Goal: Task Accomplishment & Management: Use online tool/utility

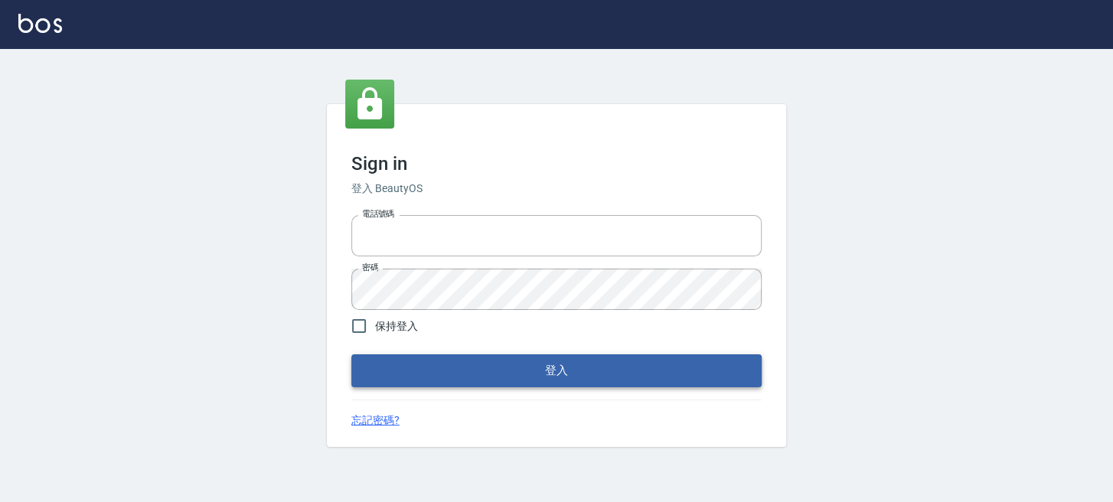
type input "0289832082"
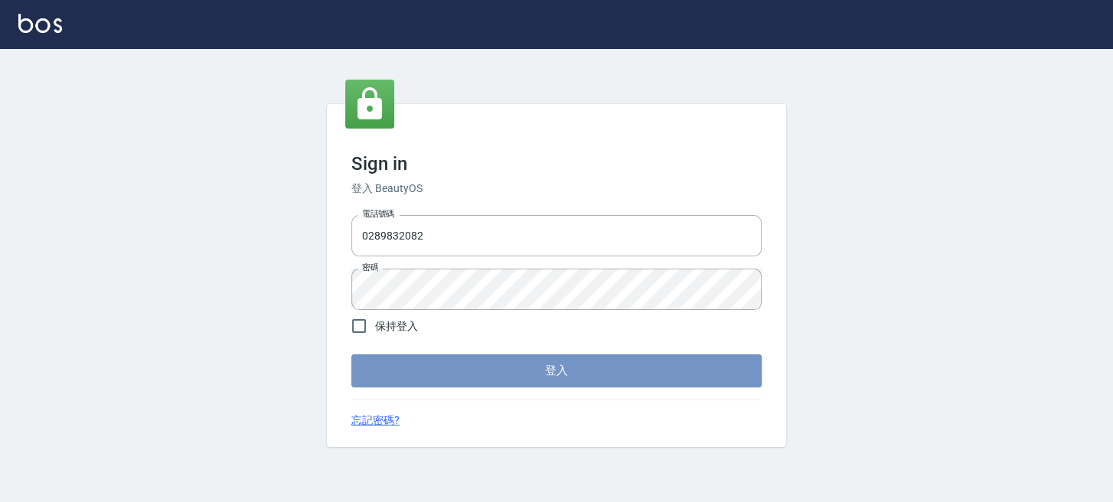
click at [529, 368] on button "登入" at bounding box center [556, 370] width 410 height 32
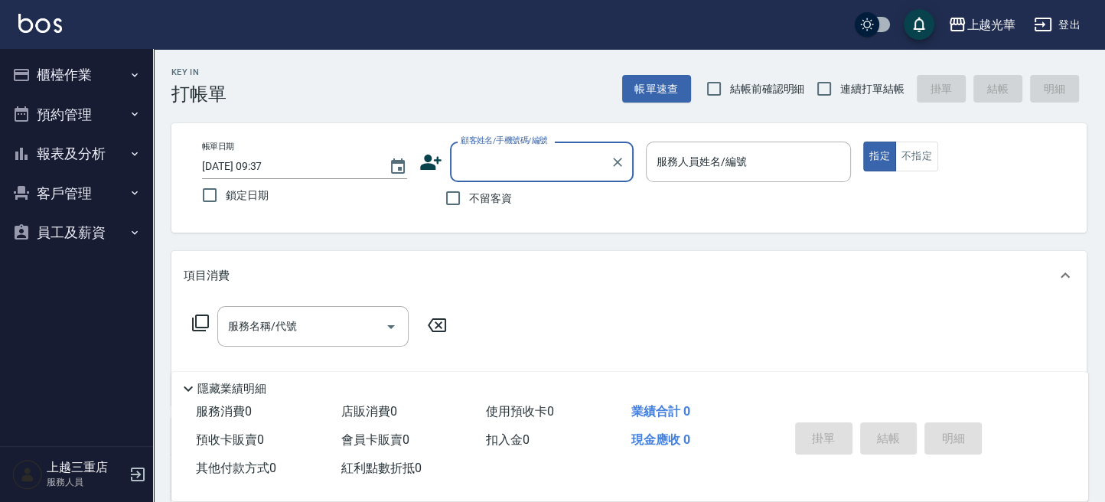
click at [73, 80] on button "櫃檯作業" at bounding box center [76, 75] width 141 height 40
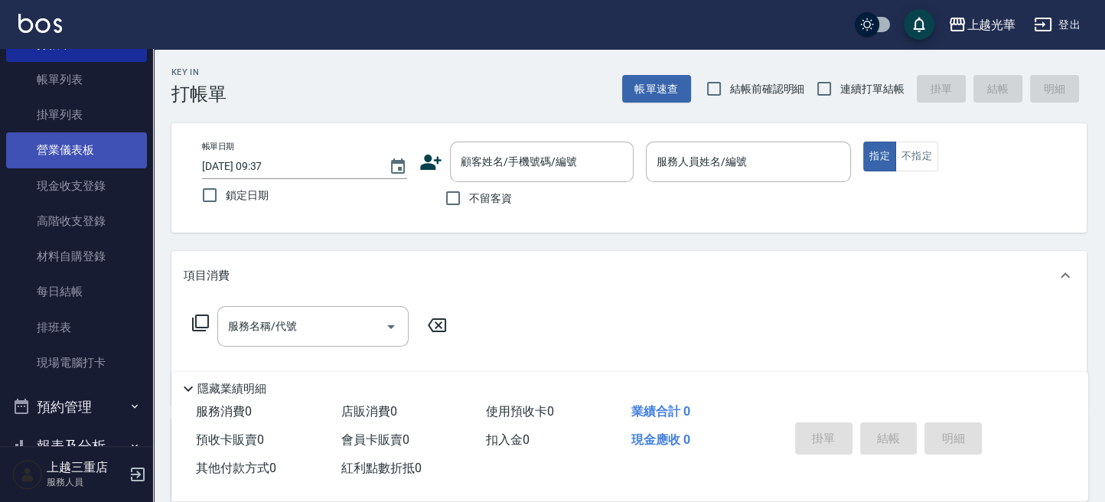
scroll to position [171, 0]
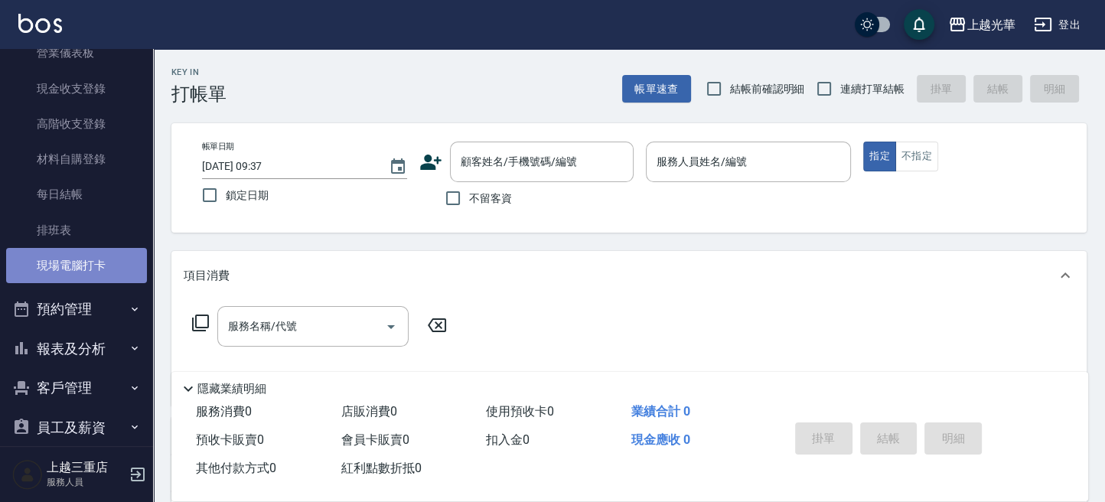
click at [116, 272] on link "現場電腦打卡" at bounding box center [76, 265] width 141 height 35
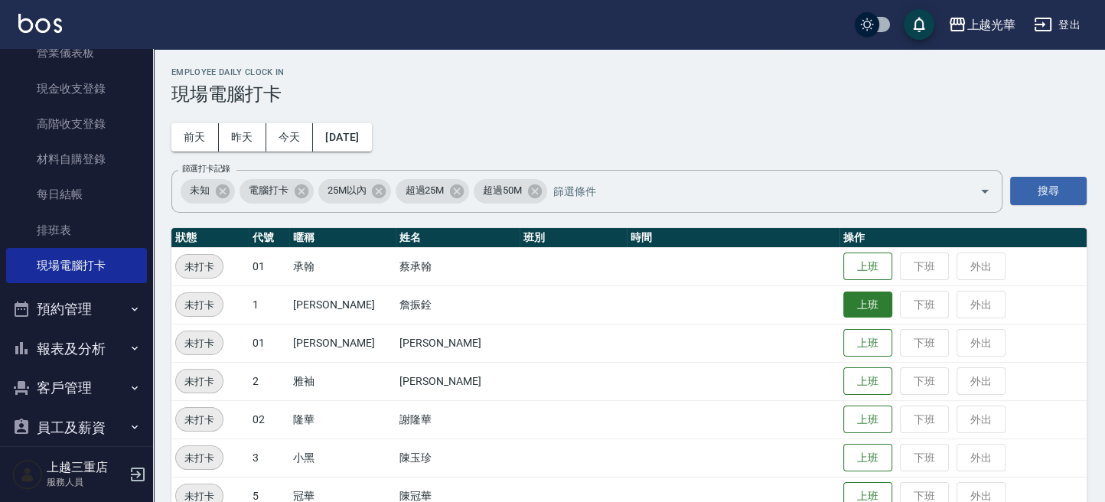
click at [847, 305] on button "上班" at bounding box center [867, 305] width 49 height 27
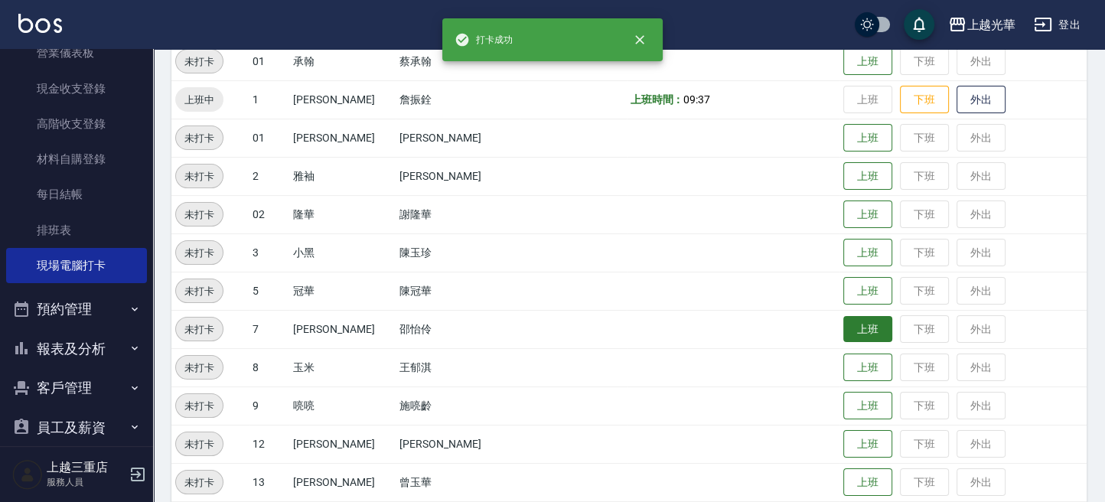
scroll to position [408, 0]
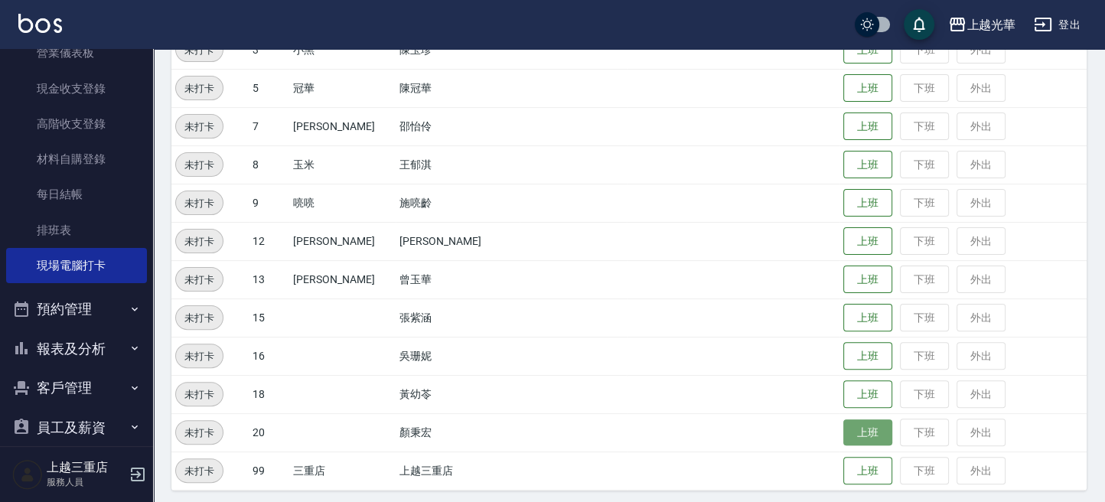
click at [843, 430] on button "上班" at bounding box center [867, 432] width 49 height 27
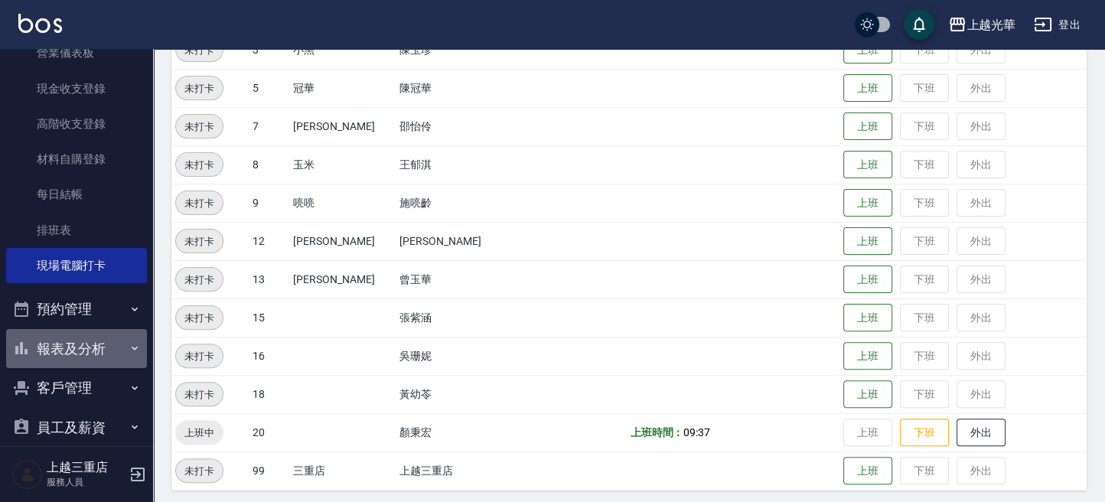
click at [95, 350] on button "報表及分析" at bounding box center [76, 349] width 141 height 40
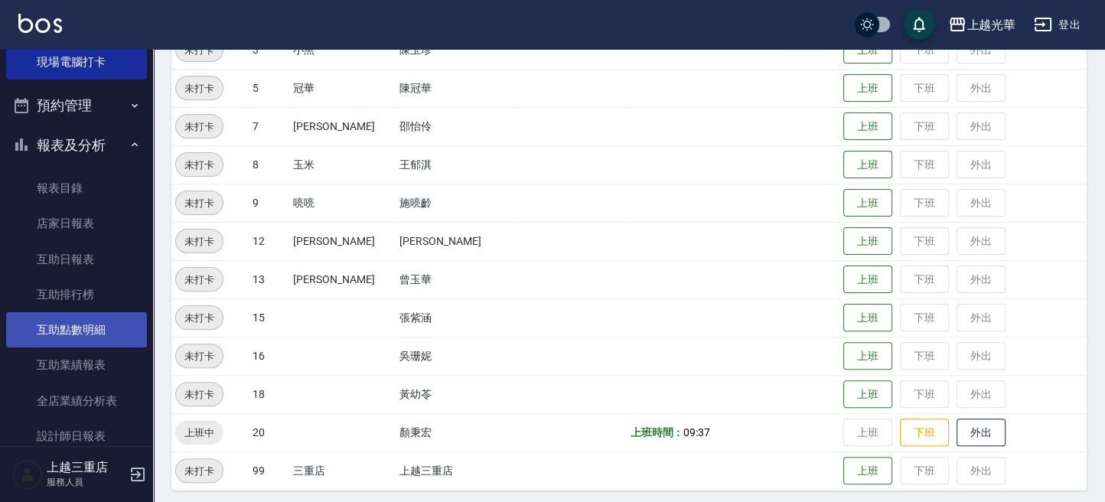
scroll to position [579, 0]
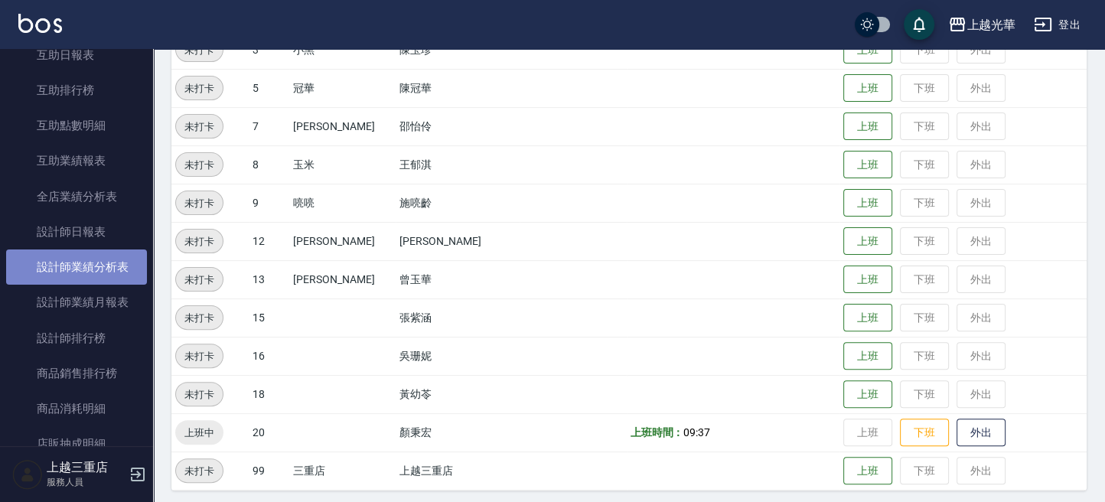
click at [116, 264] on link "設計師業績分析表" at bounding box center [76, 266] width 141 height 35
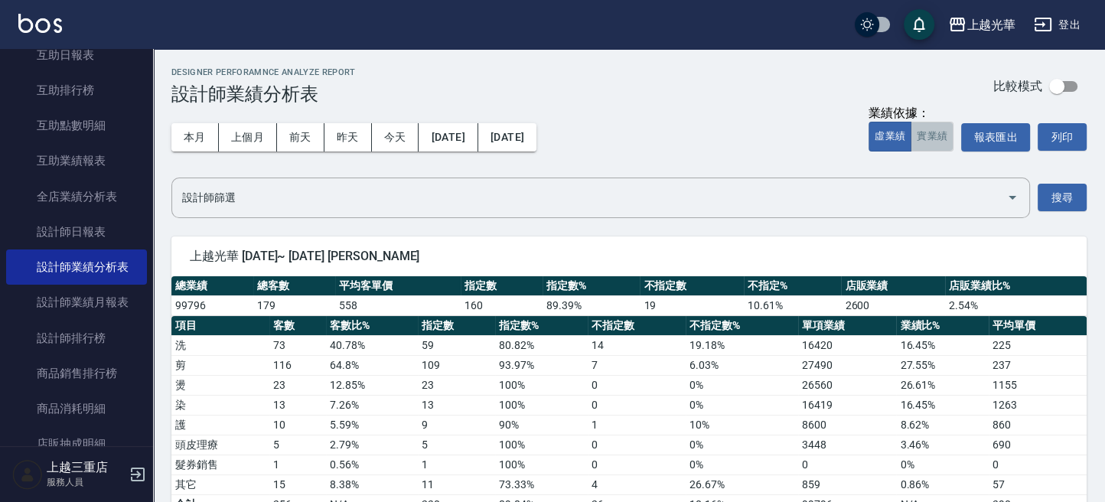
drag, startPoint x: 944, startPoint y: 138, endPoint x: 881, endPoint y: 148, distance: 64.3
click at [944, 138] on button "實業績" at bounding box center [932, 137] width 43 height 30
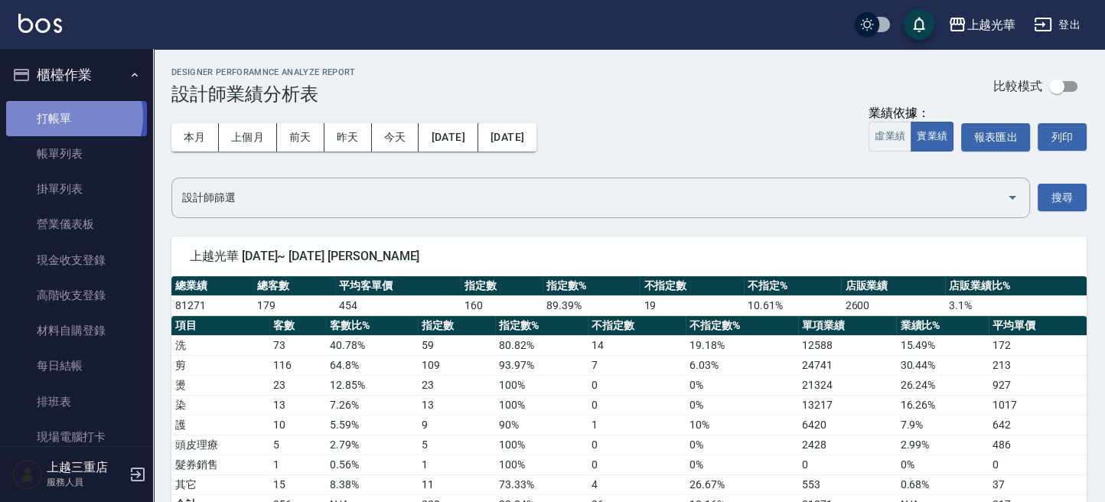
click at [68, 116] on link "打帳單" at bounding box center [76, 118] width 141 height 35
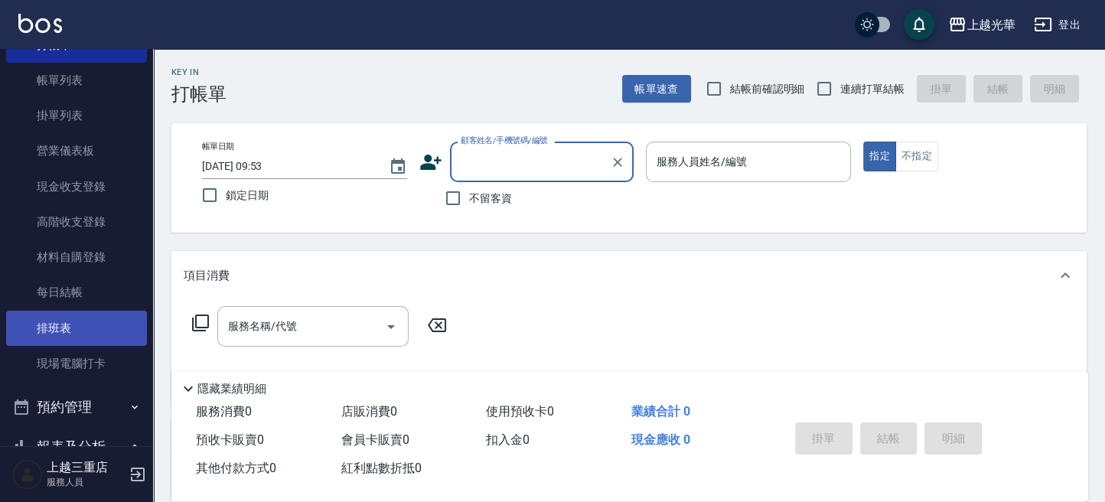
scroll to position [102, 0]
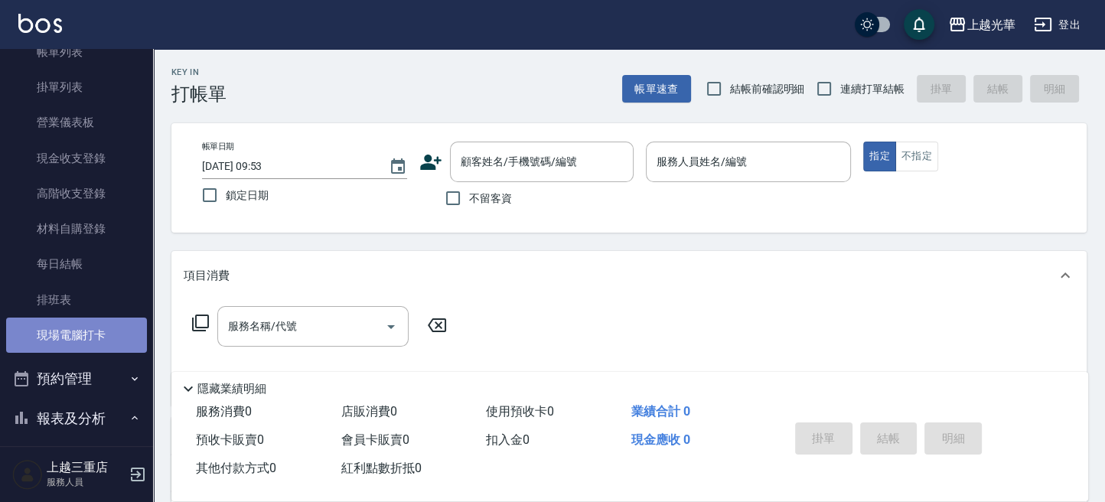
click at [102, 320] on link "現場電腦打卡" at bounding box center [76, 335] width 141 height 35
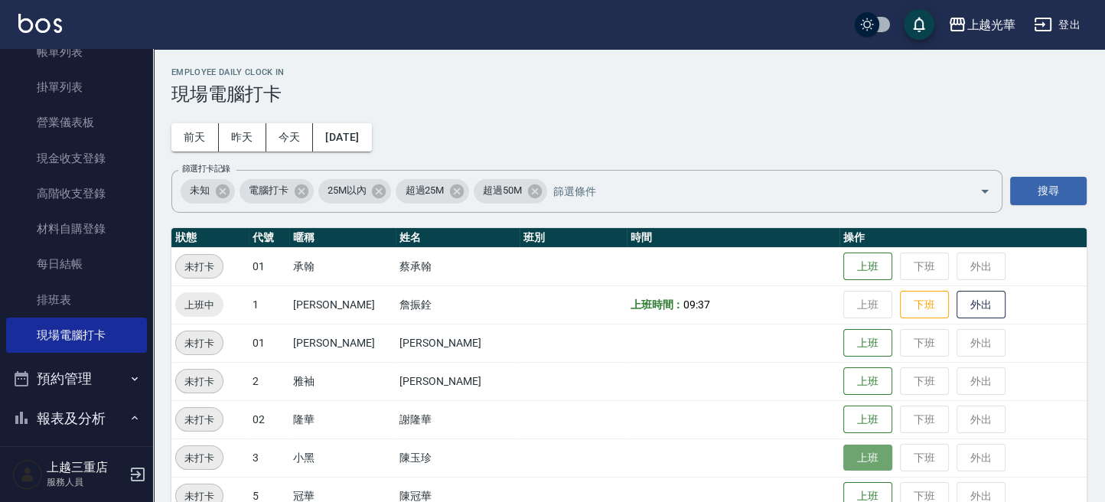
click at [861, 451] on button "上班" at bounding box center [867, 458] width 49 height 27
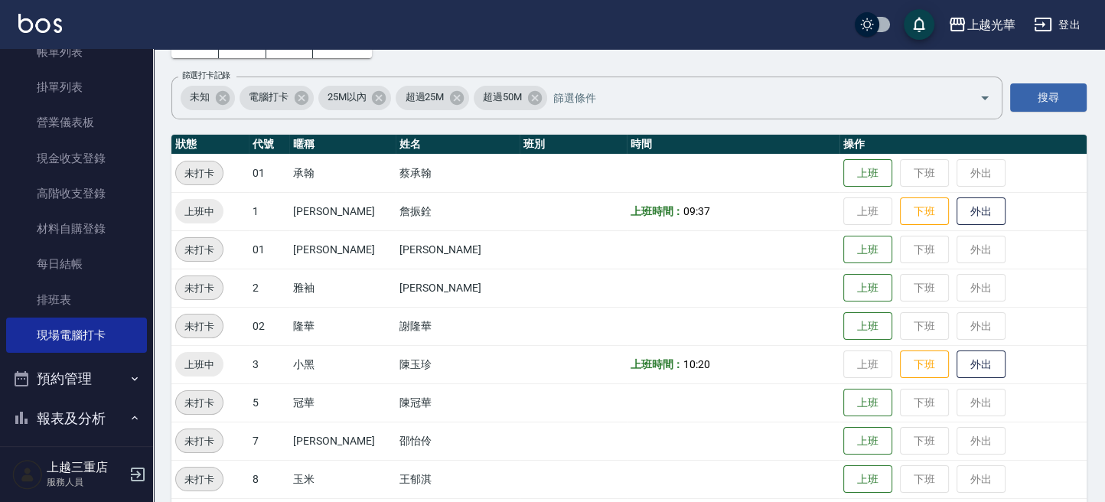
scroll to position [204, 0]
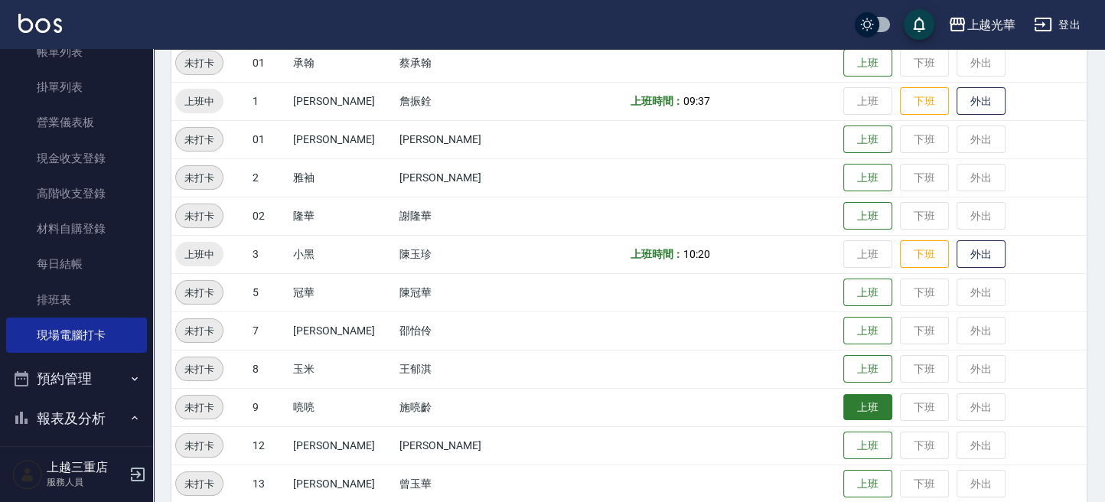
click at [869, 412] on button "上班" at bounding box center [867, 407] width 49 height 27
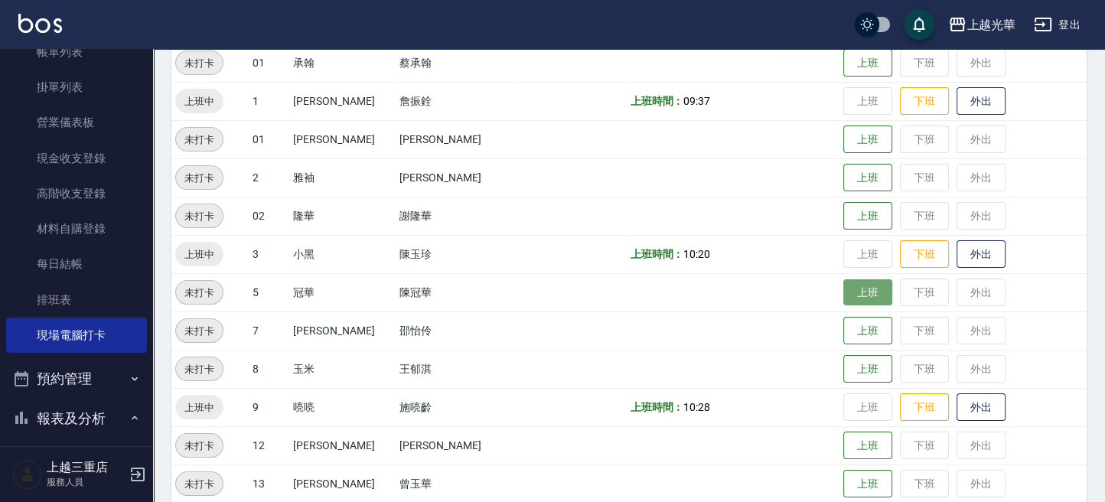
click at [853, 295] on button "上班" at bounding box center [867, 292] width 49 height 27
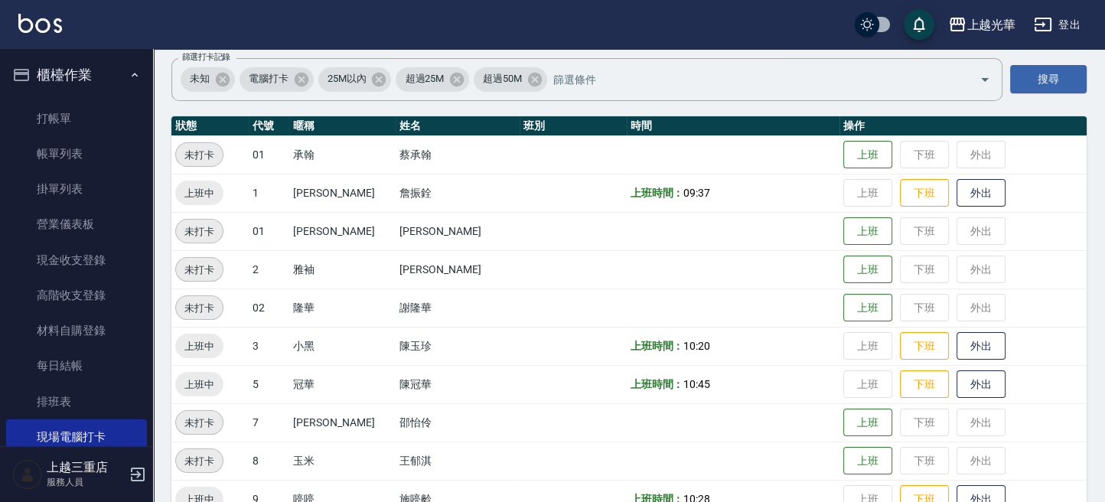
scroll to position [306, 0]
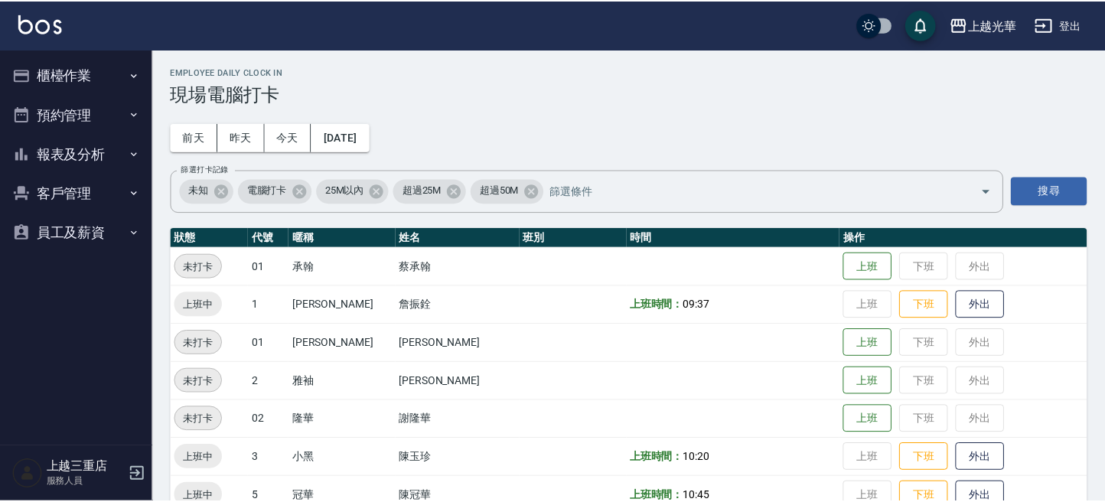
scroll to position [304, 0]
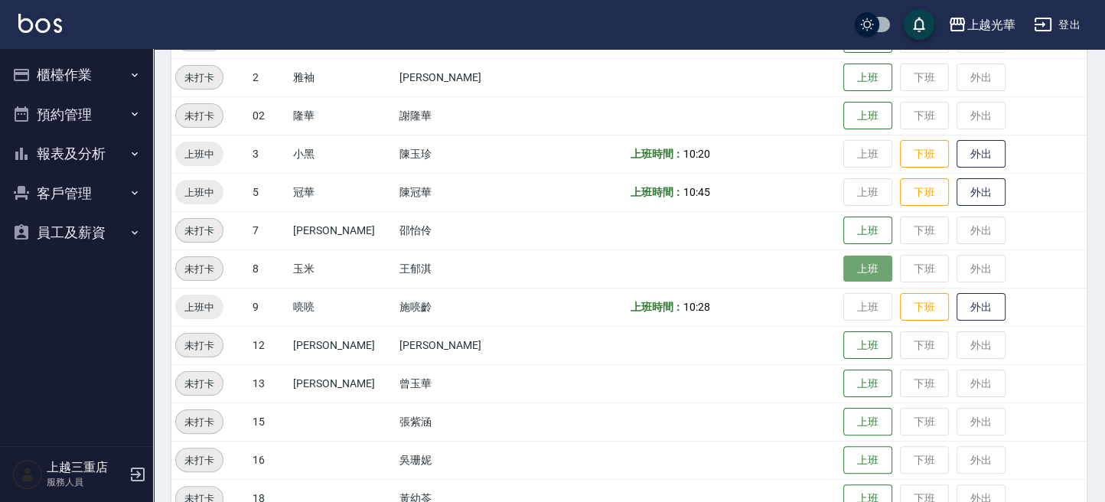
click at [843, 266] on button "上班" at bounding box center [867, 269] width 49 height 27
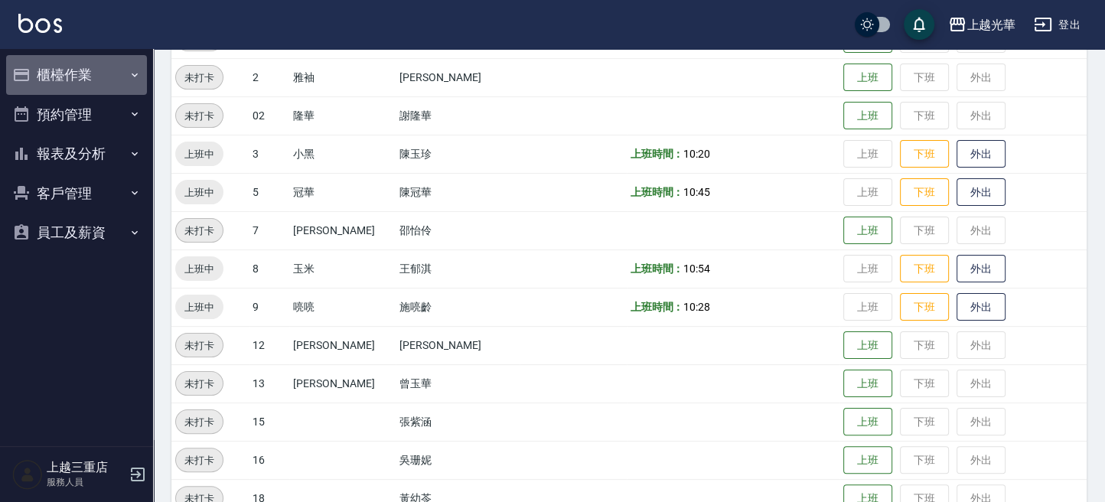
drag, startPoint x: 109, startPoint y: 67, endPoint x: 109, endPoint y: 96, distance: 29.1
click at [109, 73] on button "櫃檯作業" at bounding box center [76, 75] width 141 height 40
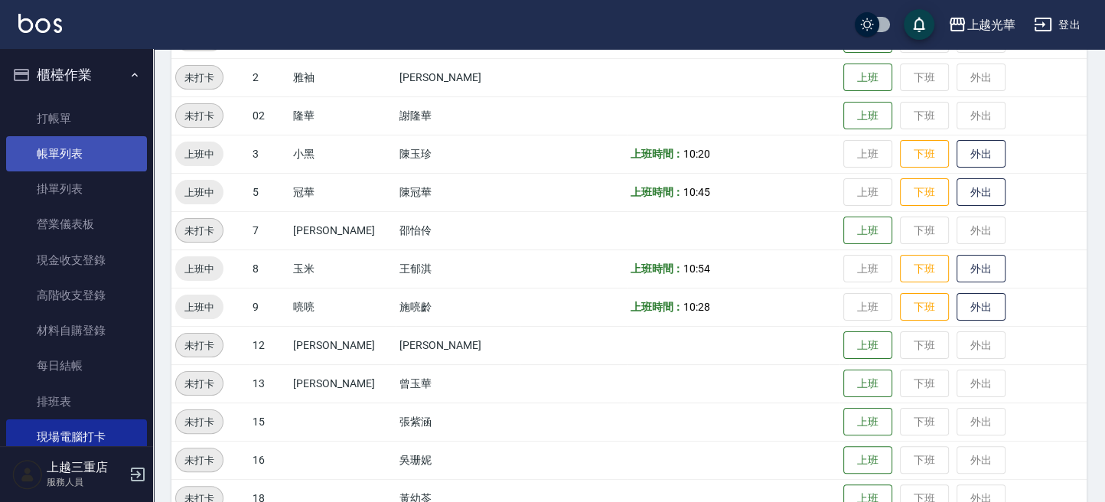
click at [116, 142] on link "帳單列表" at bounding box center [76, 153] width 141 height 35
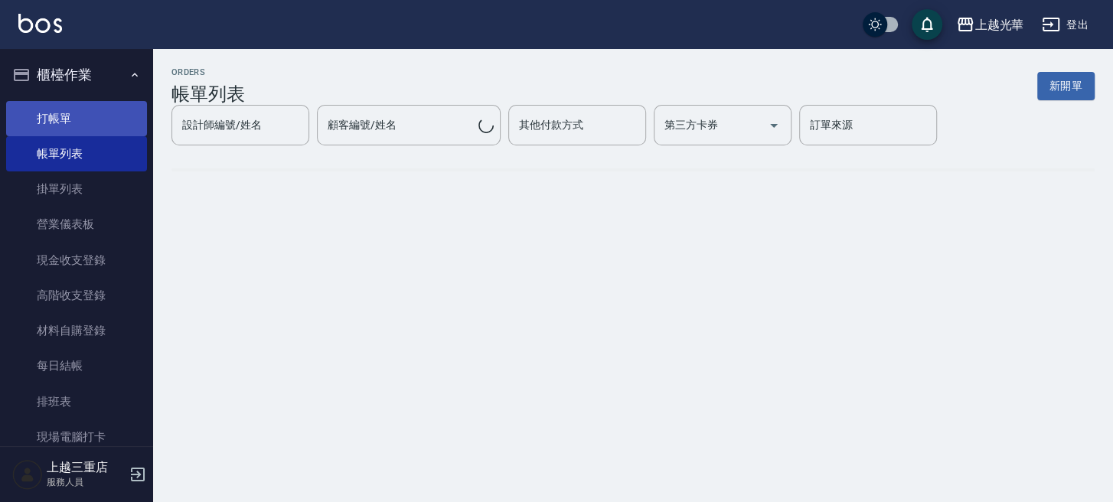
click at [103, 121] on link "打帳單" at bounding box center [76, 118] width 141 height 35
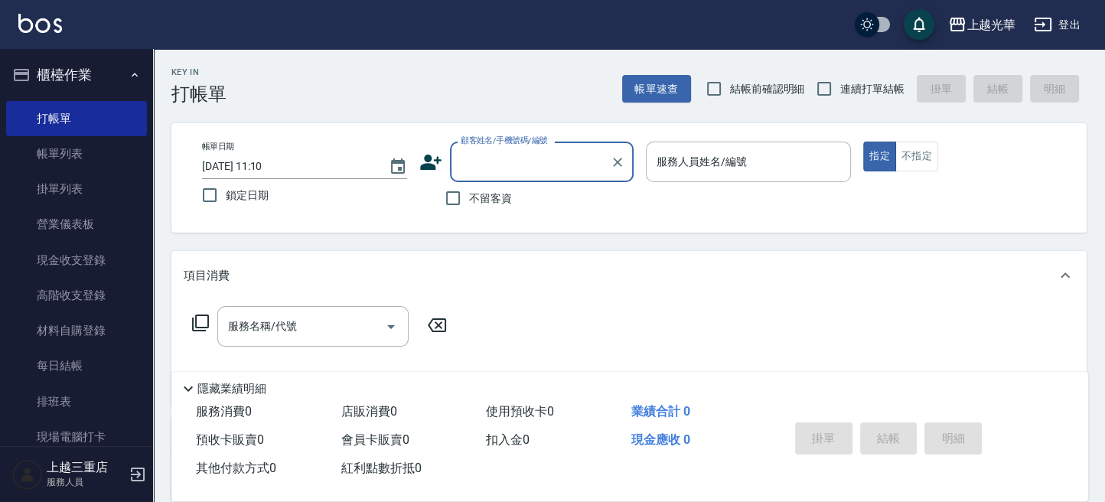
click at [504, 200] on span "不留客資" at bounding box center [490, 199] width 43 height 16
click at [469, 200] on input "不留客資" at bounding box center [453, 198] width 32 height 32
checkbox input "true"
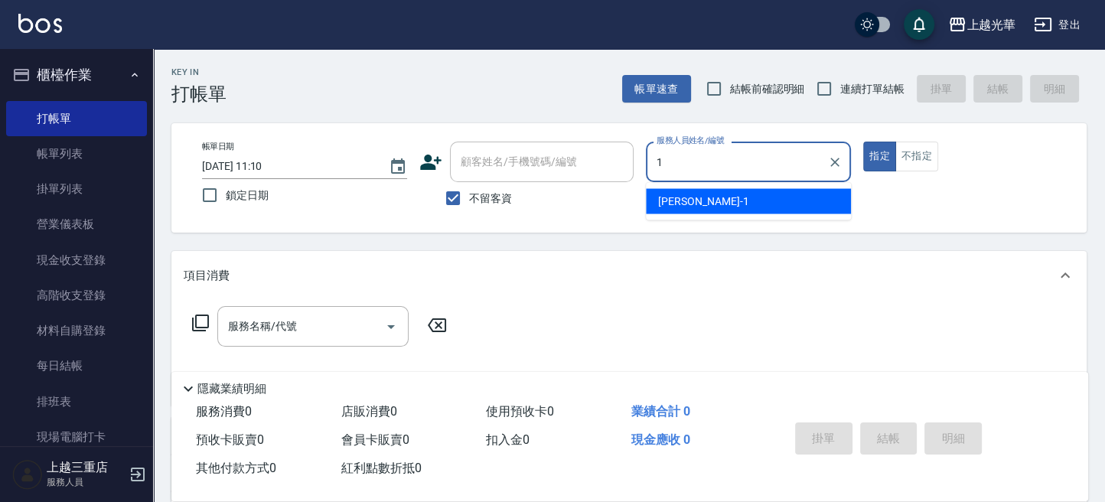
type input "1"
type button "true"
type input "小詹-1"
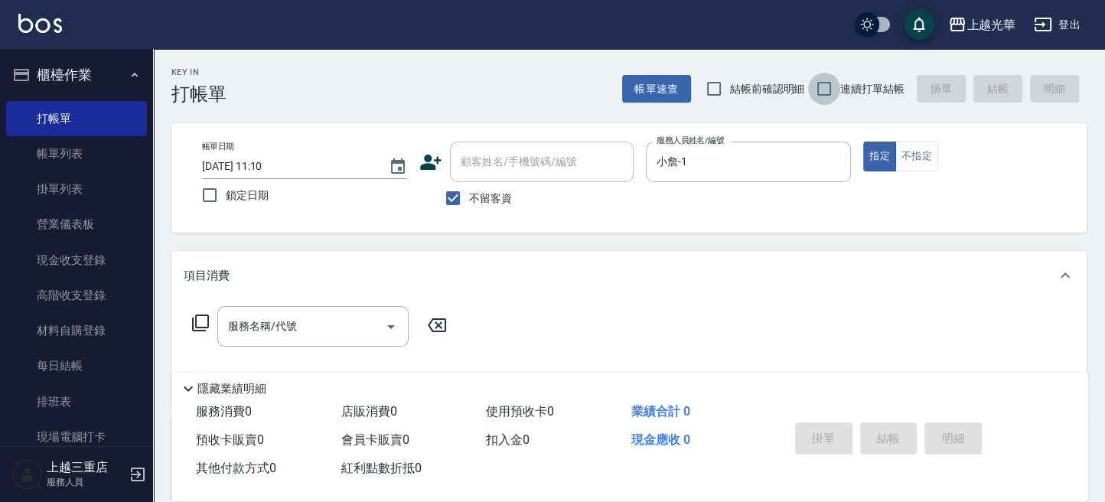
click at [833, 99] on input "連續打單結帳" at bounding box center [824, 89] width 32 height 32
checkbox input "true"
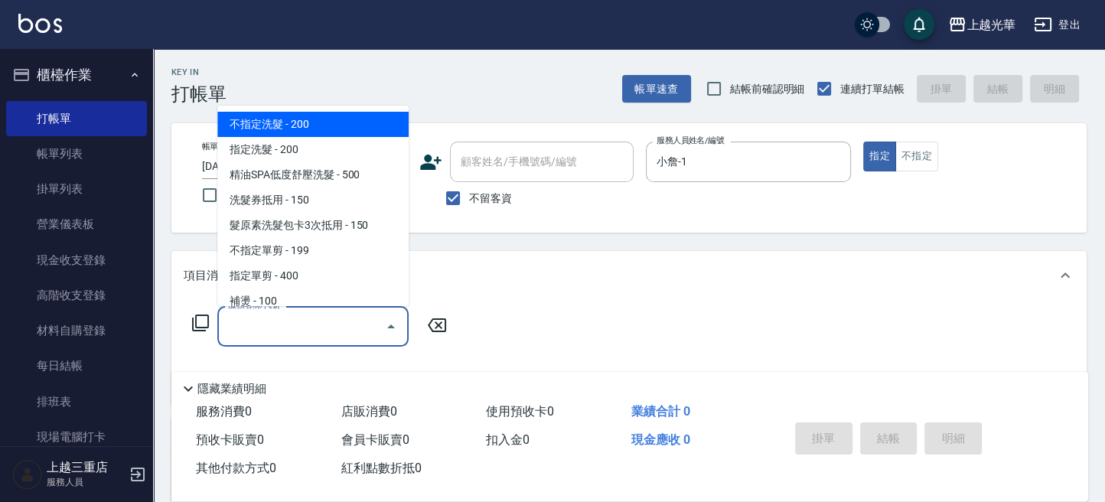
drag, startPoint x: 272, startPoint y: 336, endPoint x: 302, endPoint y: 328, distance: 30.8
click at [272, 336] on input "服務名稱/代號" at bounding box center [301, 326] width 155 height 27
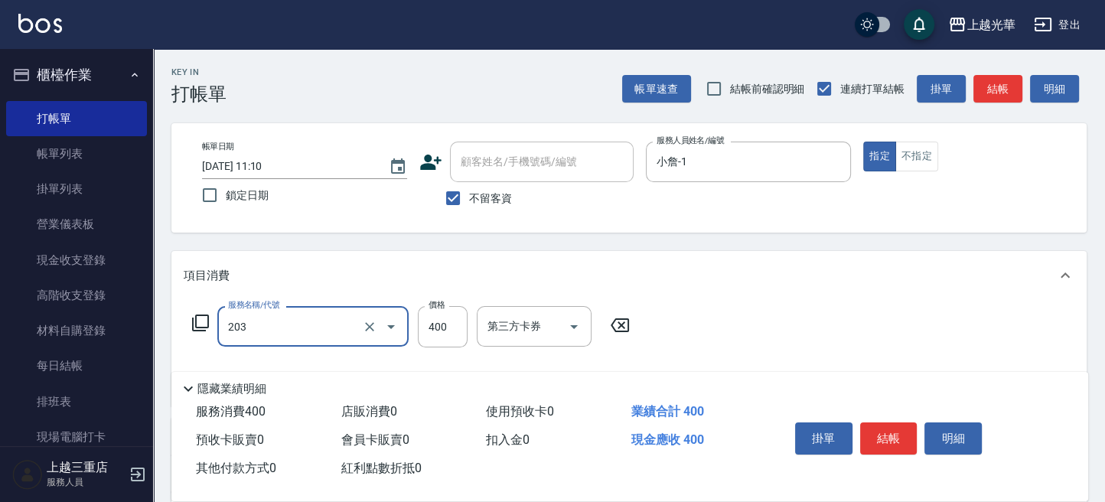
type input "指定單剪(203)"
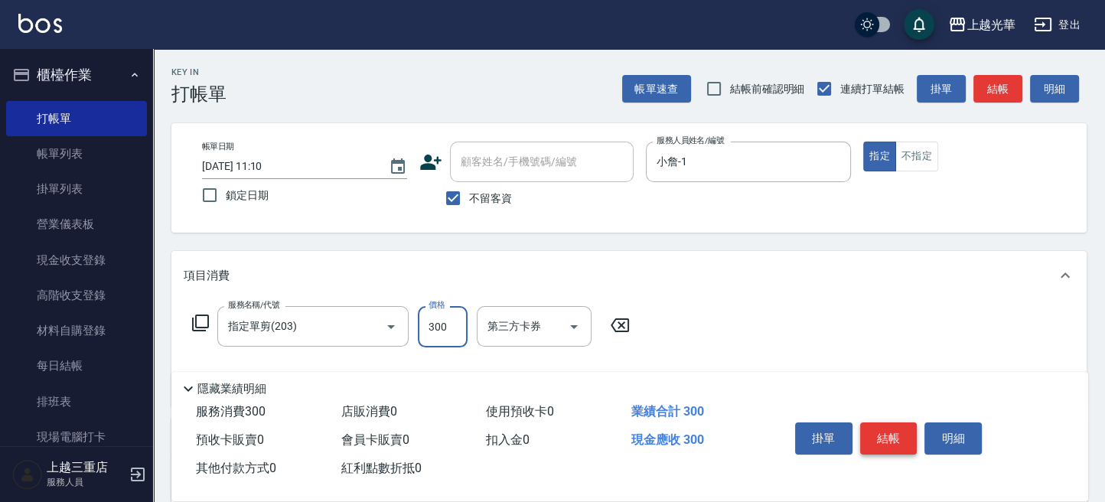
type input "300"
click at [898, 448] on button "結帳" at bounding box center [888, 438] width 57 height 32
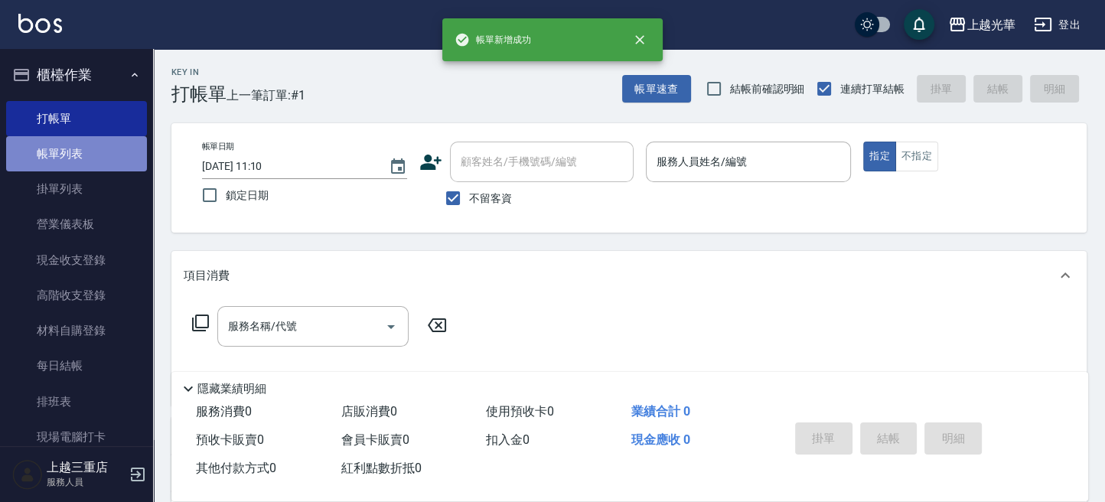
click at [96, 146] on link "帳單列表" at bounding box center [76, 153] width 141 height 35
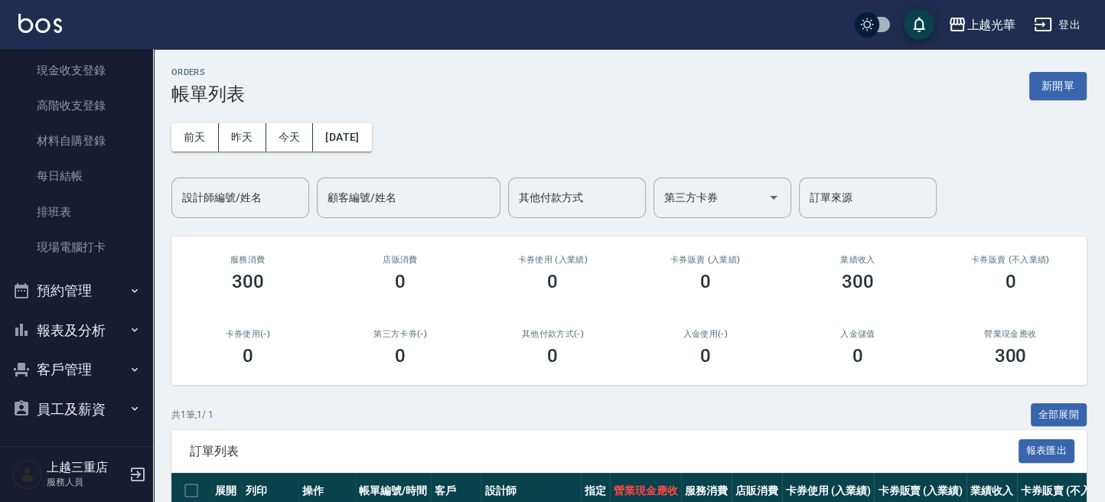
click at [119, 325] on button "報表及分析" at bounding box center [76, 331] width 141 height 40
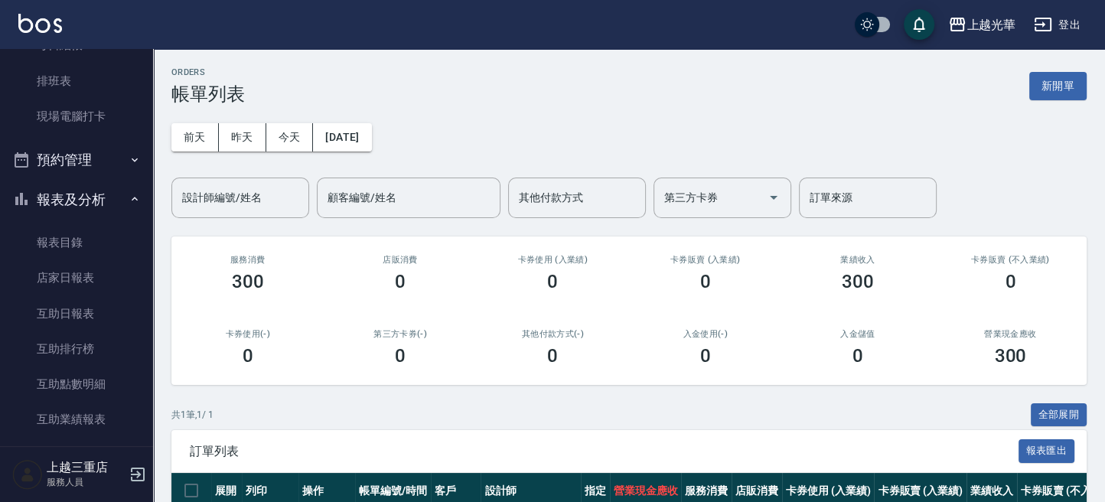
scroll to position [598, 0]
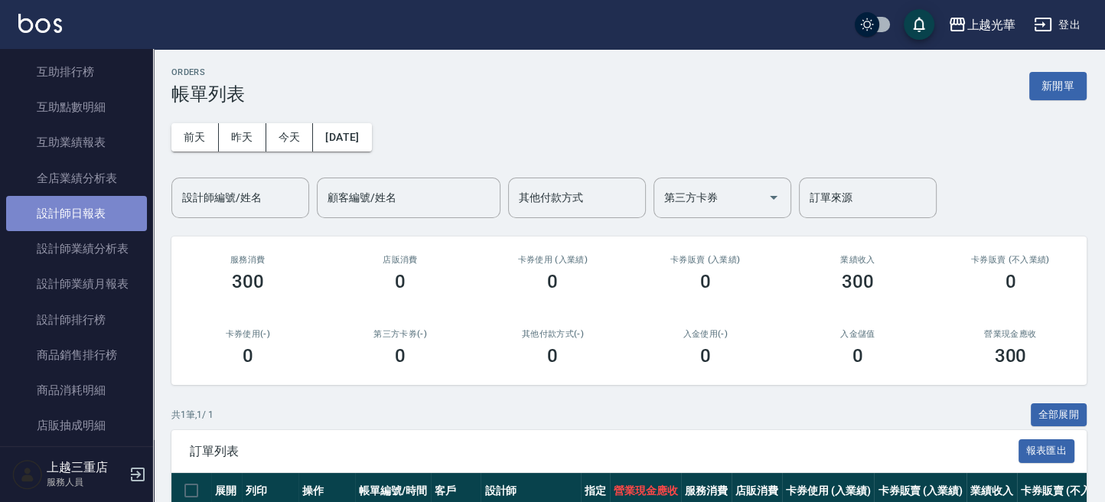
click at [97, 211] on link "設計師日報表" at bounding box center [76, 213] width 141 height 35
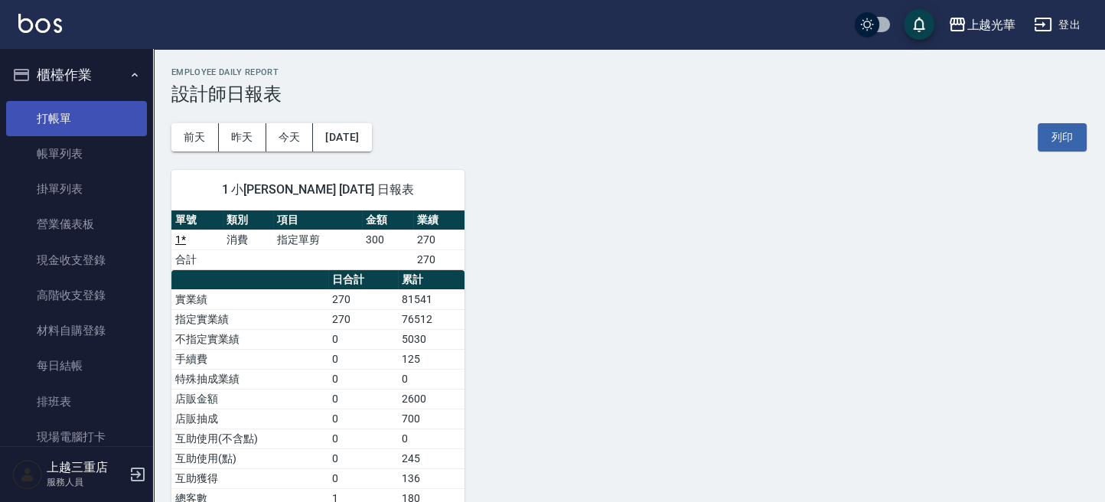
click at [103, 110] on link "打帳單" at bounding box center [76, 118] width 141 height 35
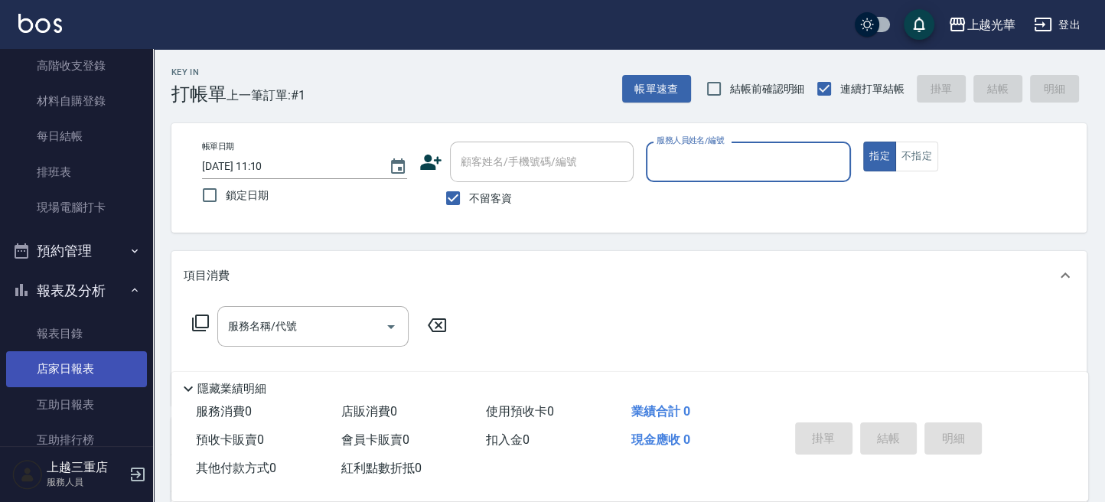
scroll to position [306, 0]
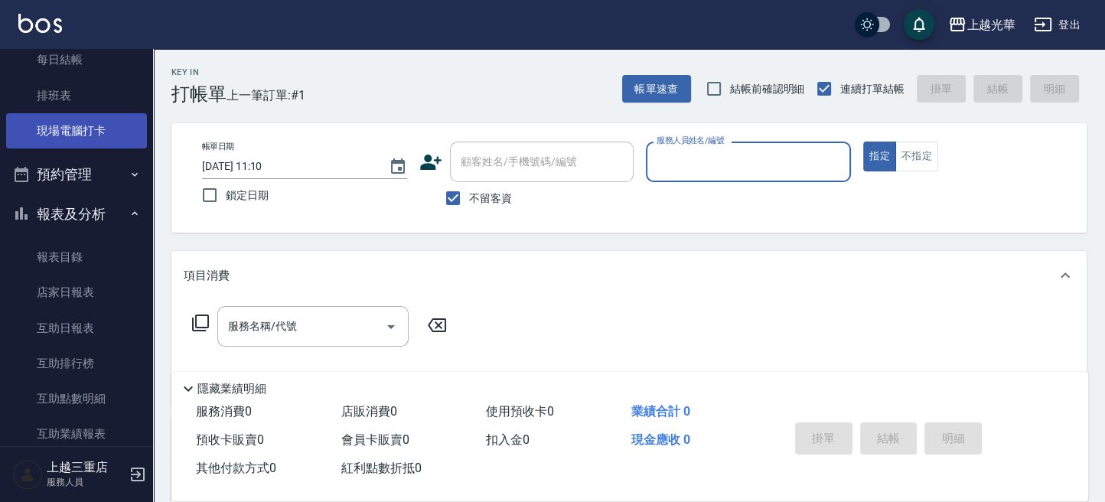
click at [103, 142] on link "現場電腦打卡" at bounding box center [76, 130] width 141 height 35
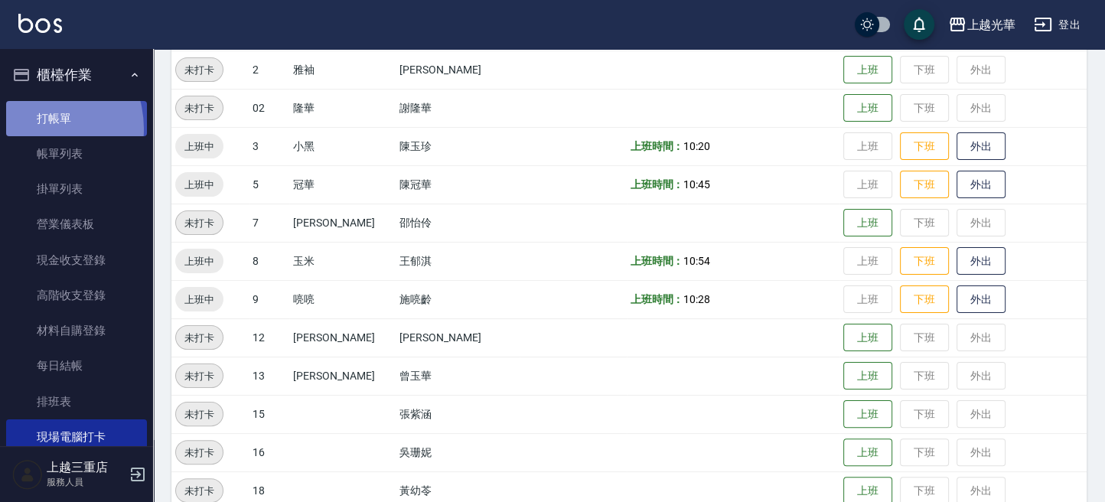
click at [34, 129] on link "打帳單" at bounding box center [76, 118] width 141 height 35
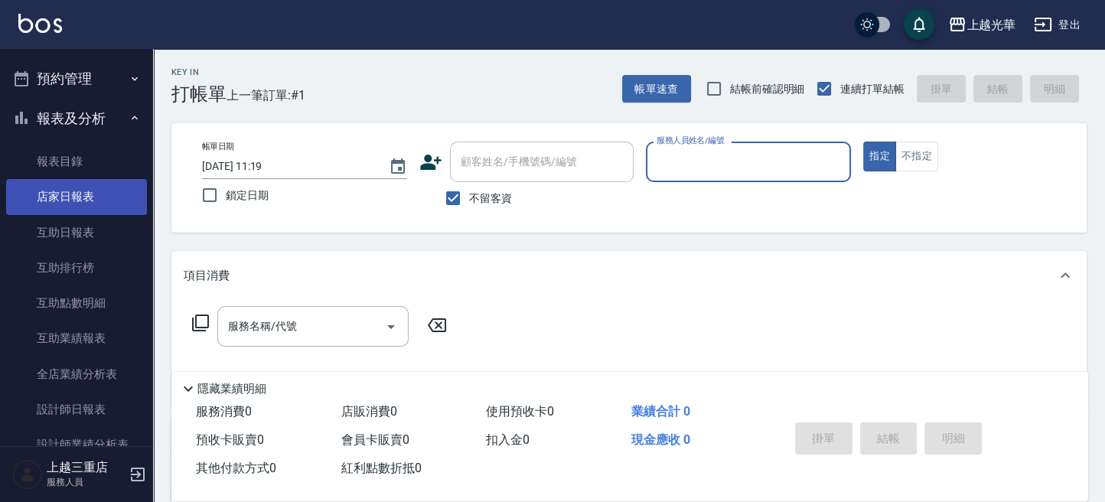
scroll to position [714, 0]
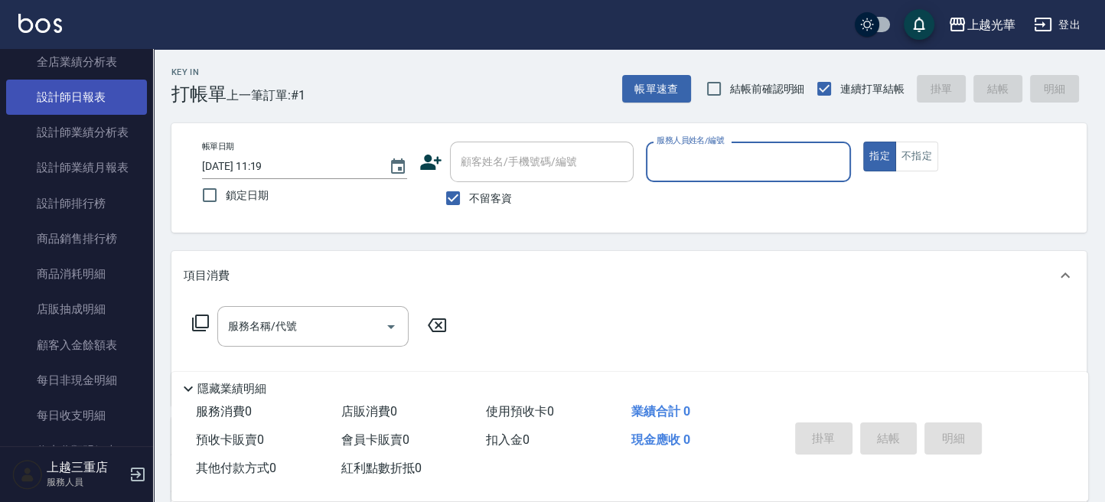
click at [103, 96] on link "設計師日報表" at bounding box center [76, 97] width 141 height 35
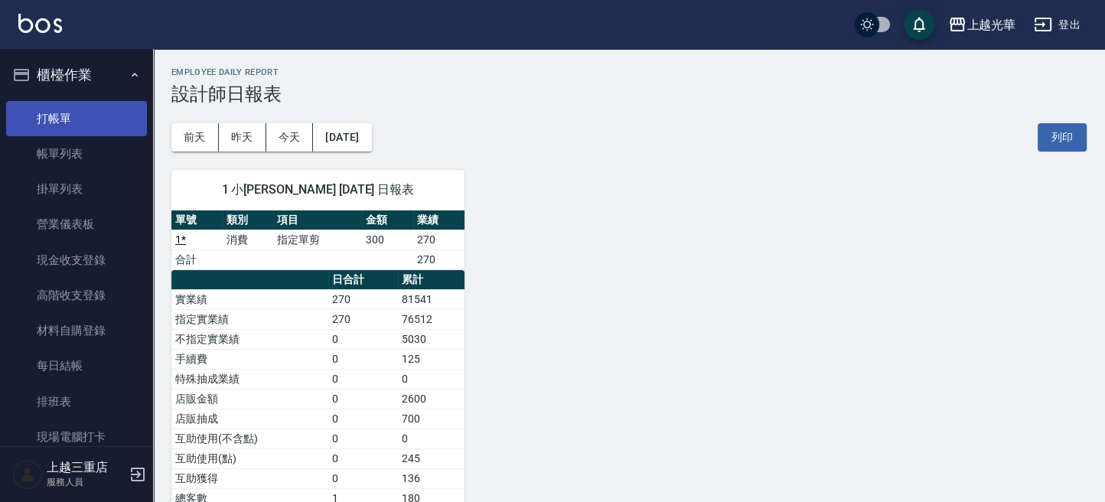
click at [64, 116] on link "打帳單" at bounding box center [76, 118] width 141 height 35
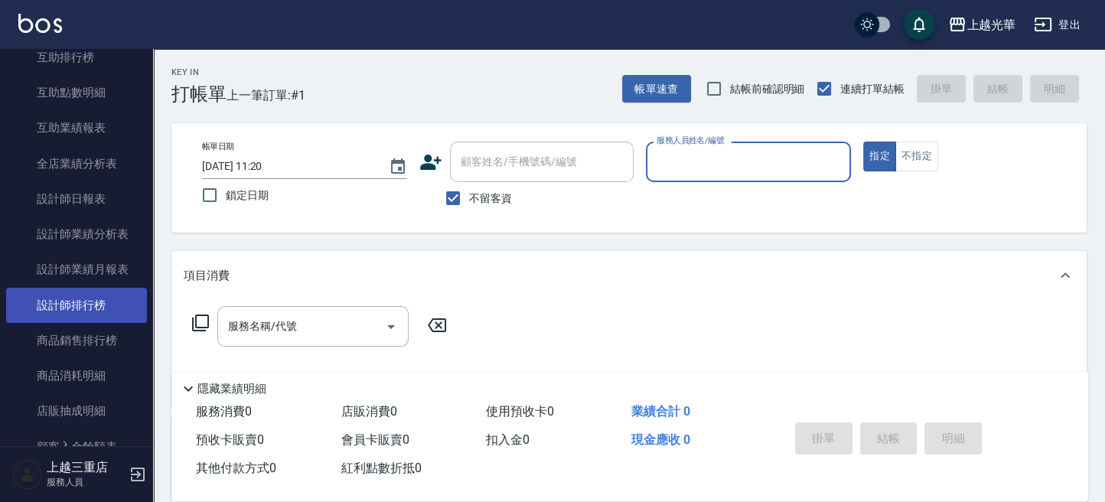
scroll to position [408, 0]
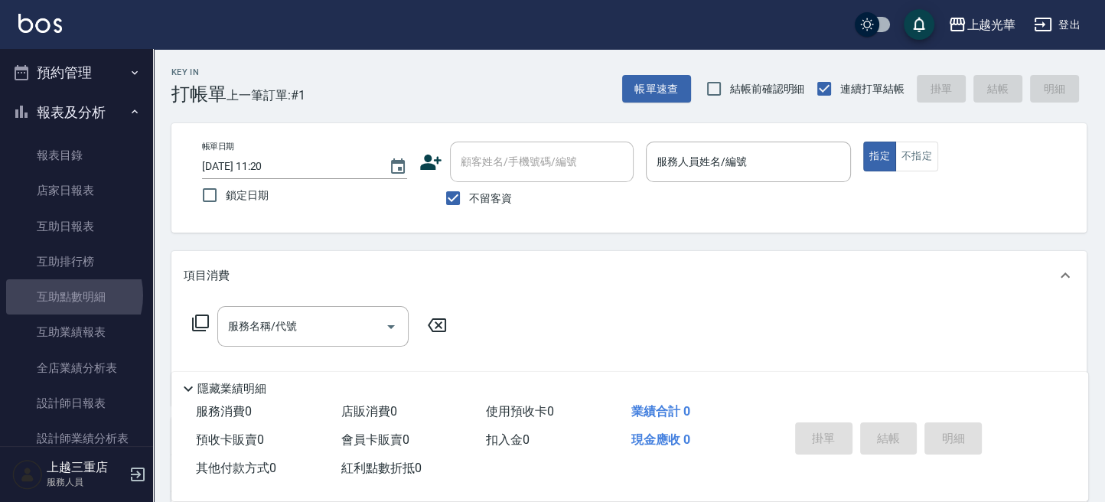
click at [68, 295] on link "互助點數明細" at bounding box center [76, 296] width 141 height 35
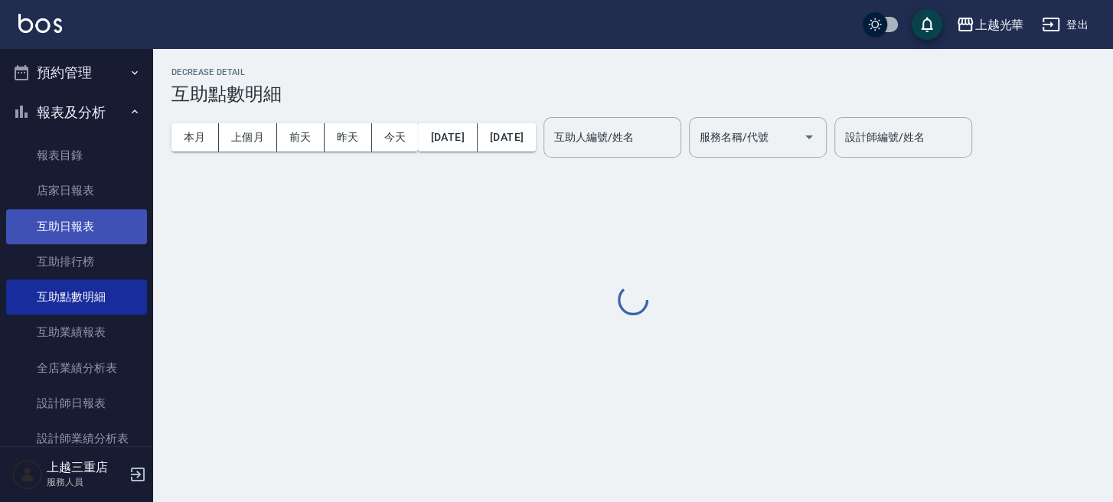
click at [76, 244] on link "互助排行榜" at bounding box center [76, 261] width 141 height 35
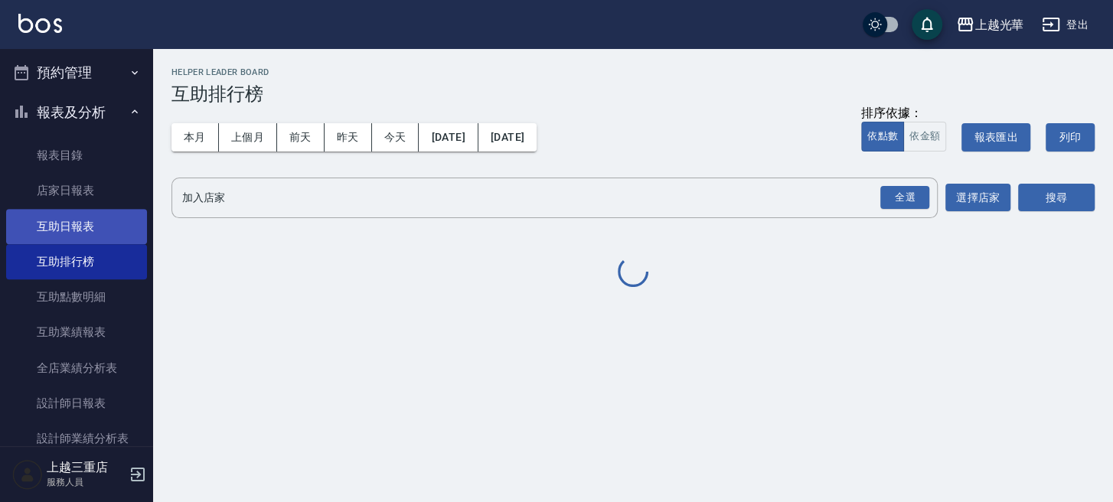
click at [77, 233] on link "互助日報表" at bounding box center [76, 226] width 141 height 35
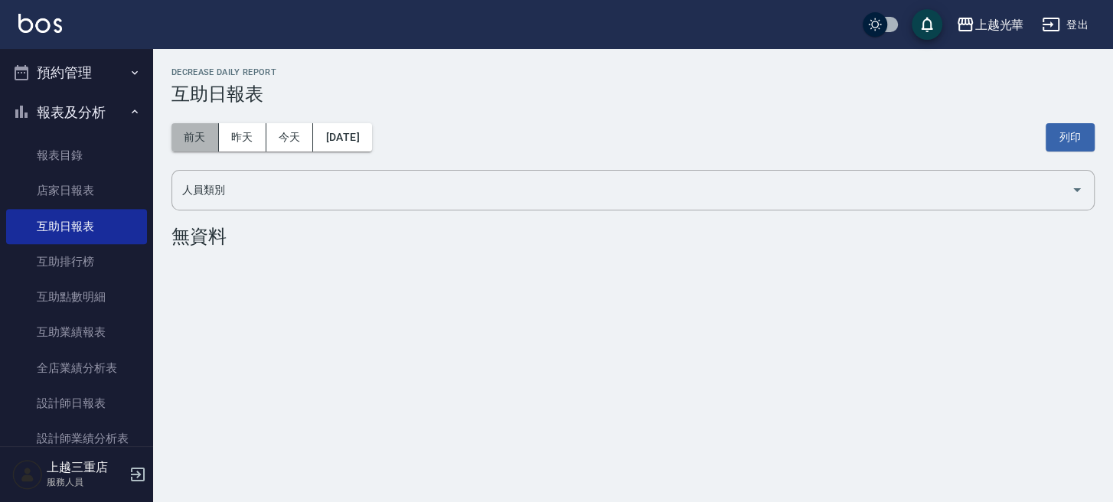
click at [183, 139] on button "前天" at bounding box center [194, 137] width 47 height 28
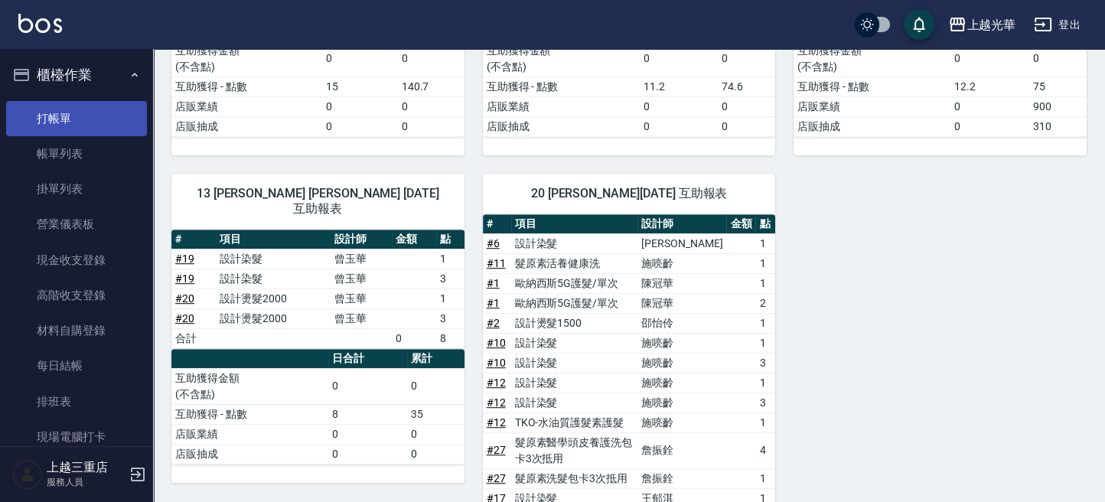
scroll to position [800, 0]
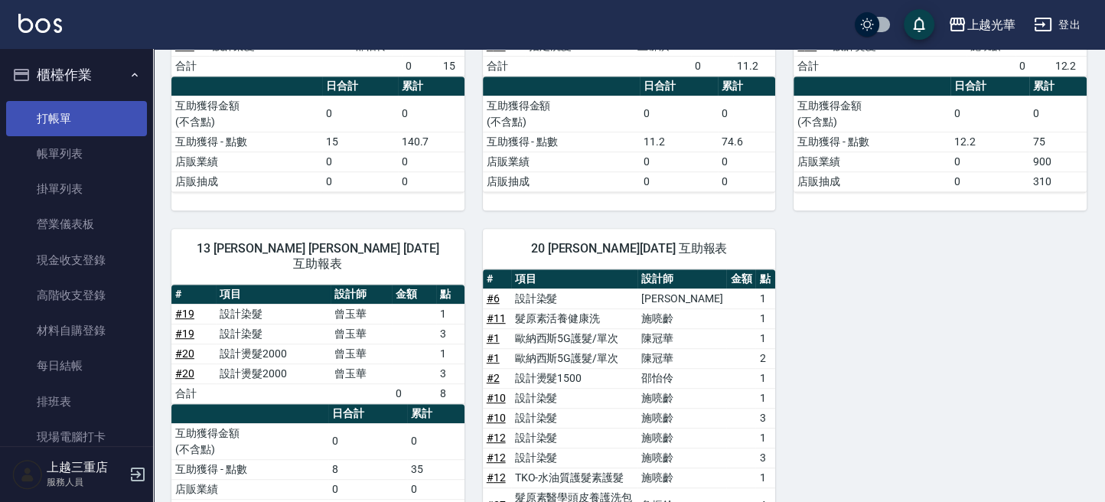
click at [15, 128] on link "打帳單" at bounding box center [76, 118] width 141 height 35
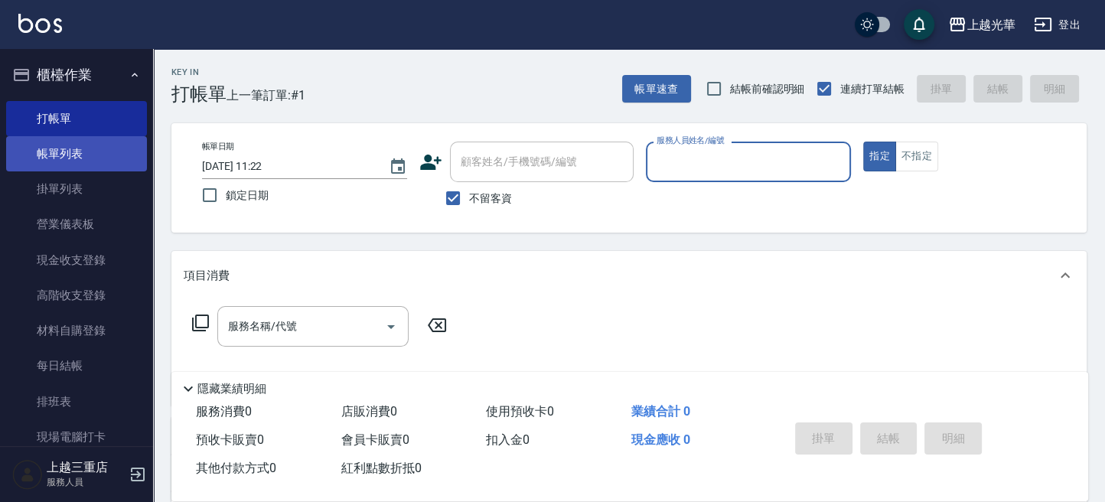
click at [51, 160] on link "帳單列表" at bounding box center [76, 153] width 141 height 35
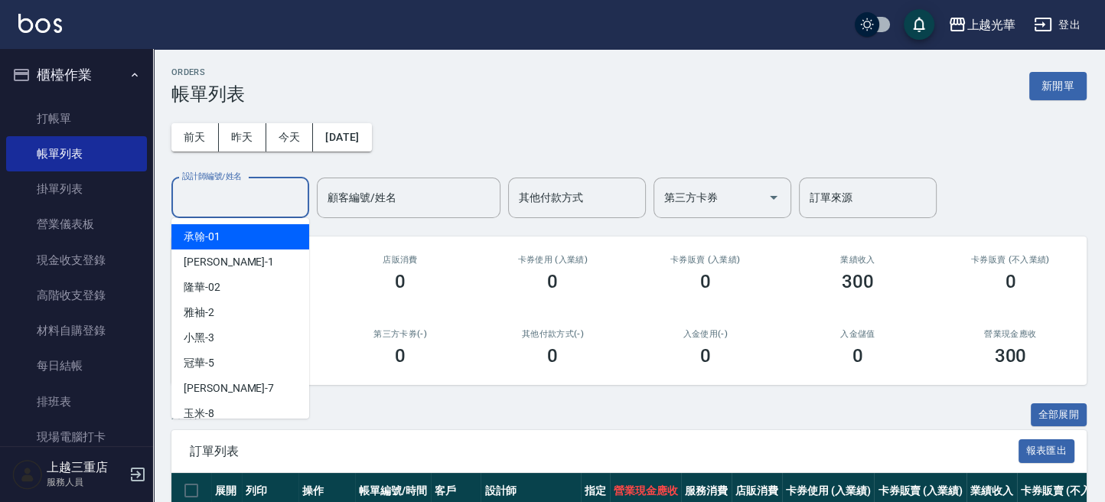
drag, startPoint x: 231, startPoint y: 194, endPoint x: 224, endPoint y: 214, distance: 20.3
click at [233, 197] on input "設計師編號/姓名" at bounding box center [240, 197] width 124 height 27
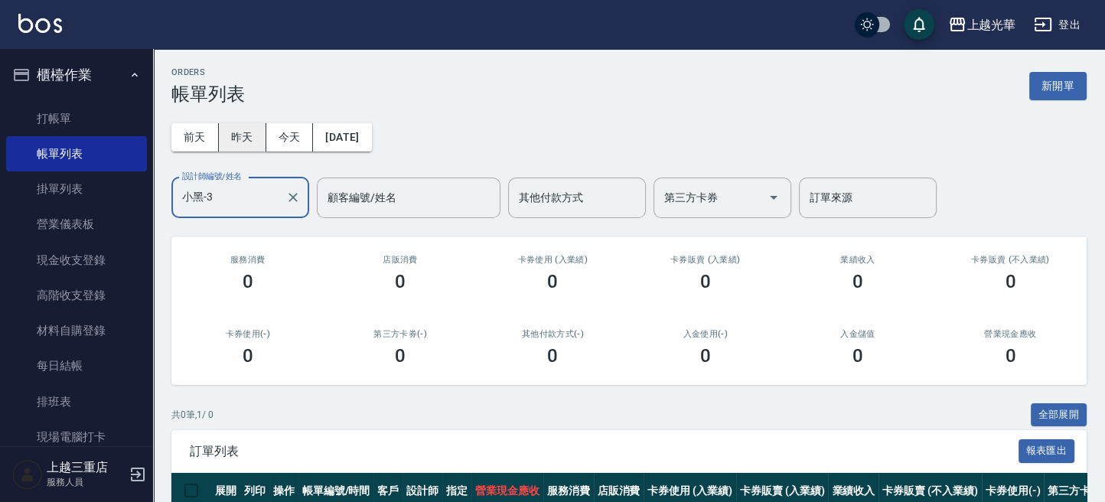
type input "小黑-3"
click at [253, 134] on button "昨天" at bounding box center [242, 137] width 47 height 28
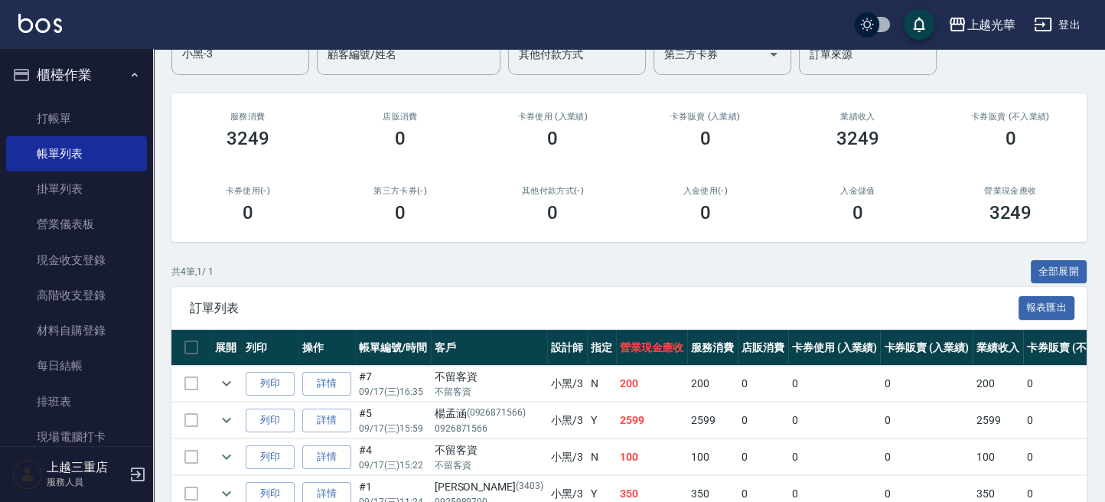
scroll to position [227, 0]
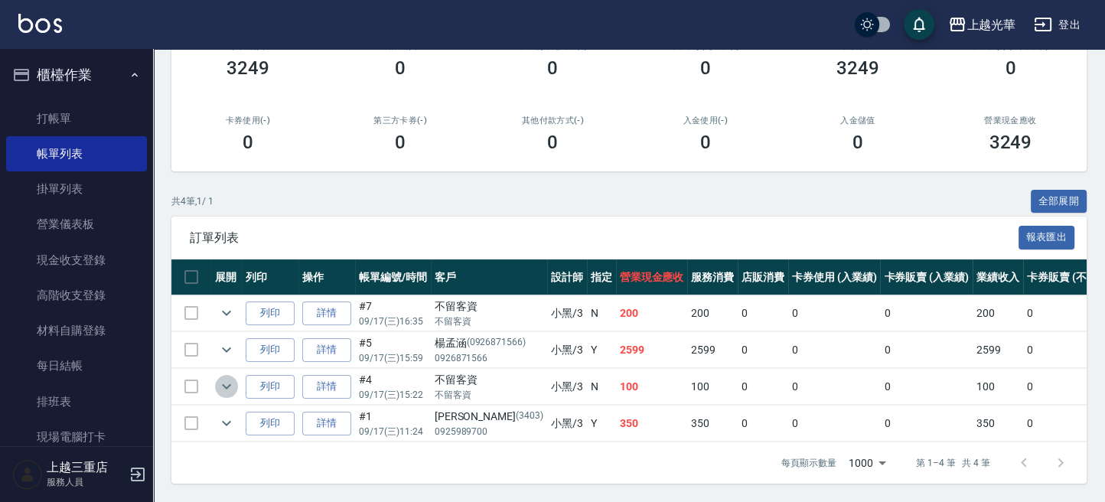
click at [233, 377] on icon "expand row" at bounding box center [226, 386] width 18 height 18
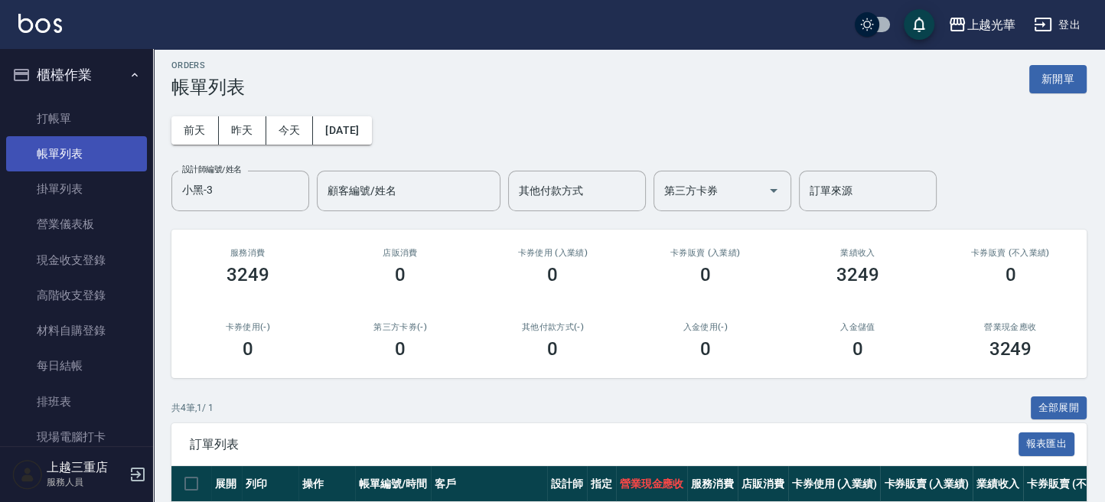
scroll to position [0, 0]
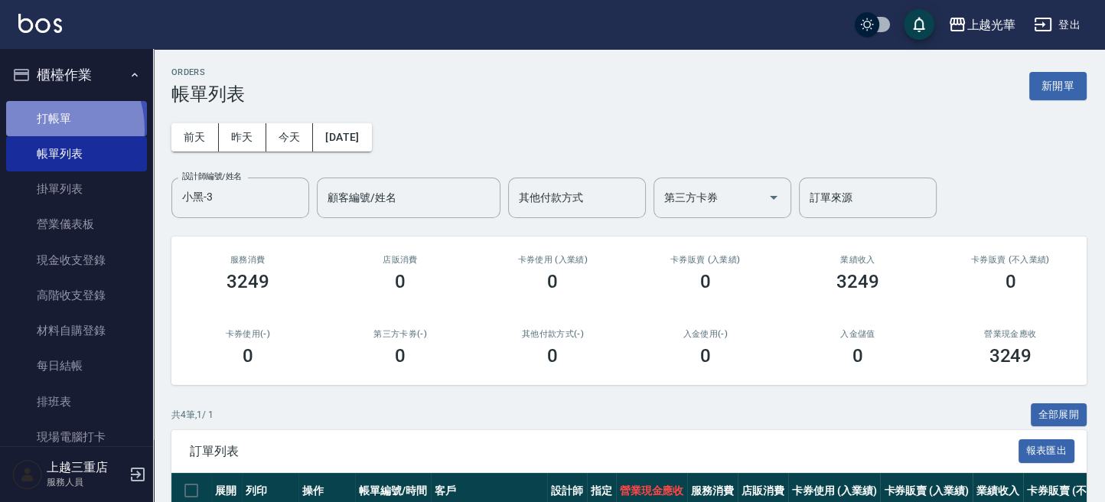
click at [46, 129] on link "打帳單" at bounding box center [76, 118] width 141 height 35
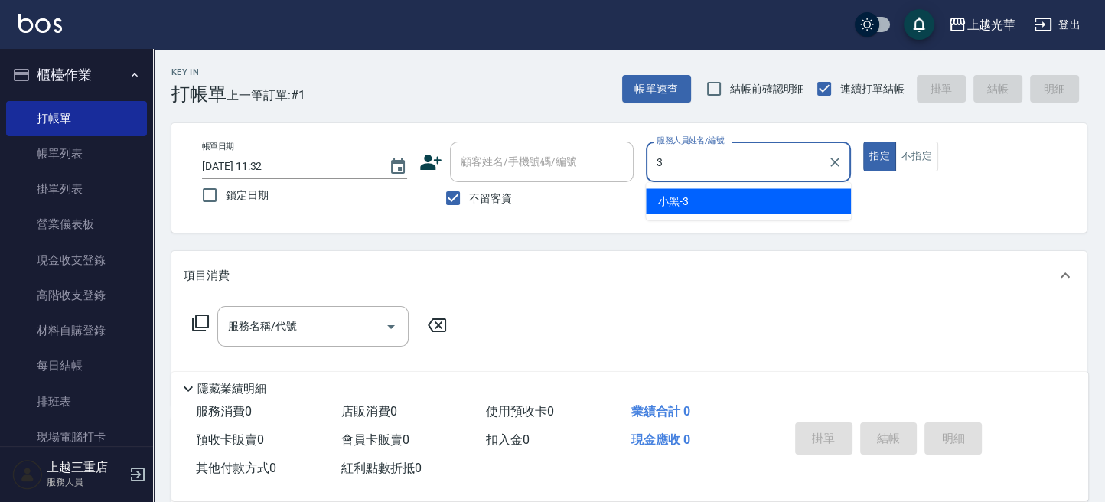
type input "小黑-3"
type button "true"
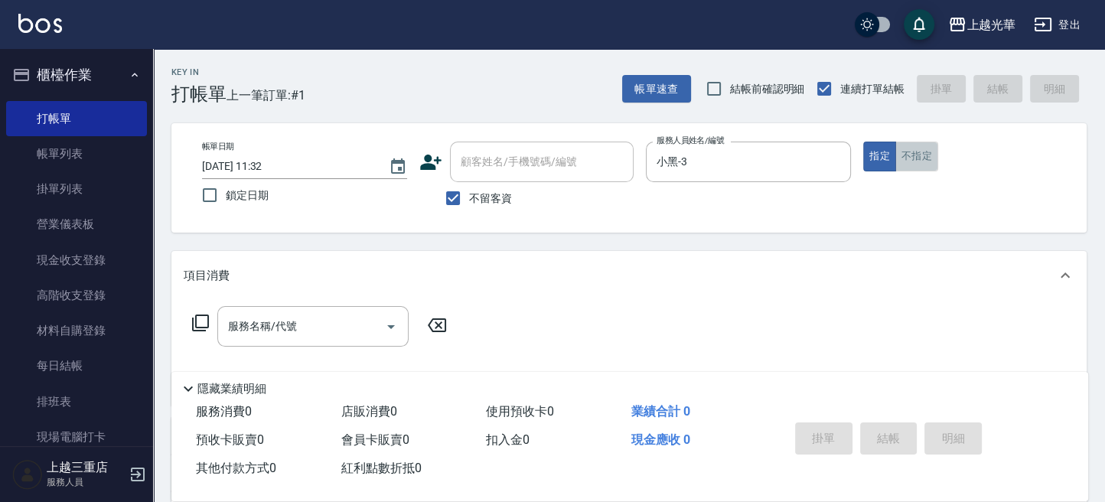
click at [901, 163] on button "不指定" at bounding box center [916, 157] width 43 height 30
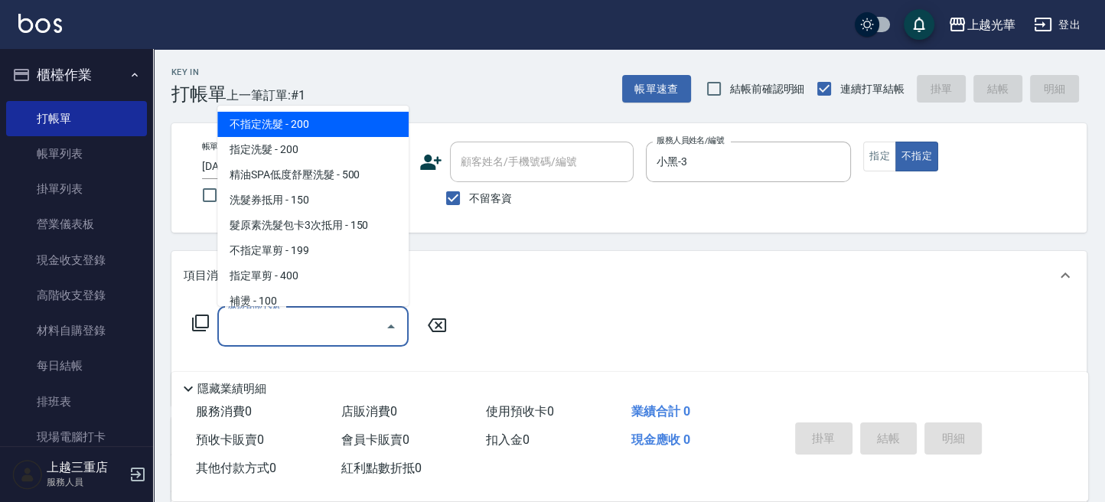
click at [277, 317] on div "服務名稱/代號 服務名稱/代號" at bounding box center [312, 326] width 191 height 41
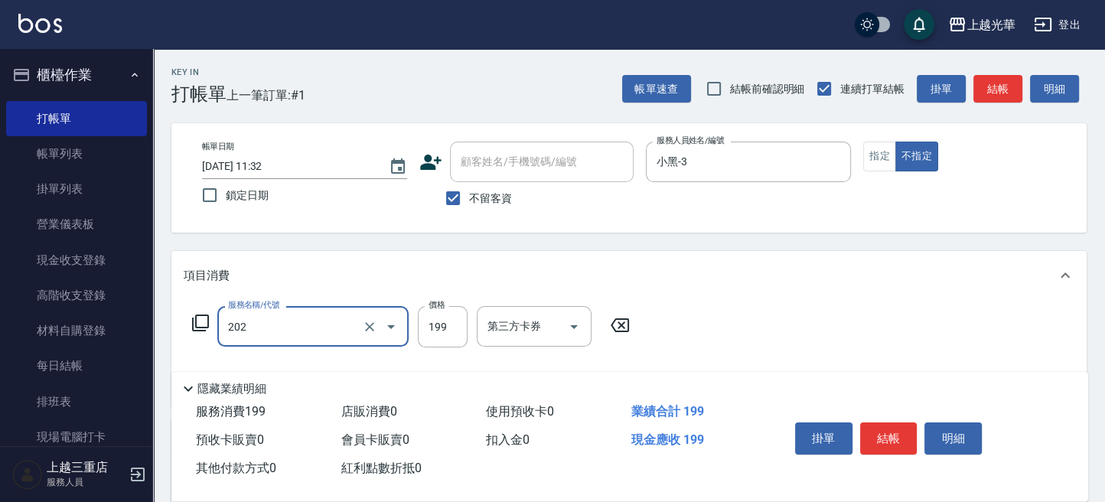
type input "不指定單剪(202)"
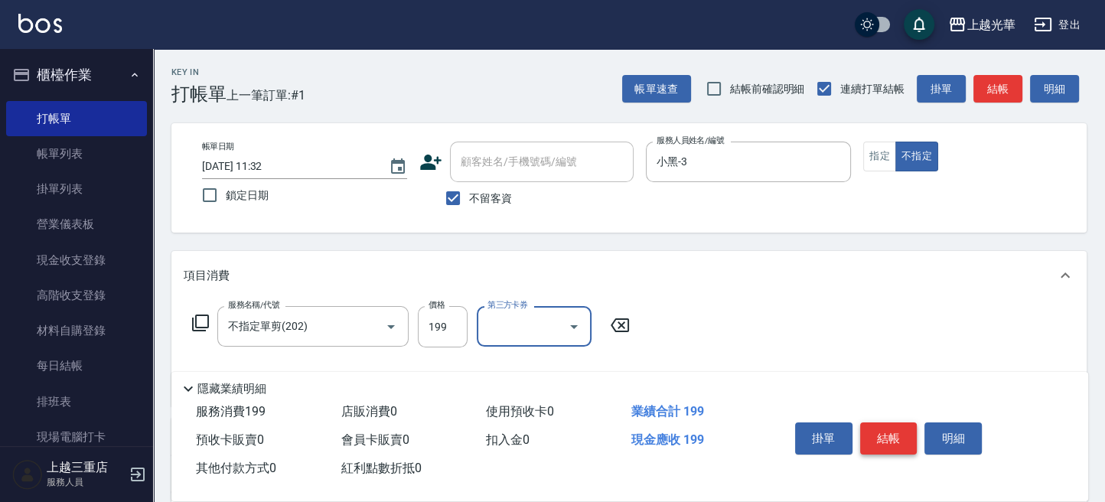
click at [878, 432] on button "結帳" at bounding box center [888, 438] width 57 height 32
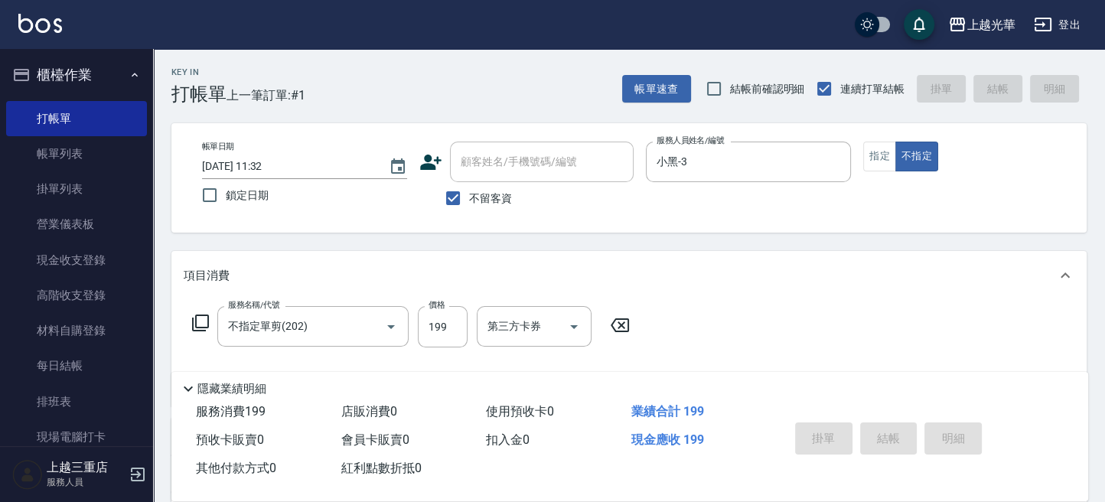
type input "[DATE] 11:33"
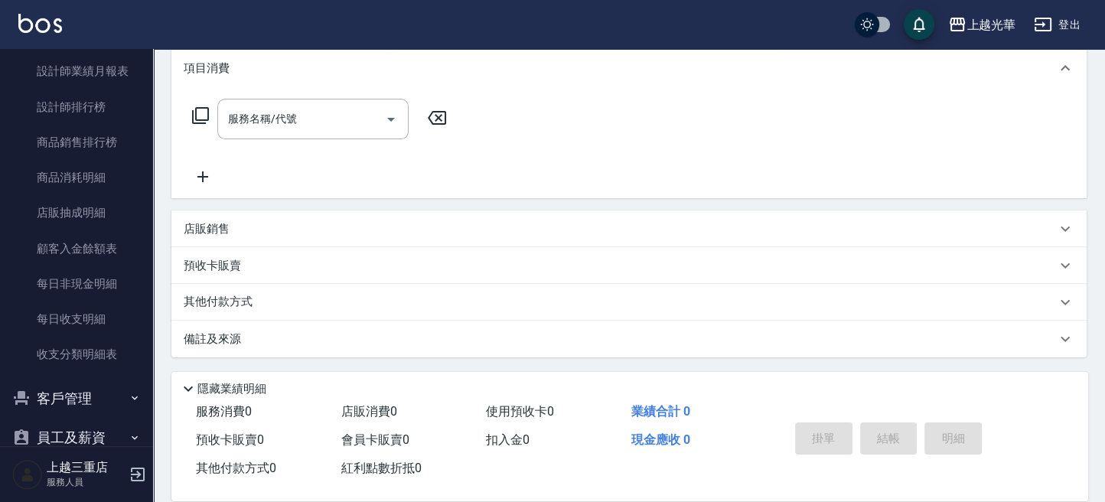
scroll to position [839, 0]
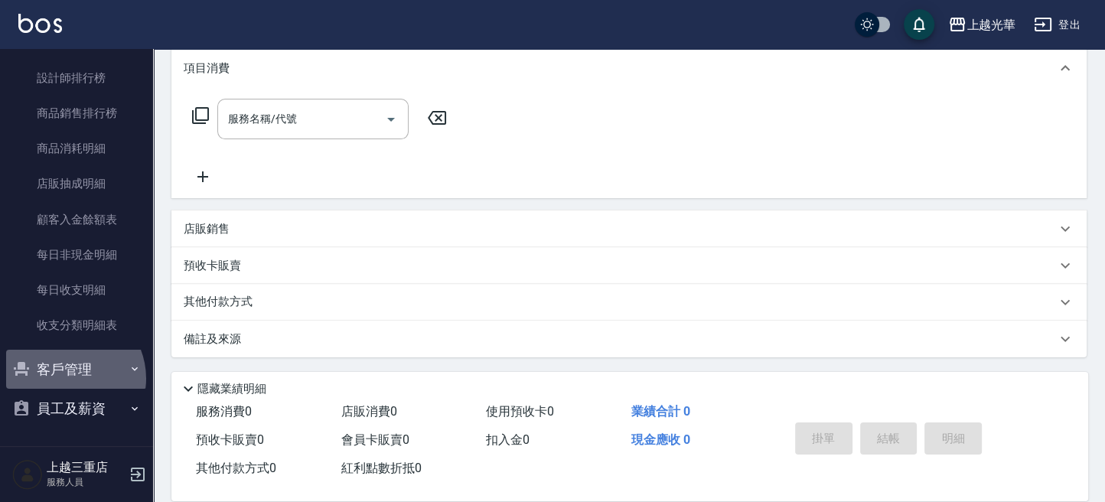
click at [66, 378] on button "客戶管理" at bounding box center [76, 370] width 141 height 40
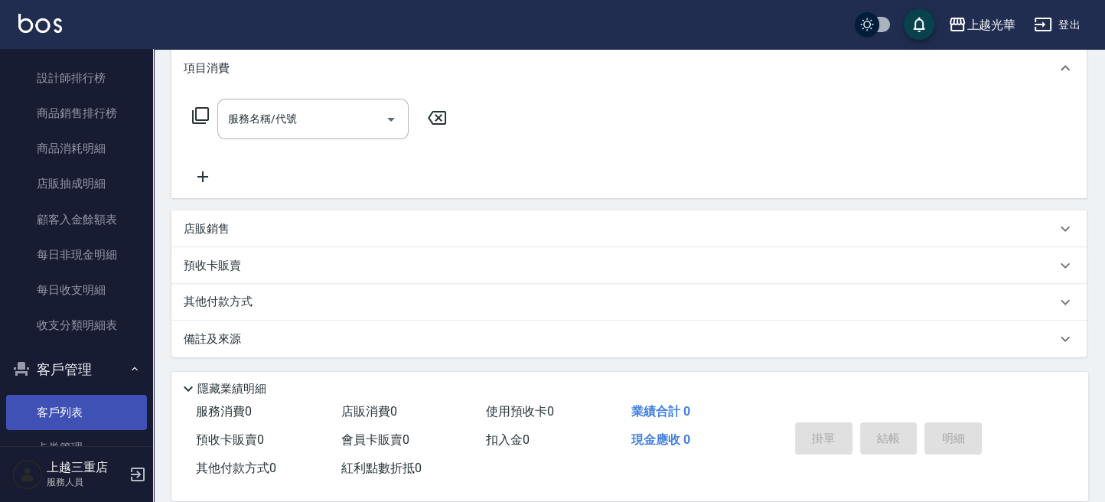
click at [66, 413] on link "客戶列表" at bounding box center [76, 412] width 141 height 35
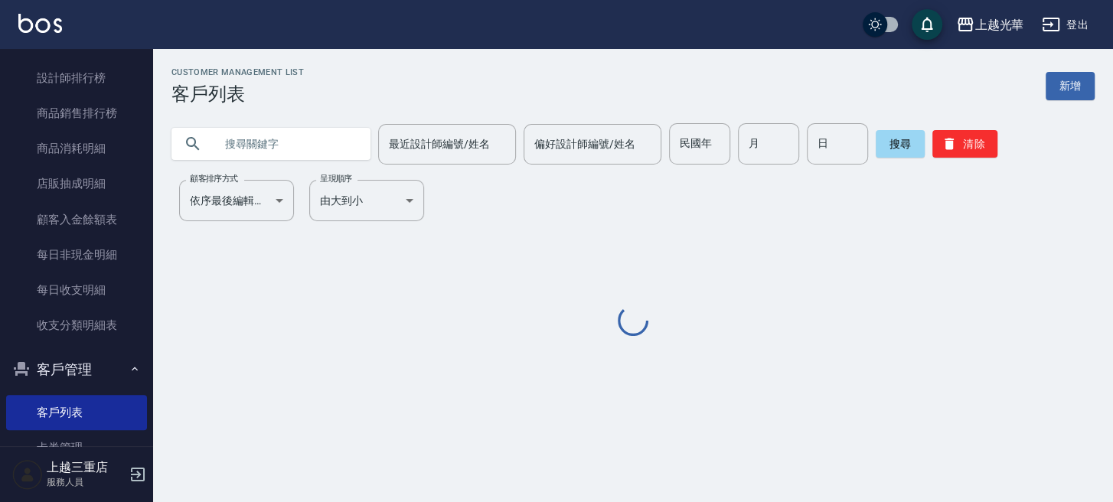
click at [296, 148] on input "text" at bounding box center [286, 143] width 144 height 41
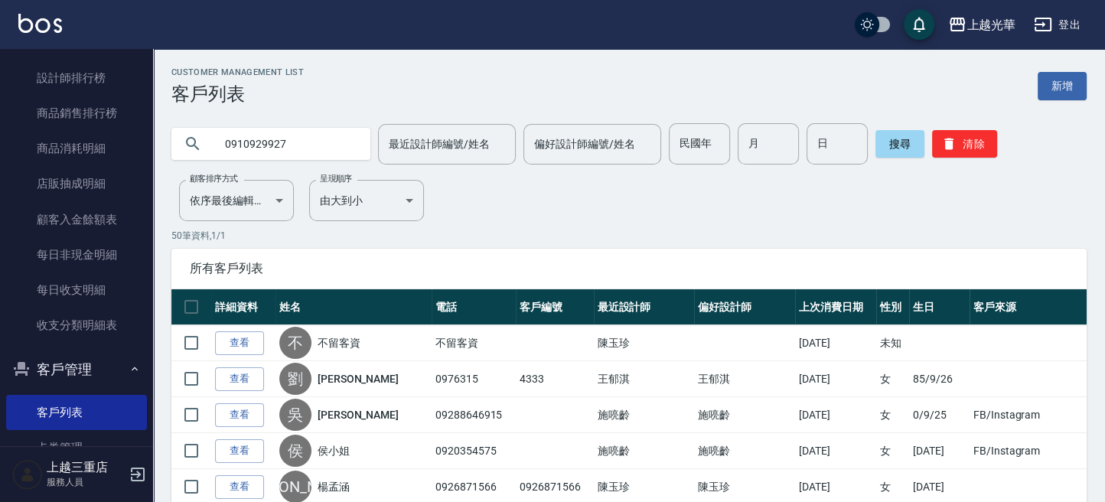
type input "0910929927"
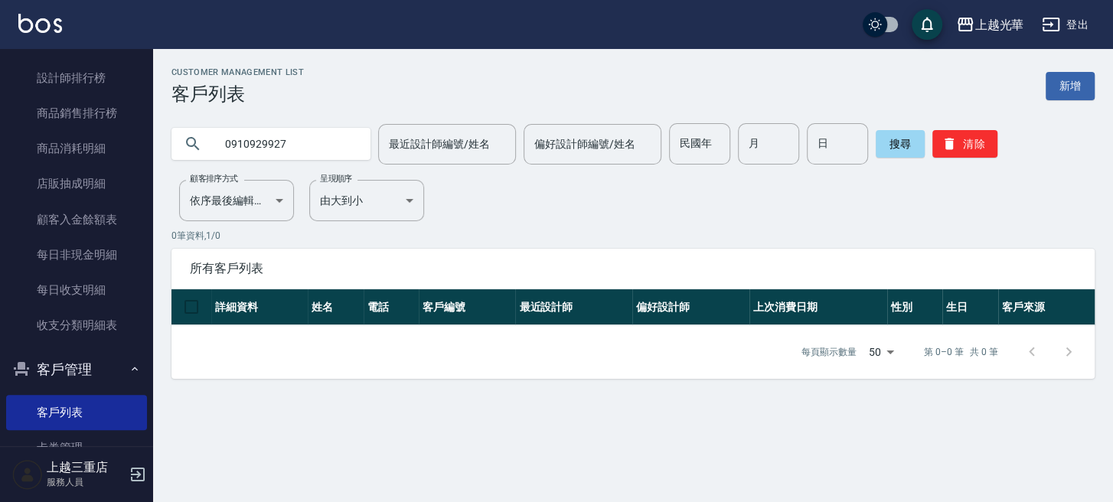
drag, startPoint x: 256, startPoint y: 152, endPoint x: 292, endPoint y: 168, distance: 39.1
click at [272, 160] on input "0910929927" at bounding box center [286, 143] width 144 height 41
click at [318, 143] on input "0910929927" at bounding box center [286, 143] width 144 height 41
drag, startPoint x: 249, startPoint y: 151, endPoint x: 278, endPoint y: 153, distance: 28.4
click at [262, 151] on input "0910929927" at bounding box center [286, 143] width 144 height 41
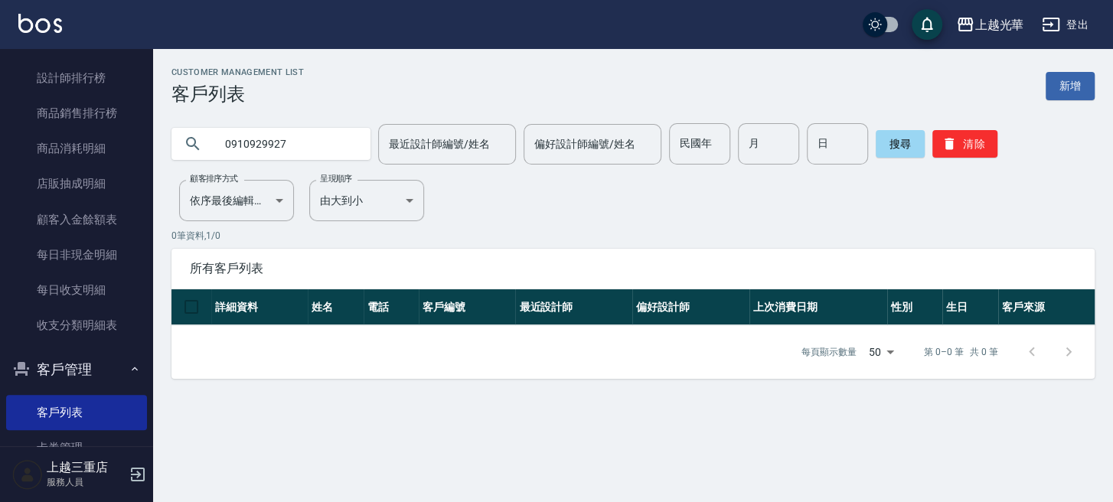
click at [297, 152] on input "0910929927" at bounding box center [286, 143] width 144 height 41
click at [331, 150] on input "0910929927" at bounding box center [286, 143] width 144 height 41
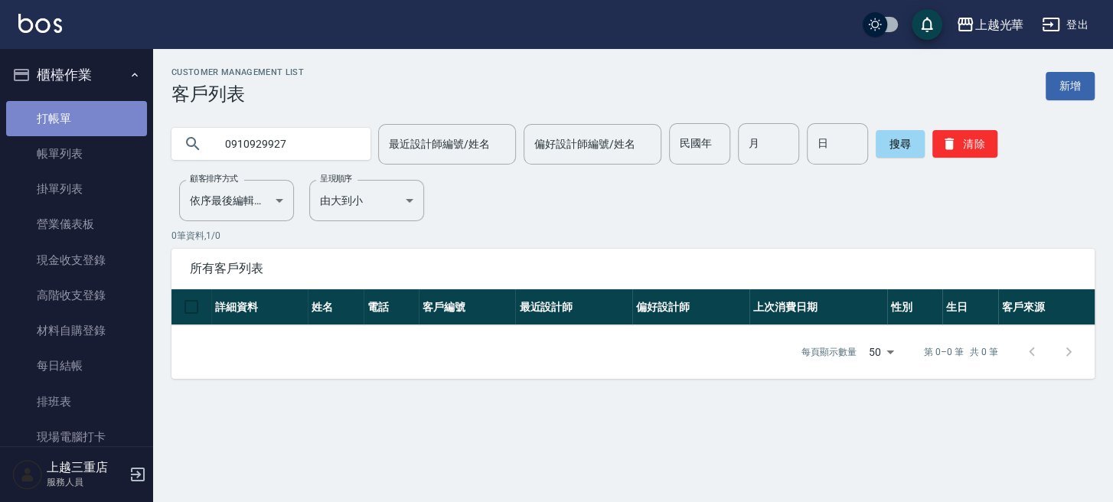
click at [82, 123] on link "打帳單" at bounding box center [76, 118] width 141 height 35
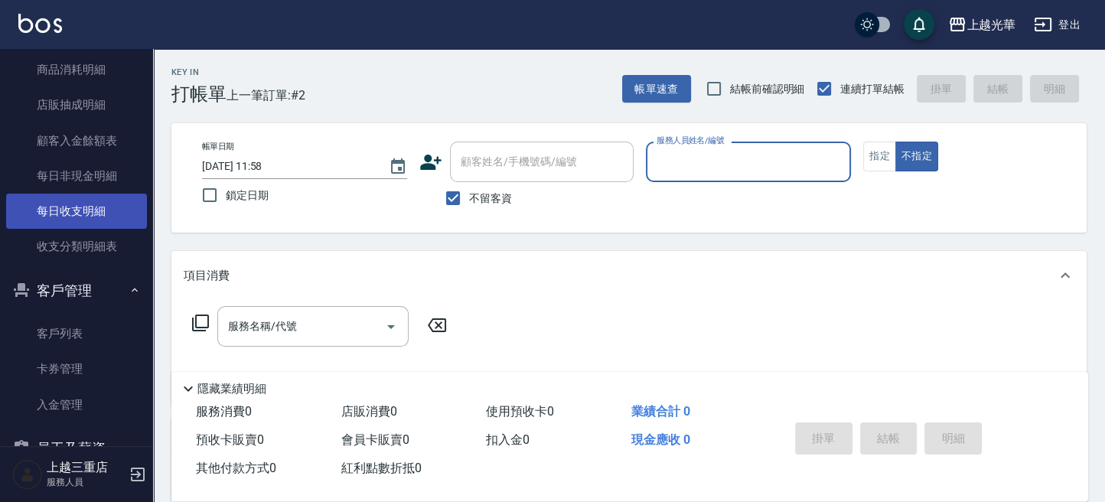
scroll to position [612, 0]
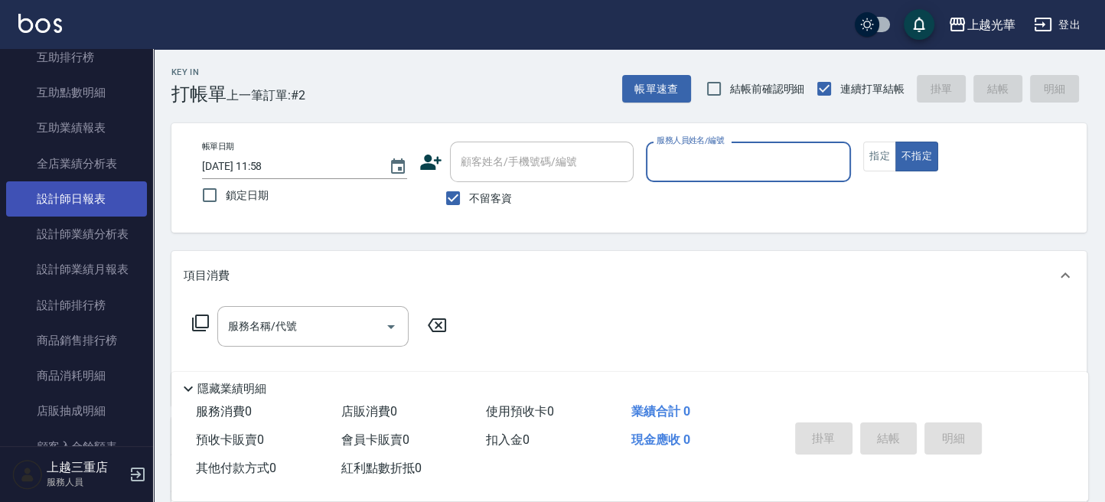
click at [78, 199] on link "設計師日報表" at bounding box center [76, 198] width 141 height 35
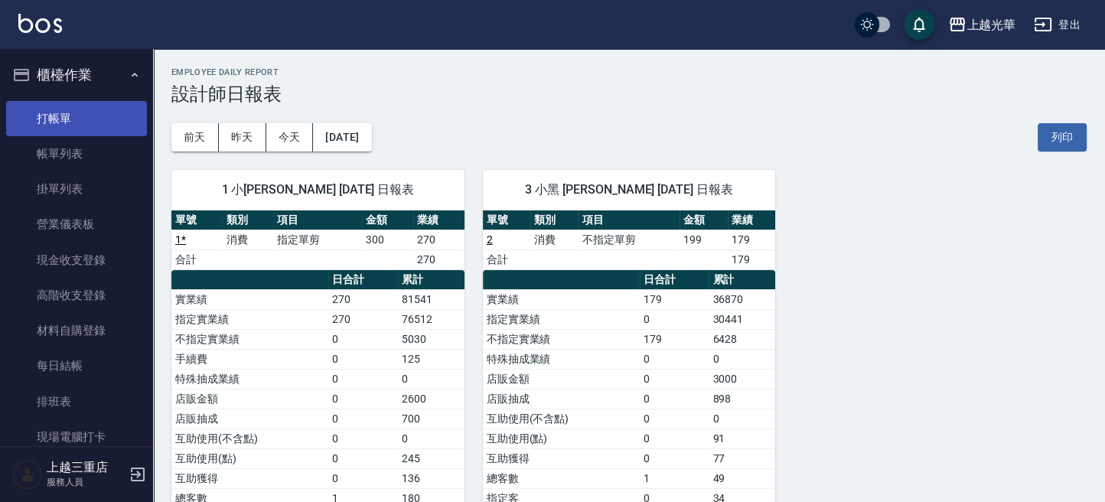
click at [64, 121] on link "打帳單" at bounding box center [76, 118] width 141 height 35
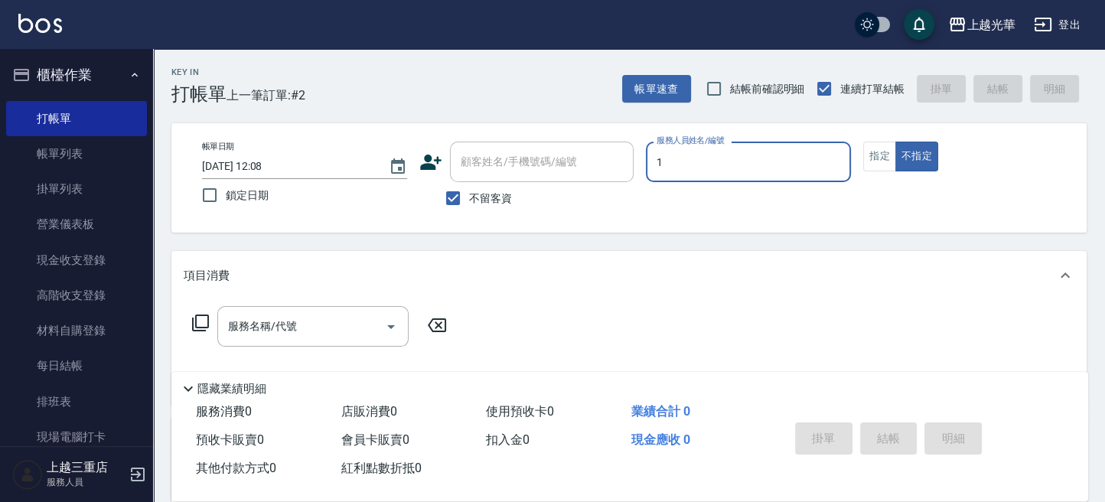
type input "1"
type button "false"
type input "小詹-1"
click at [317, 313] on input "服務名稱/代號" at bounding box center [301, 326] width 155 height 27
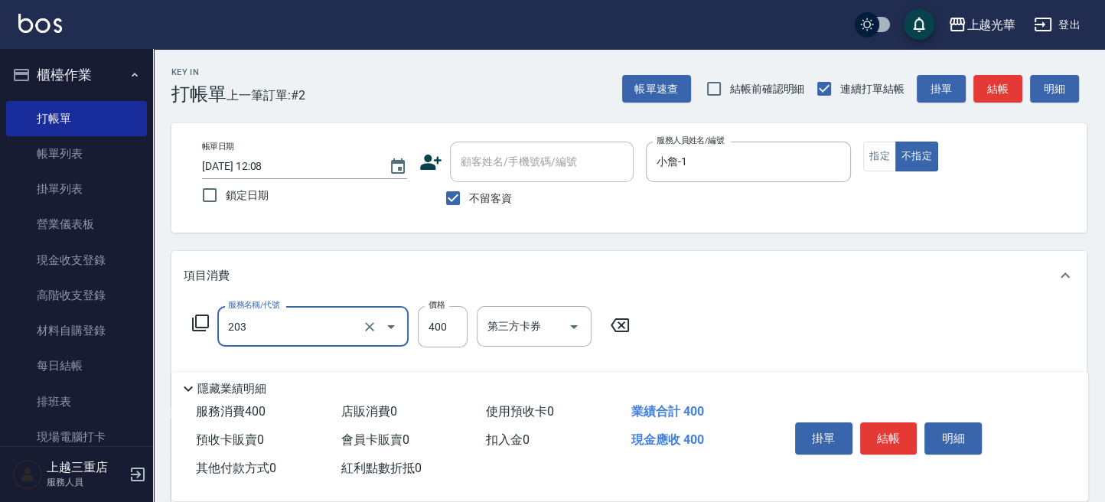
type input "指定單剪(203)"
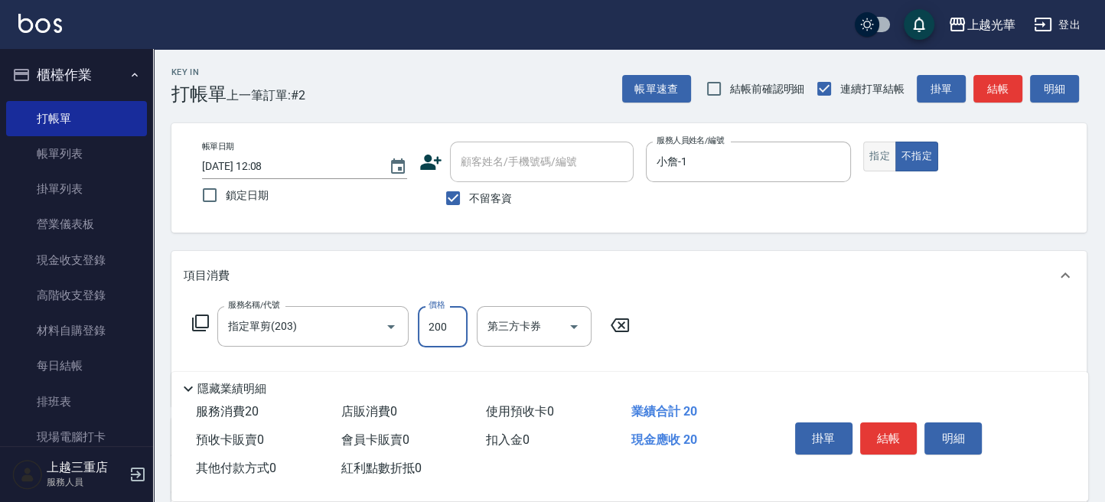
type input "200"
click at [889, 157] on button "指定" at bounding box center [879, 157] width 33 height 30
click at [888, 430] on button "結帳" at bounding box center [888, 438] width 57 height 32
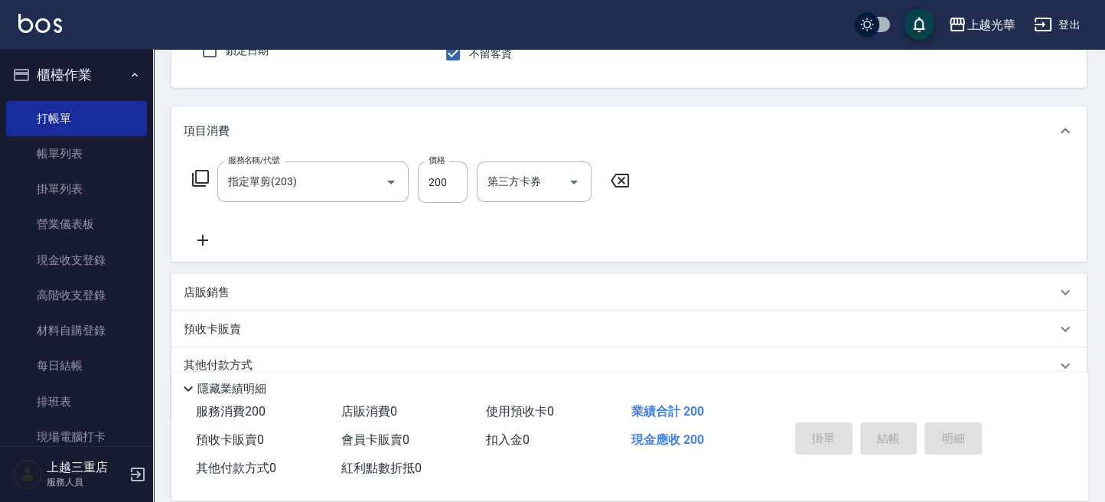
type input "[DATE] 12:20"
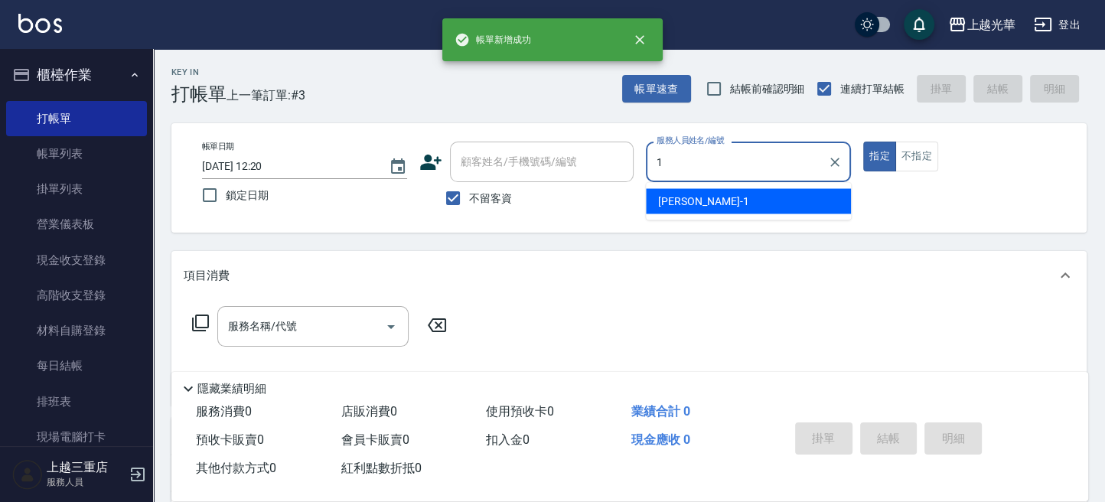
type input "1"
type button "true"
type input "小詹-1"
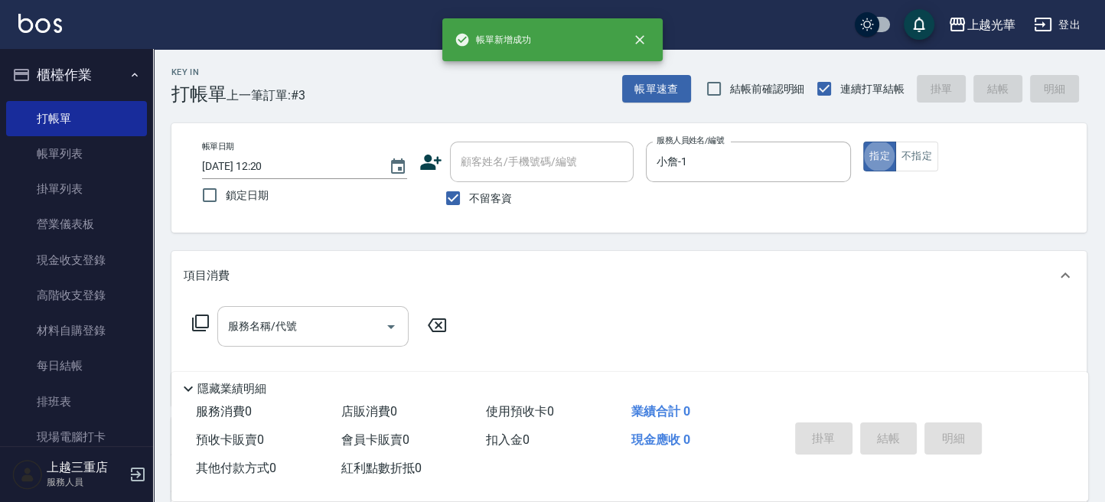
drag, startPoint x: 317, startPoint y: 325, endPoint x: 328, endPoint y: 327, distance: 10.8
click at [318, 327] on input "服務名稱/代號" at bounding box center [301, 326] width 155 height 27
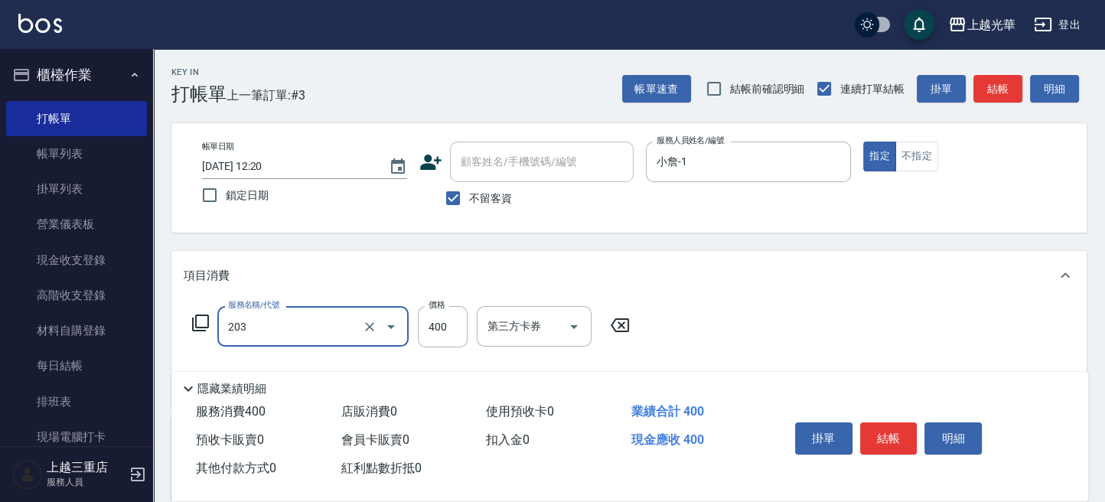
type input "指定單剪(203)"
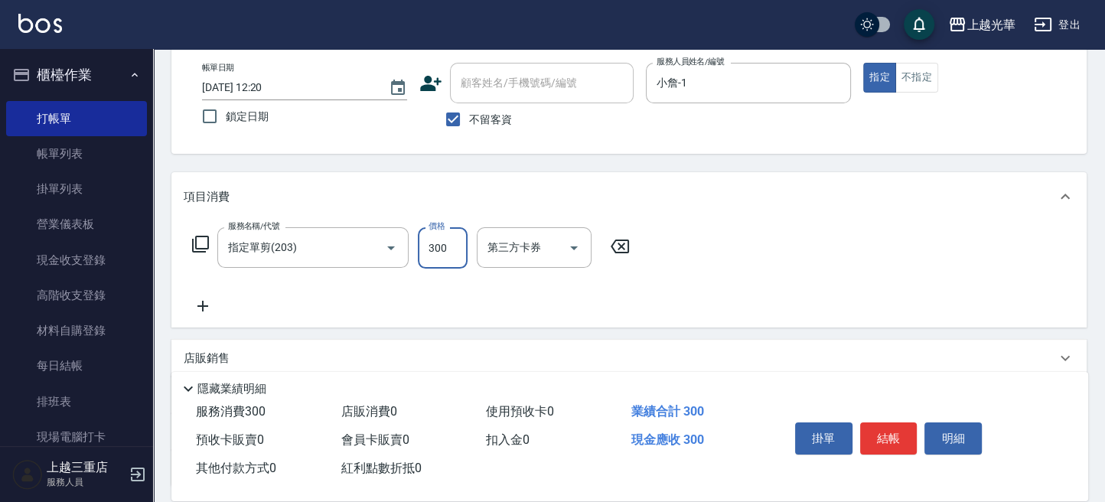
scroll to position [102, 0]
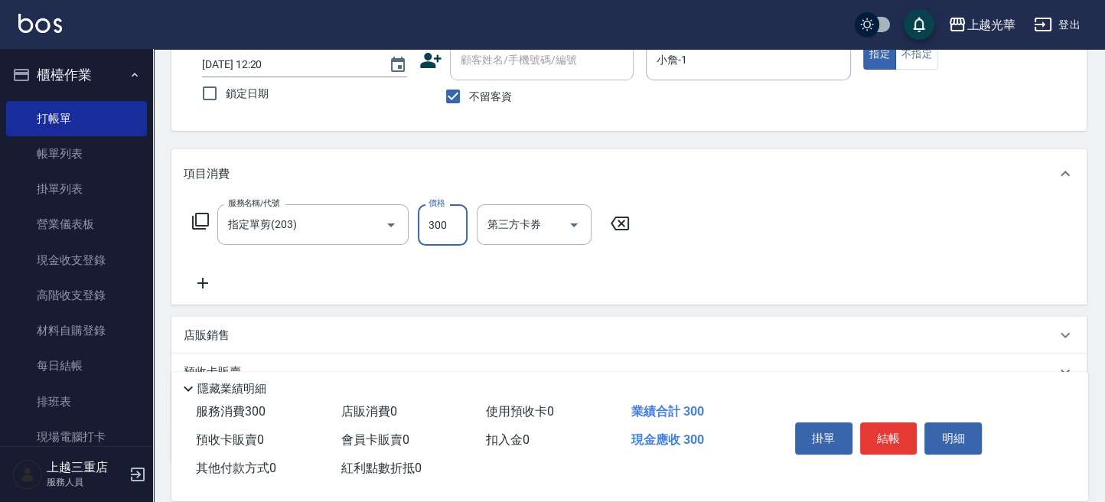
type input "300"
drag, startPoint x: 207, startPoint y: 279, endPoint x: 575, endPoint y: 341, distance: 373.4
click at [210, 279] on icon at bounding box center [203, 283] width 38 height 18
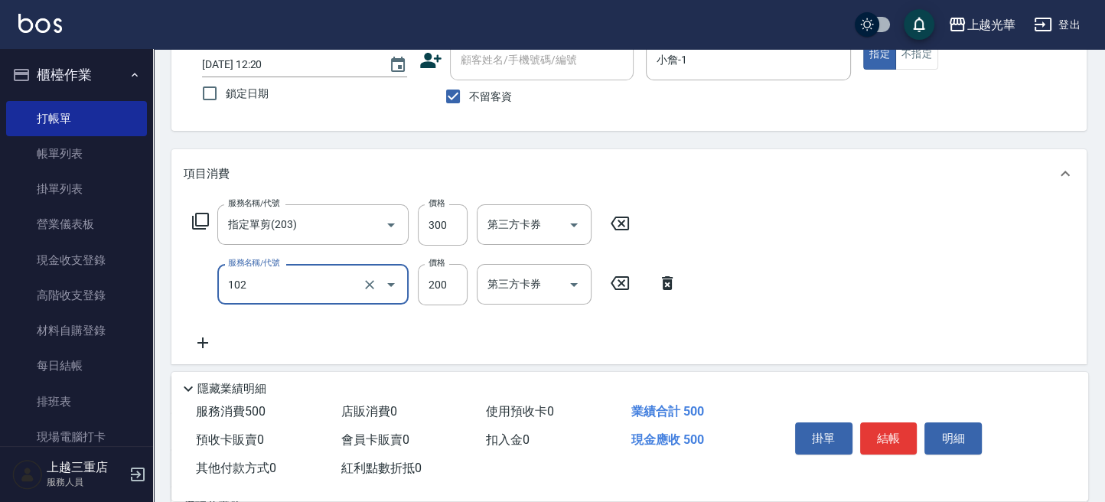
type input "指定洗髮(102)"
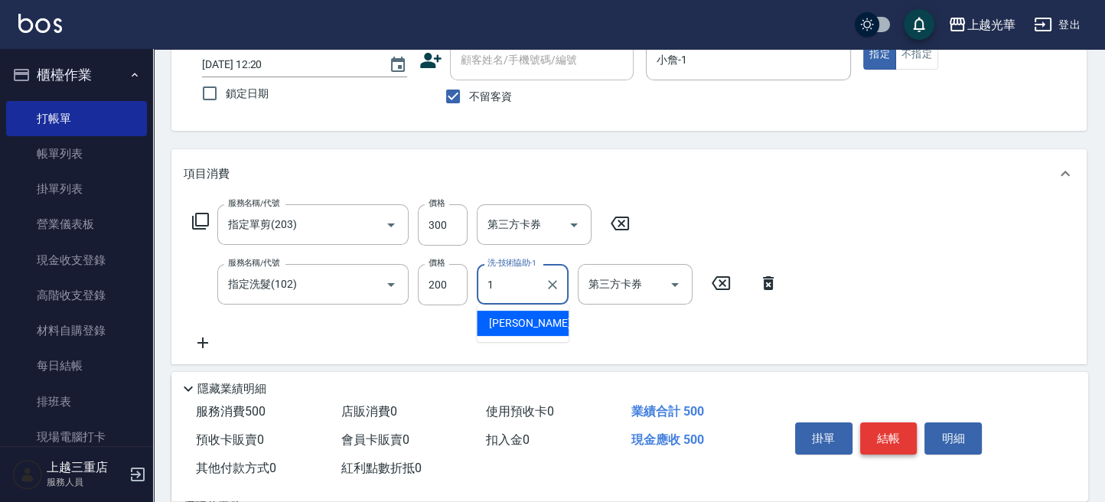
type input "小詹-1"
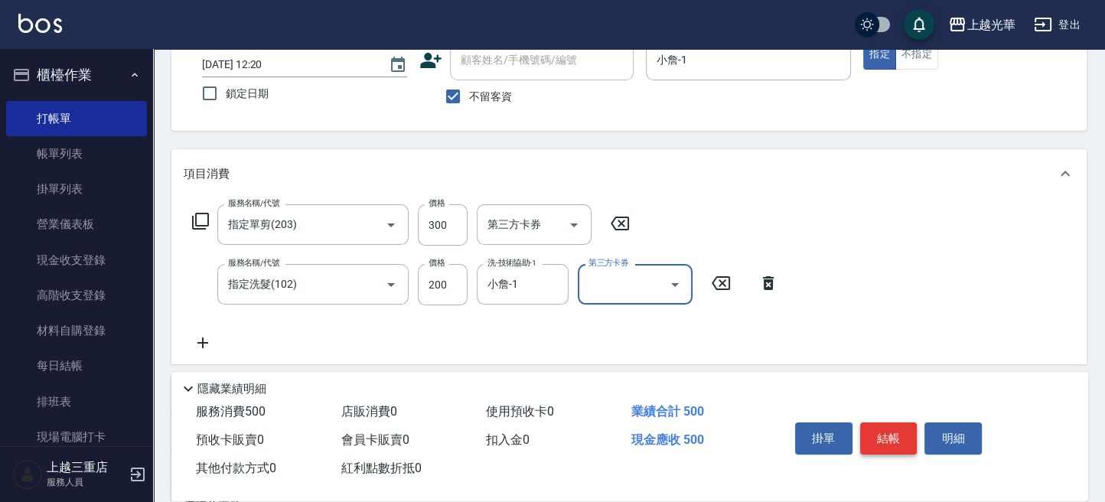
click at [906, 437] on button "結帳" at bounding box center [888, 438] width 57 height 32
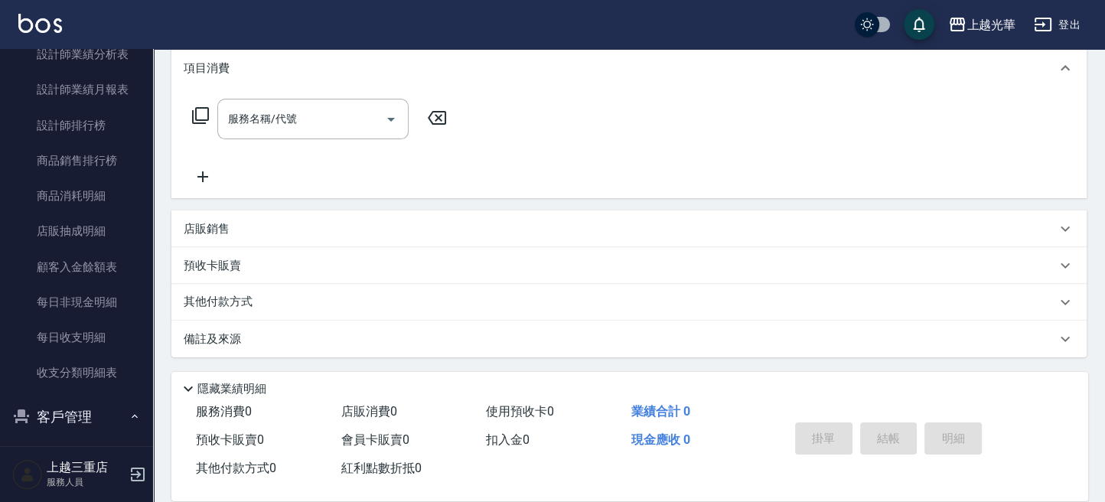
scroll to position [918, 0]
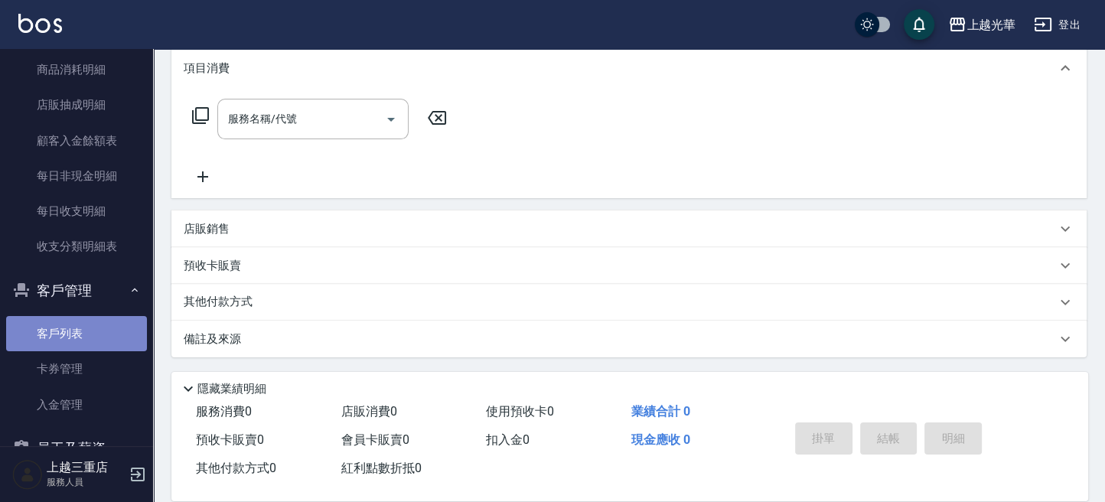
drag, startPoint x: 104, startPoint y: 334, endPoint x: 109, endPoint y: 322, distance: 12.7
click at [104, 334] on link "客戶列表" at bounding box center [76, 333] width 141 height 35
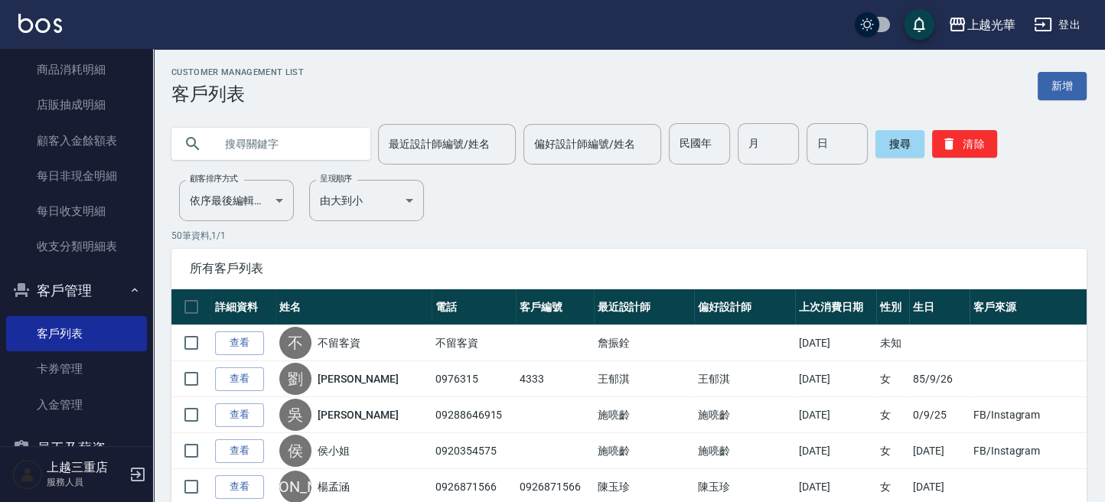
click at [212, 145] on div at bounding box center [270, 144] width 199 height 32
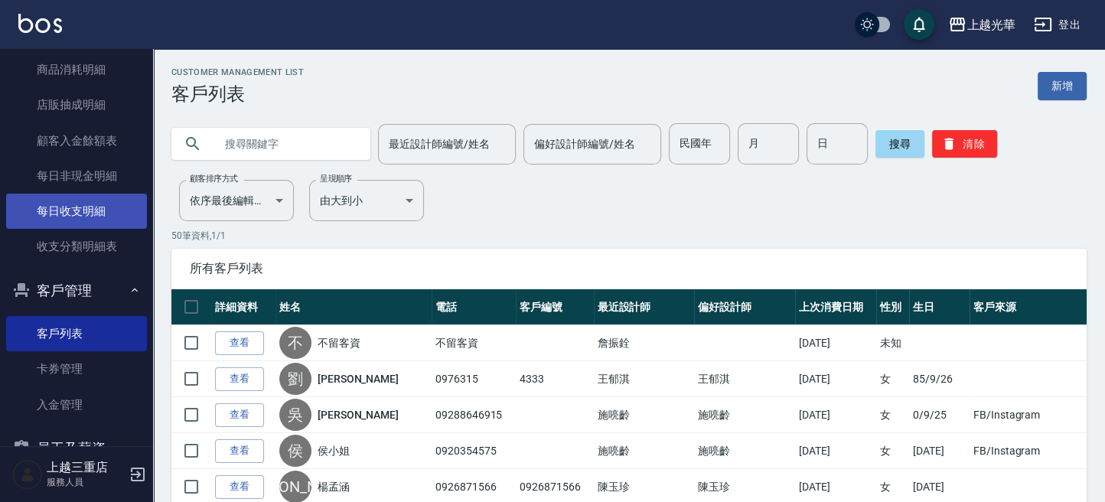
drag, startPoint x: 236, startPoint y: 148, endPoint x: 119, endPoint y: 227, distance: 140.5
click at [216, 160] on input "text" at bounding box center [286, 143] width 144 height 41
type input "0901017067"
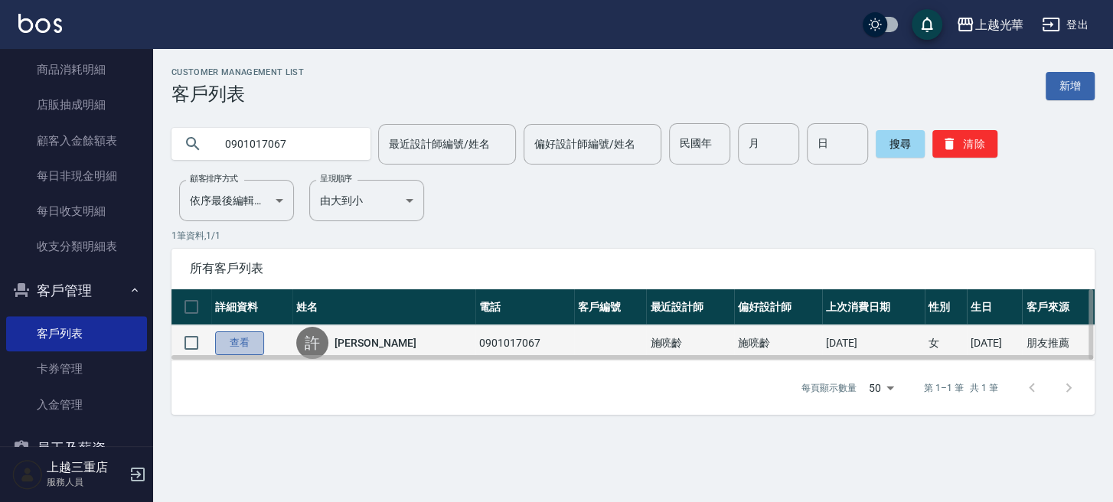
click at [259, 341] on link "查看" at bounding box center [239, 343] width 49 height 24
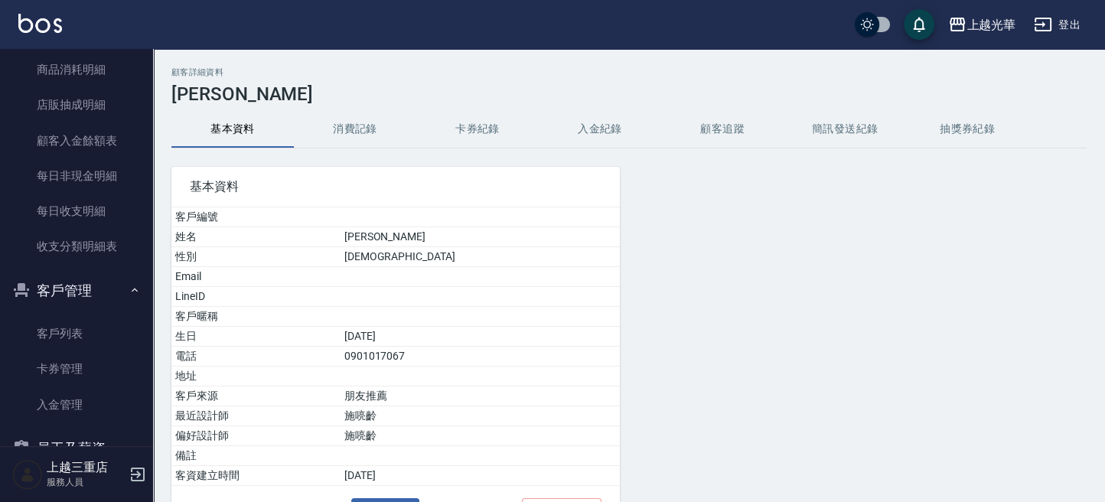
click at [384, 132] on button "消費記錄" at bounding box center [355, 129] width 122 height 37
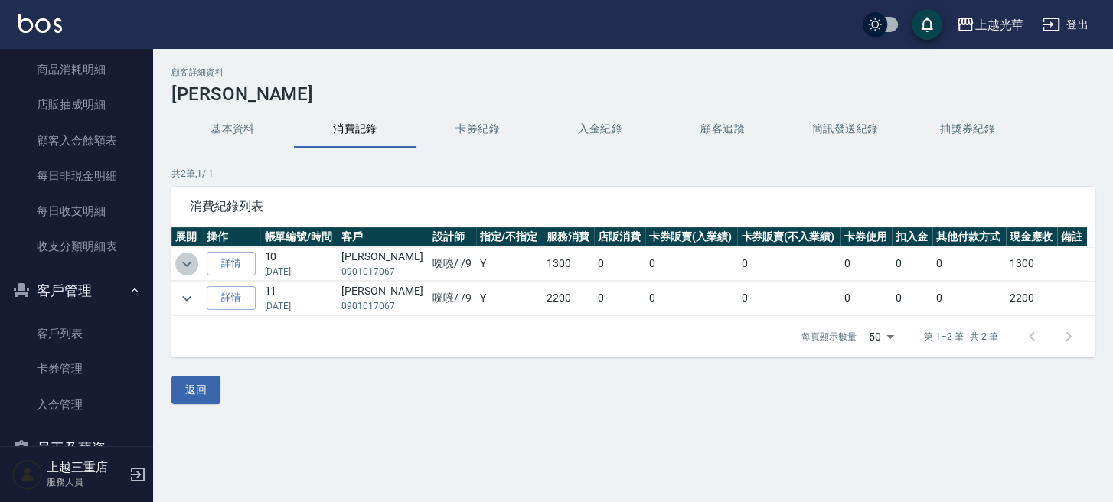
click at [191, 259] on icon "expand row" at bounding box center [187, 264] width 18 height 18
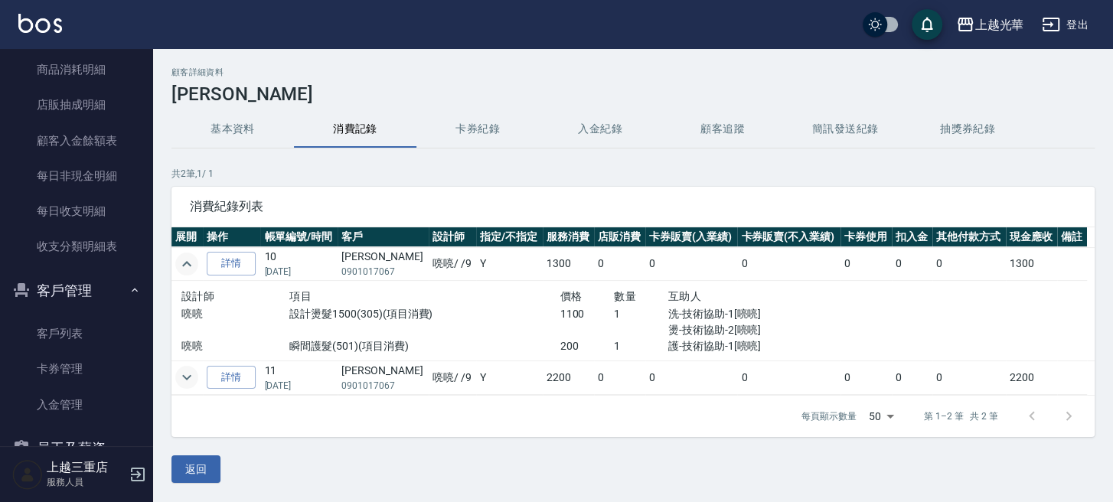
click at [189, 380] on icon "expand row" at bounding box center [187, 377] width 18 height 18
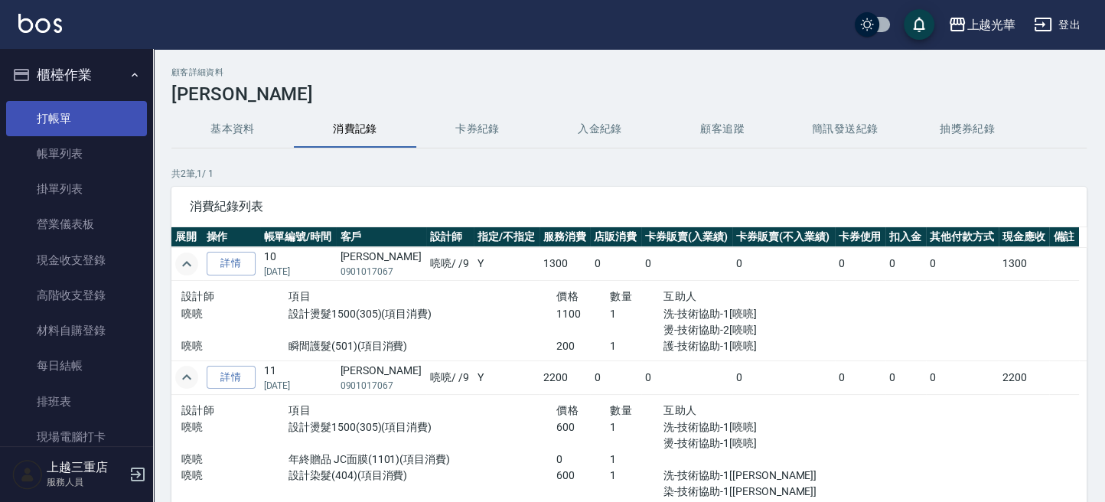
click at [74, 111] on link "打帳單" at bounding box center [76, 118] width 141 height 35
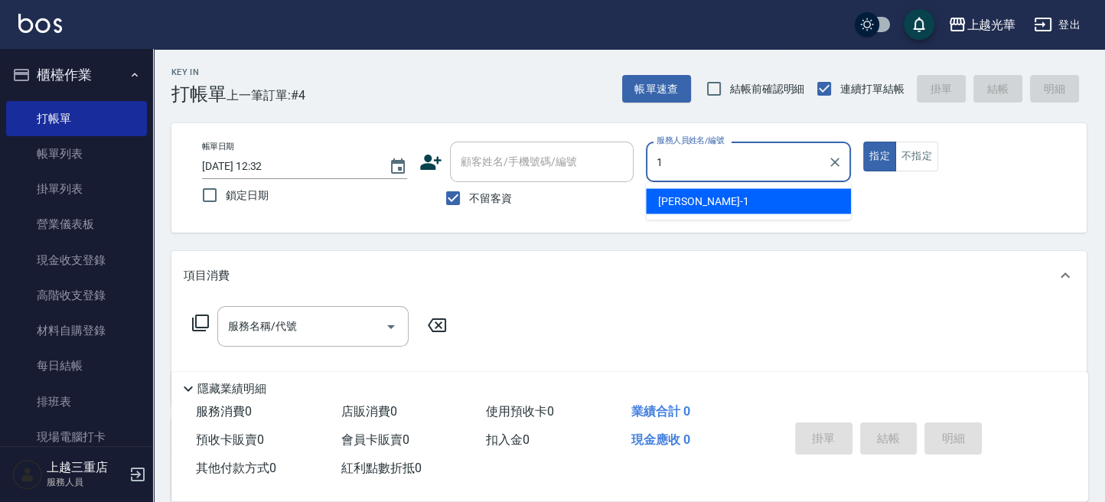
type input "小詹-1"
type button "true"
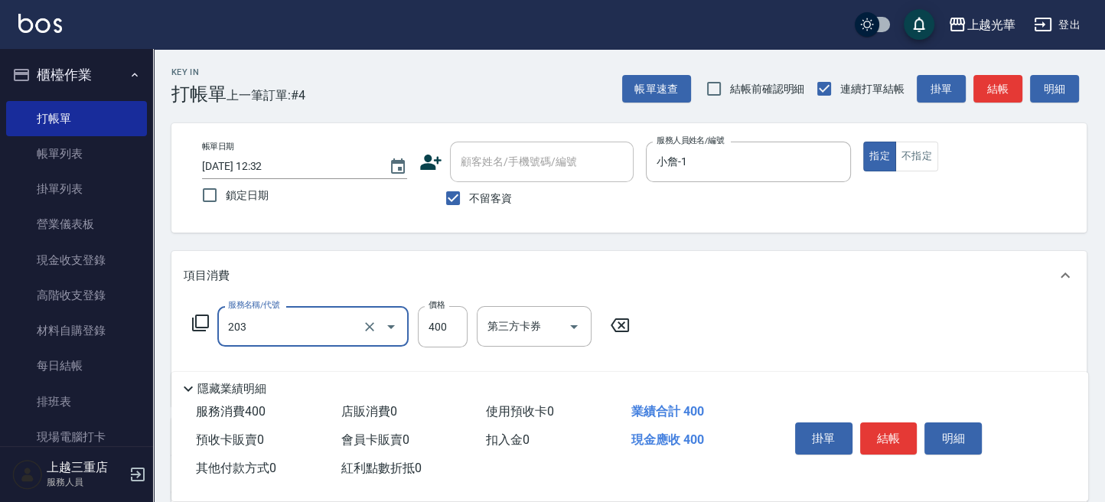
type input "指定單剪(203)"
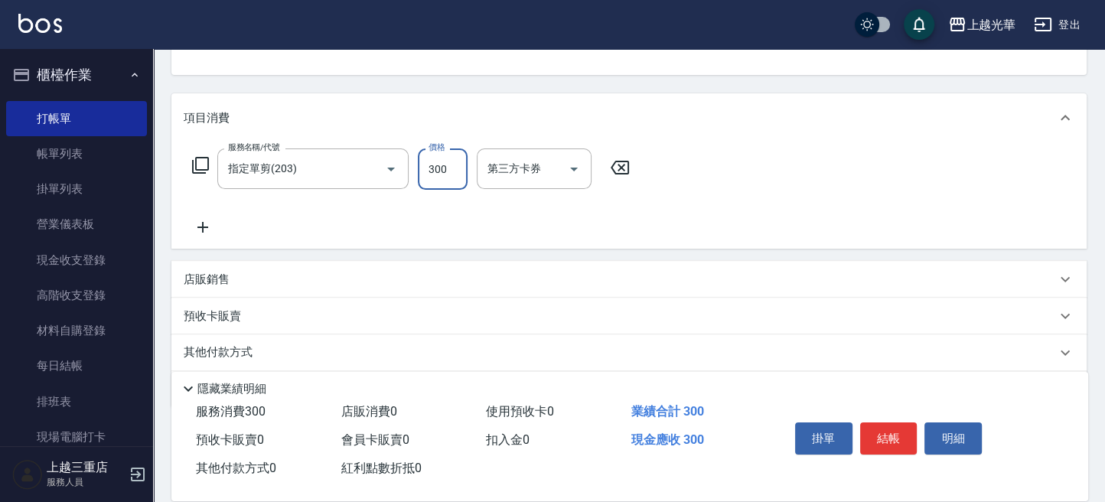
scroll to position [204, 0]
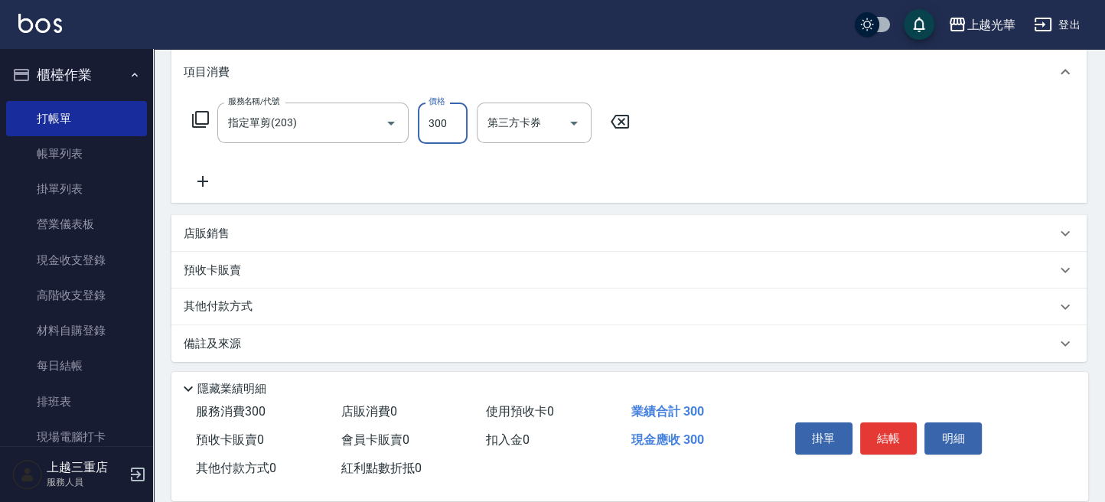
type input "300"
click at [197, 176] on icon at bounding box center [203, 181] width 38 height 18
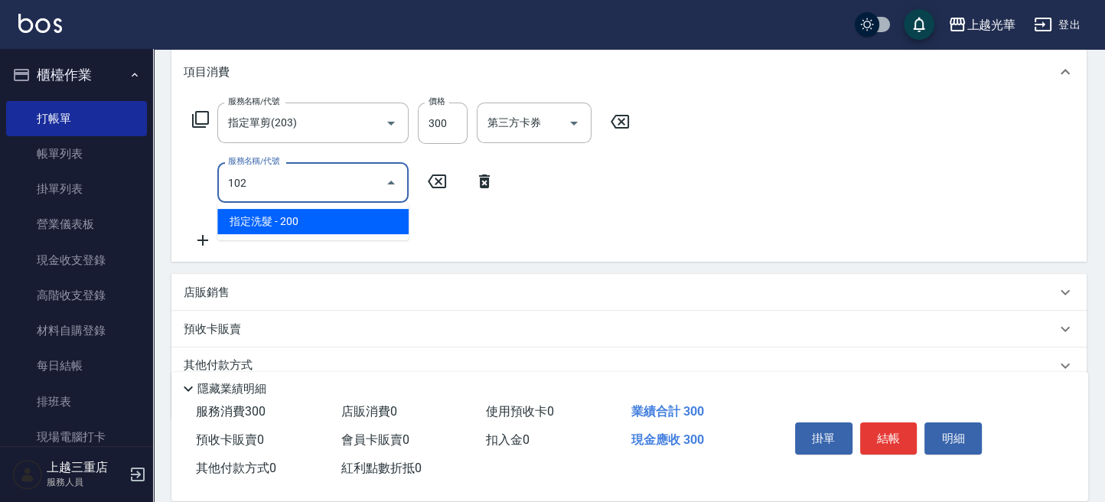
type input "指定洗髮(102)"
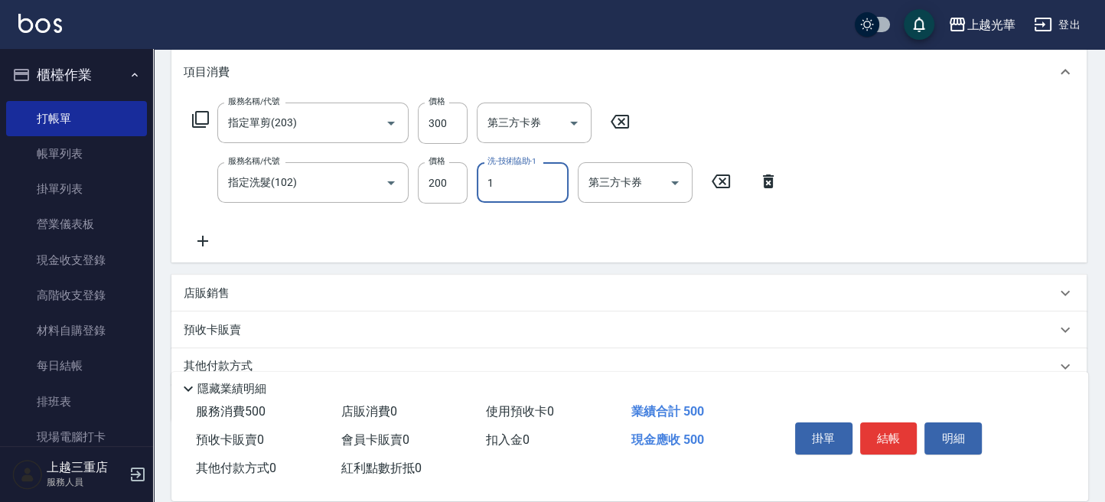
type input "小詹-1"
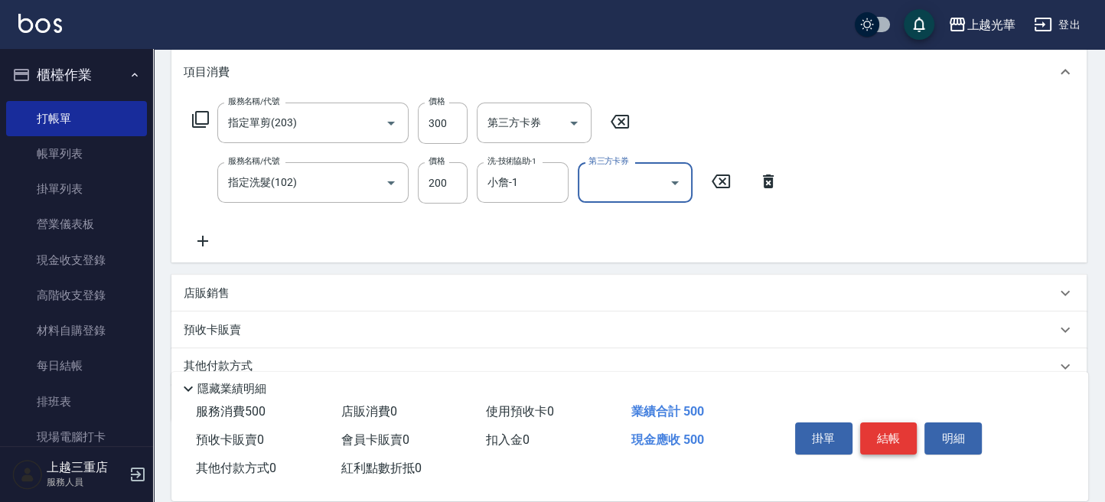
click at [894, 436] on button "結帳" at bounding box center [888, 438] width 57 height 32
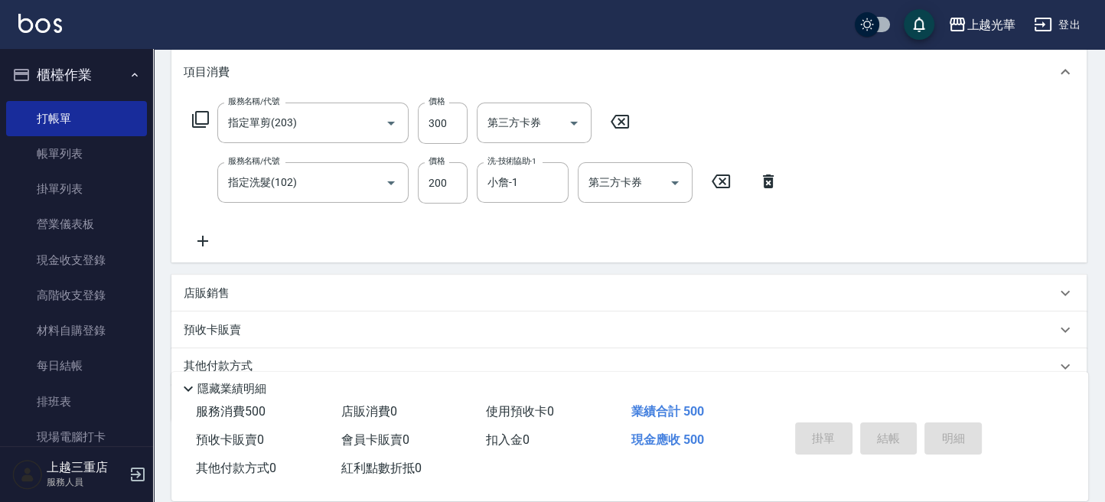
type input "[DATE] 12:48"
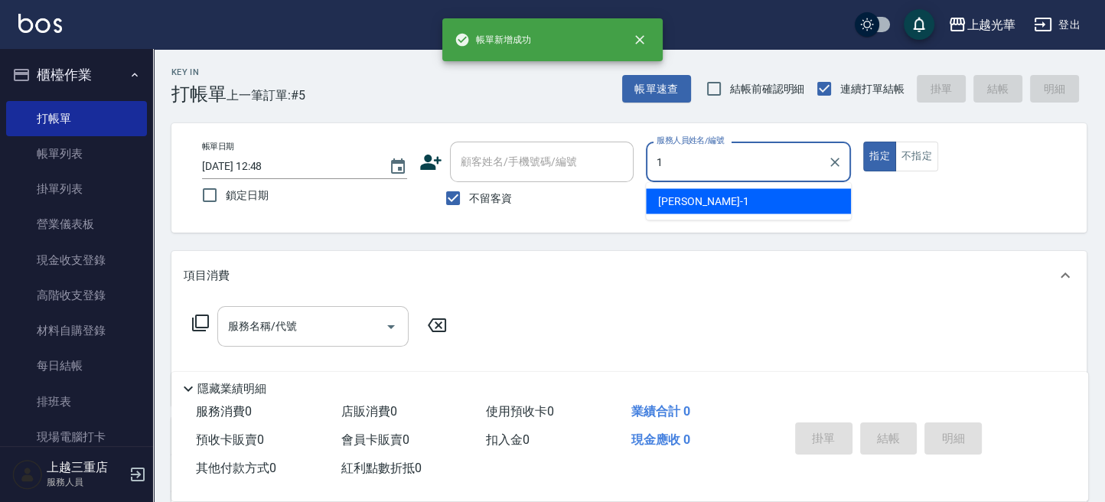
type input "小詹-1"
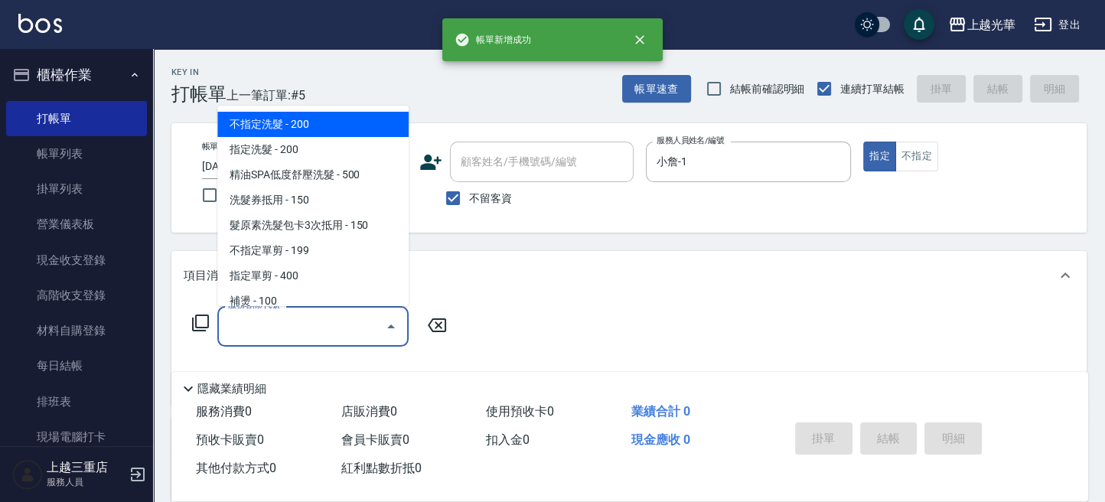
click at [276, 325] on input "服務名稱/代號" at bounding box center [301, 326] width 155 height 27
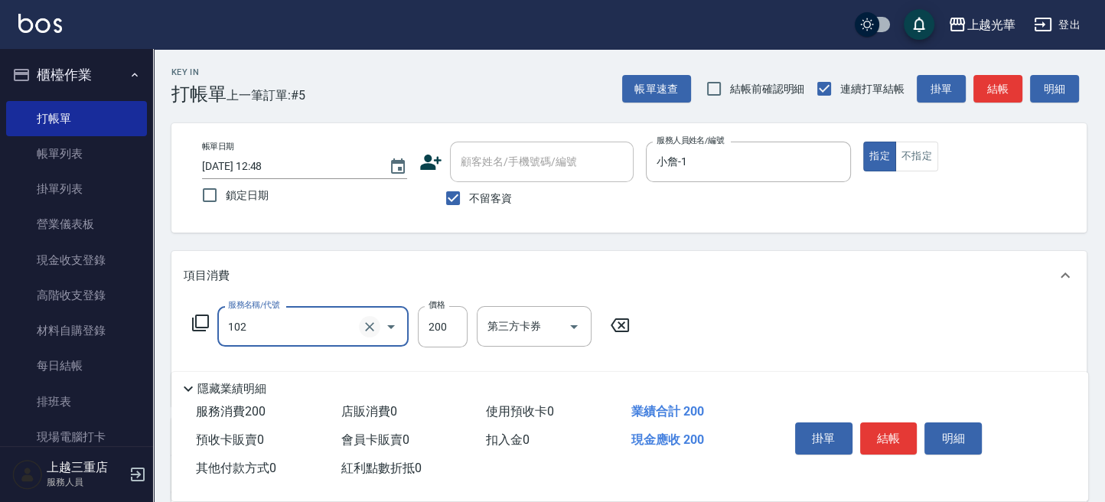
type input "指定洗髮(102)"
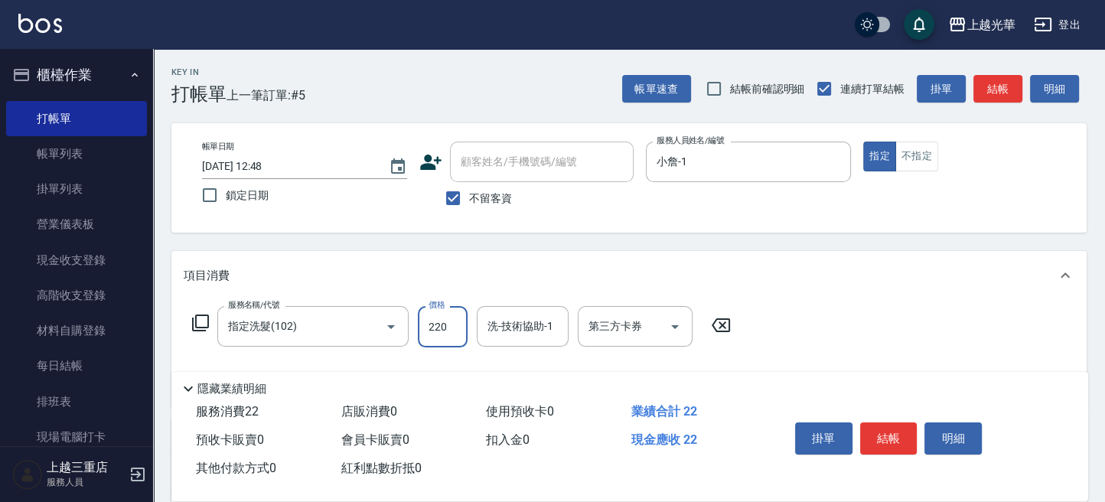
type input "220"
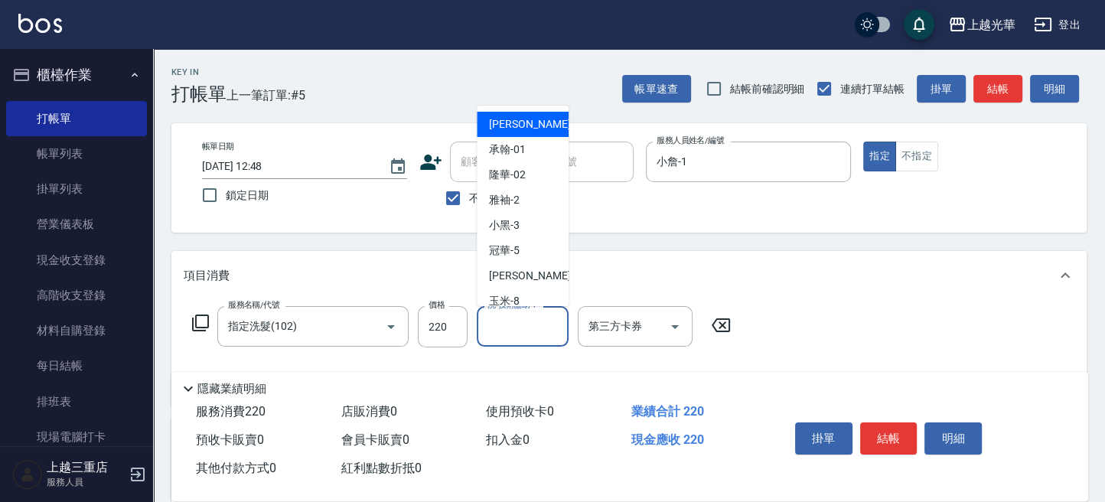
click at [524, 331] on input "洗-技術協助-1" at bounding box center [523, 326] width 78 height 27
type input "喨喨-9"
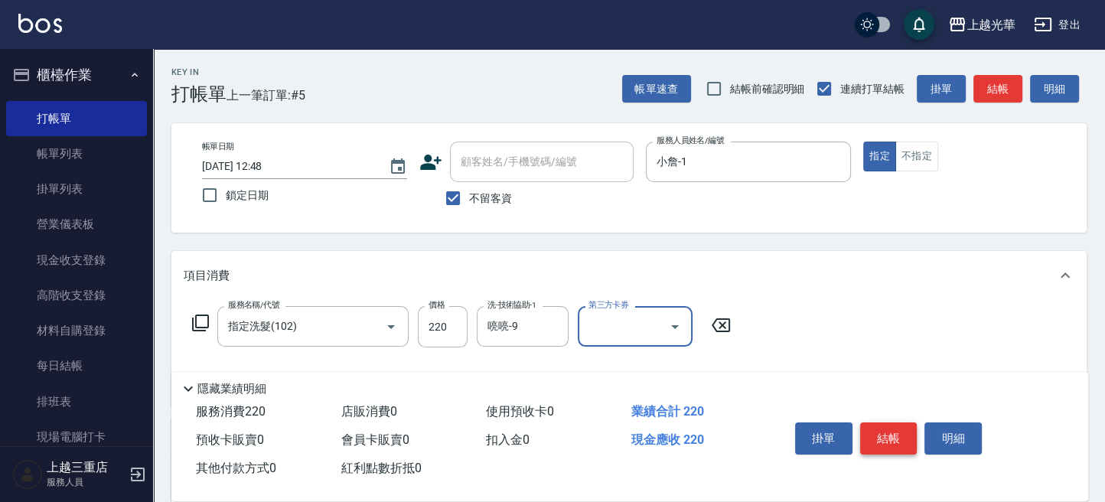
click at [885, 438] on button "結帳" at bounding box center [888, 438] width 57 height 32
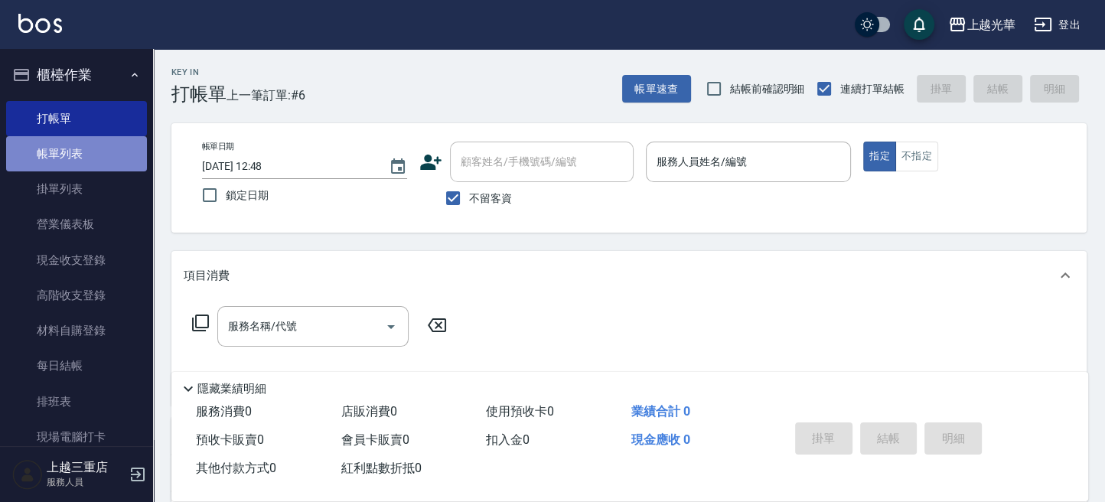
click at [125, 159] on link "帳單列表" at bounding box center [76, 153] width 141 height 35
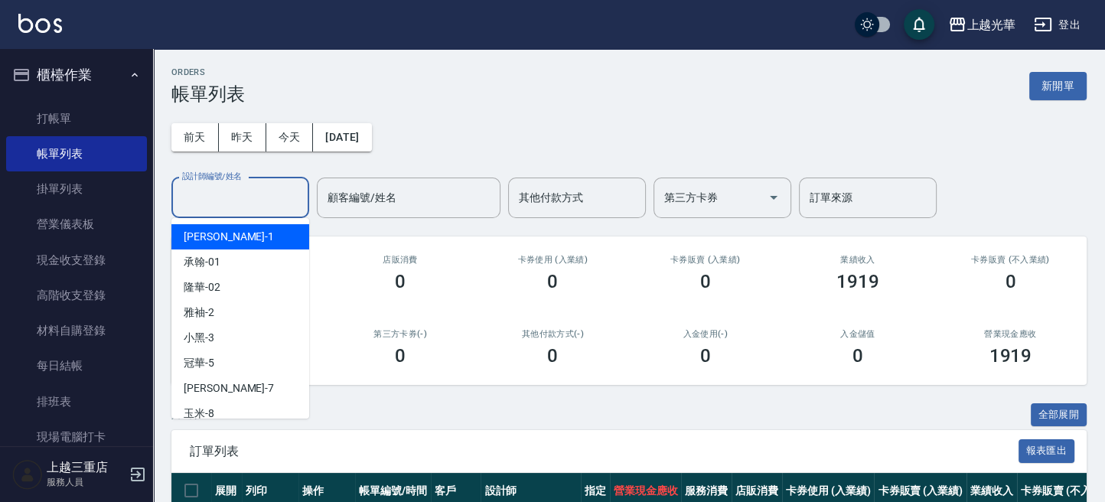
click at [220, 194] on input "設計師編號/姓名" at bounding box center [240, 197] width 124 height 27
click at [235, 243] on div "小詹 -1" at bounding box center [240, 236] width 138 height 25
type input "小詹-1"
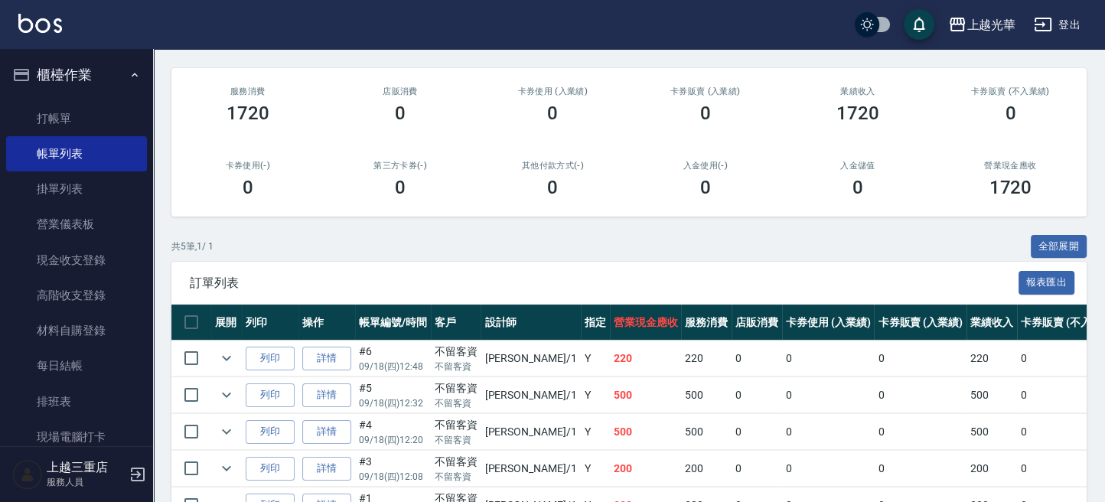
scroll to position [263, 0]
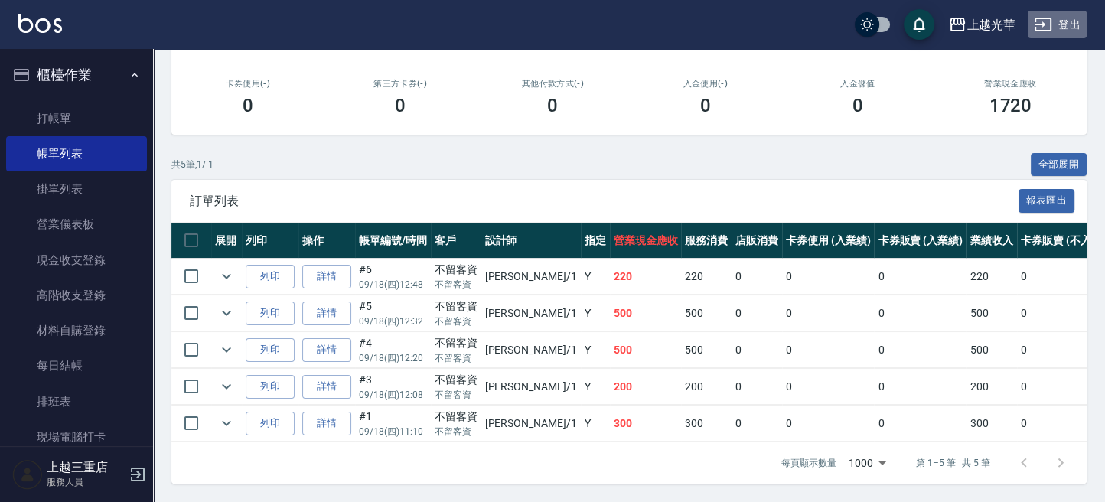
click at [1063, 21] on button "登出" at bounding box center [1057, 25] width 59 height 28
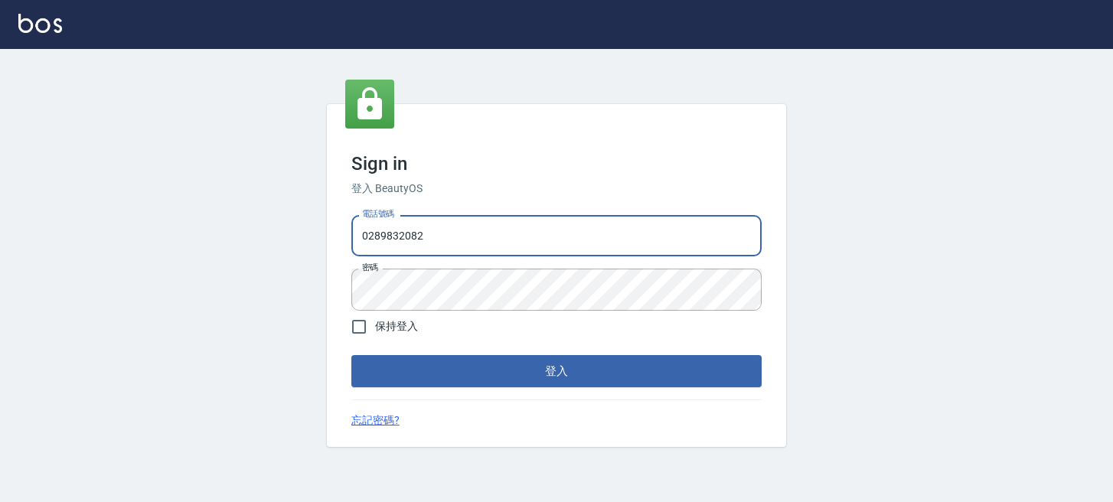
click at [661, 239] on input "0289832082" at bounding box center [556, 235] width 410 height 41
drag, startPoint x: 673, startPoint y: 235, endPoint x: 117, endPoint y: 174, distance: 559.6
click at [117, 174] on div "Sign in 登入 BeautyOS 電話號碼 [PHONE_NUMBER] 電話號碼 密碼 密碼 保持登入 登入 忘記密碼?" at bounding box center [556, 275] width 1113 height 453
drag, startPoint x: 500, startPoint y: 241, endPoint x: 70, endPoint y: 125, distance: 445.5
click at [2, 142] on div "Sign in 登入 BeautyOS 電話號碼 1080含洗加剪加染唷 ~ 電話號碼 密碼 密碼 保持登入 登入 忘記密碼?" at bounding box center [556, 275] width 1113 height 453
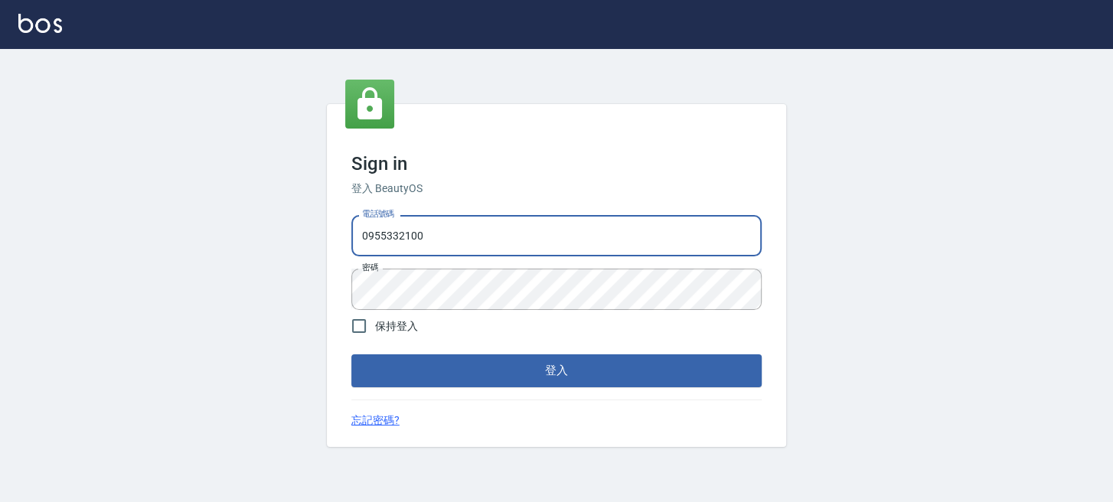
type input "0955332100"
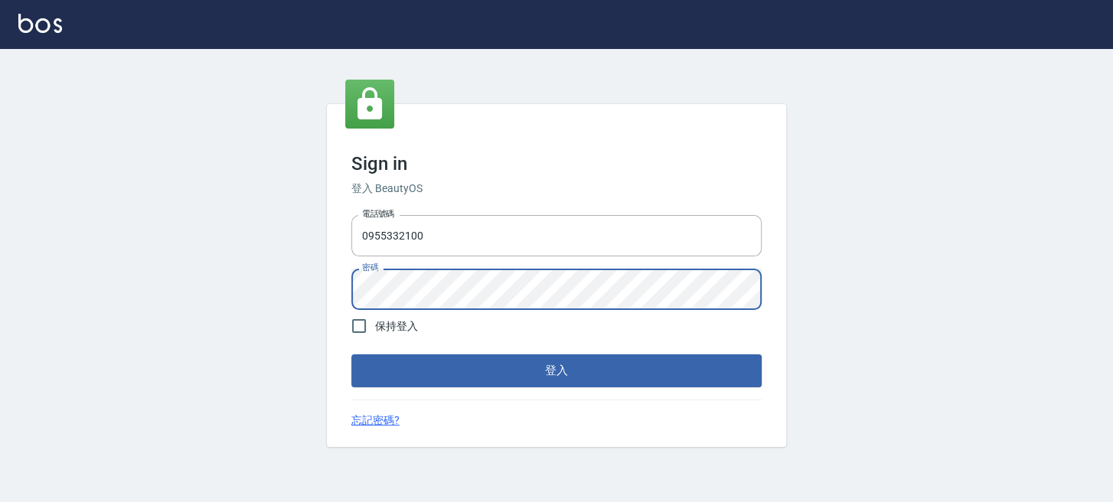
click at [351, 354] on button "登入" at bounding box center [556, 370] width 410 height 32
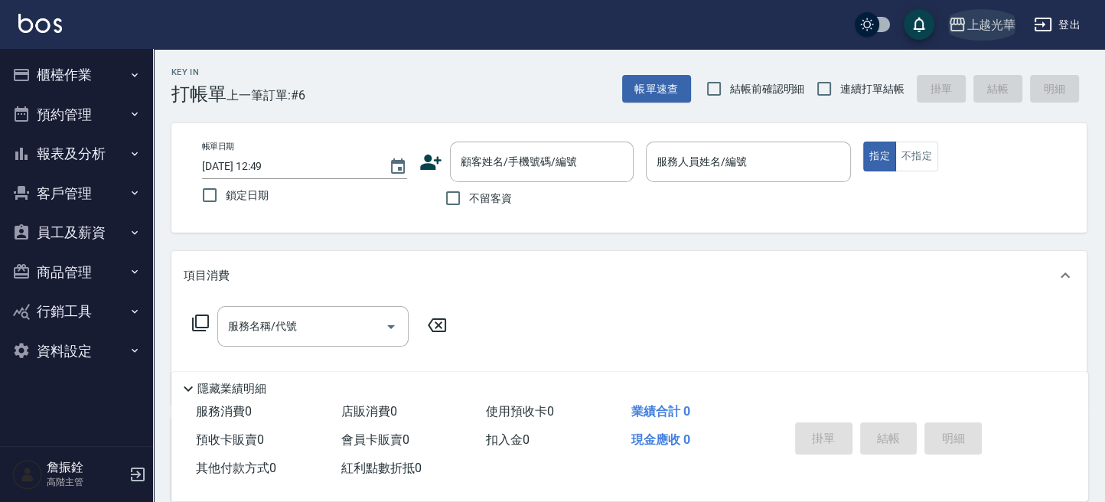
click at [979, 21] on div "上越光華" at bounding box center [991, 24] width 49 height 19
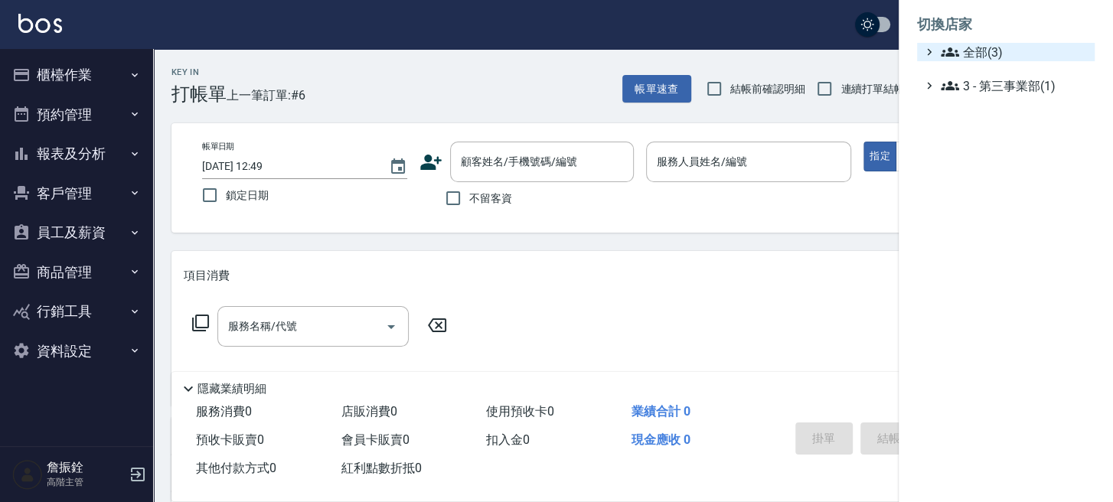
click at [971, 44] on span "全部(3)" at bounding box center [1014, 52] width 148 height 18
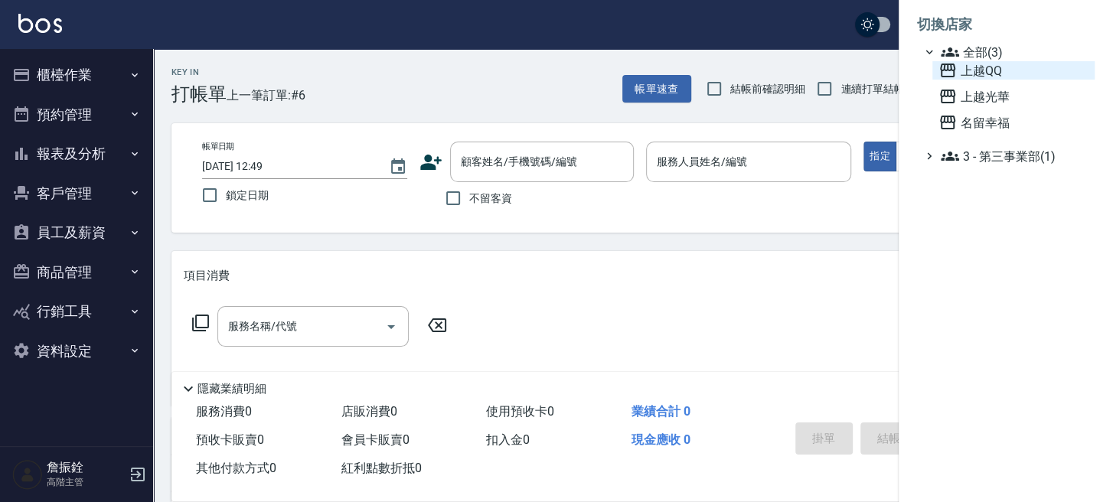
click at [970, 66] on span "上越QQ" at bounding box center [1013, 70] width 150 height 18
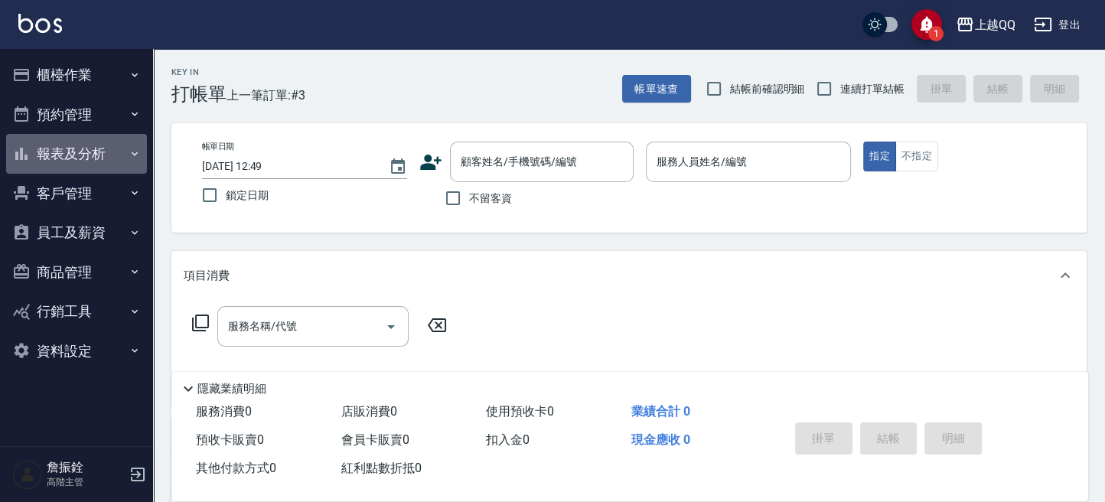
click at [74, 165] on button "報表及分析" at bounding box center [76, 154] width 141 height 40
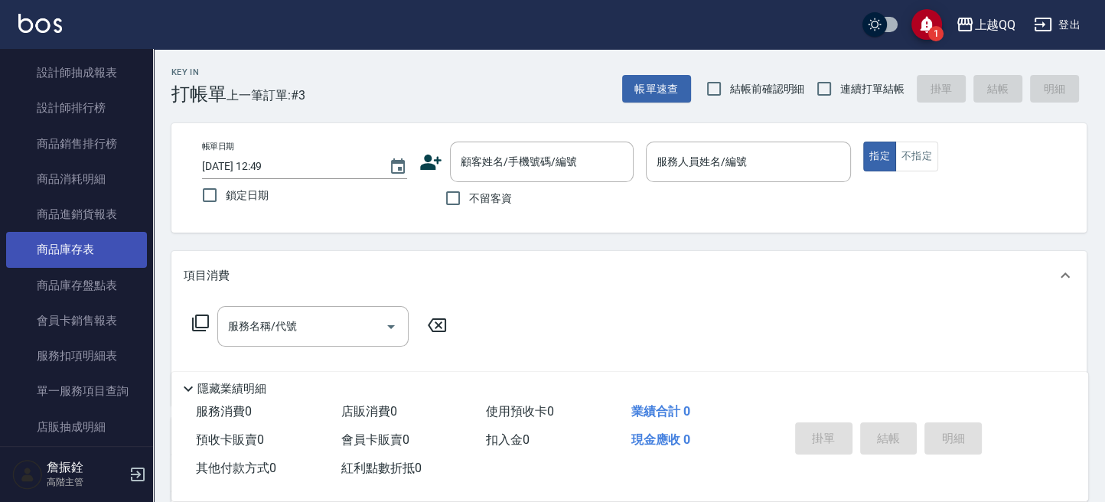
scroll to position [660, 0]
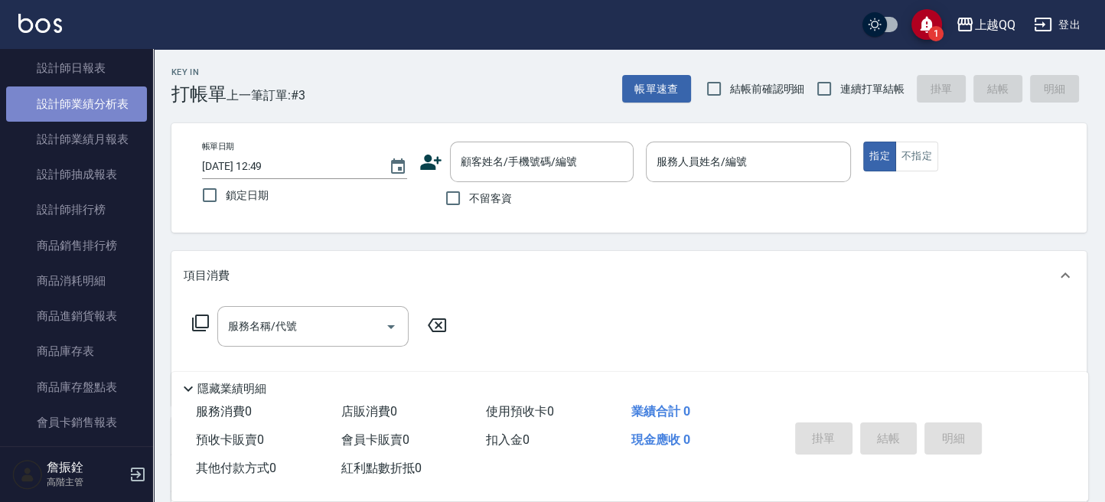
click at [102, 96] on link "設計師業績分析表" at bounding box center [76, 103] width 141 height 35
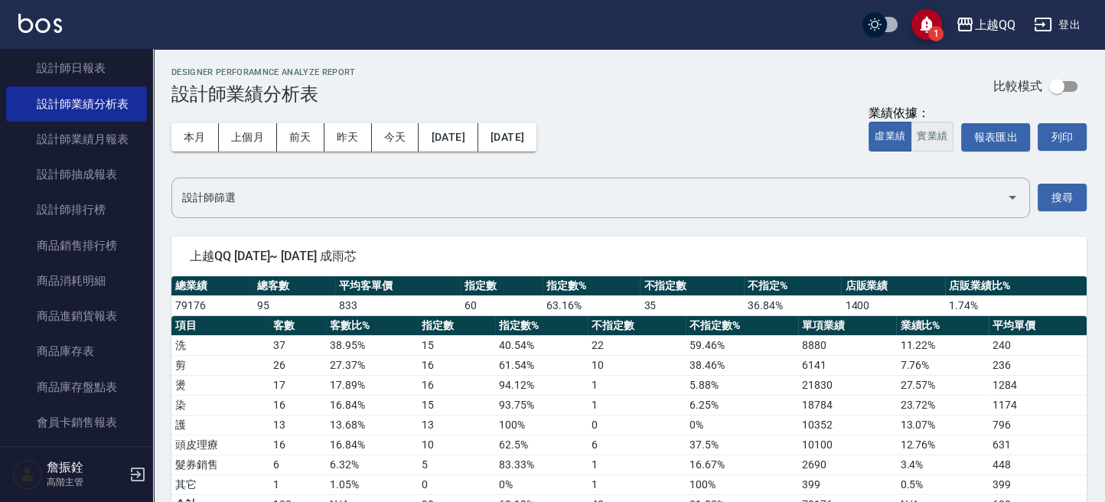
click at [927, 134] on button "實業績" at bounding box center [932, 137] width 43 height 30
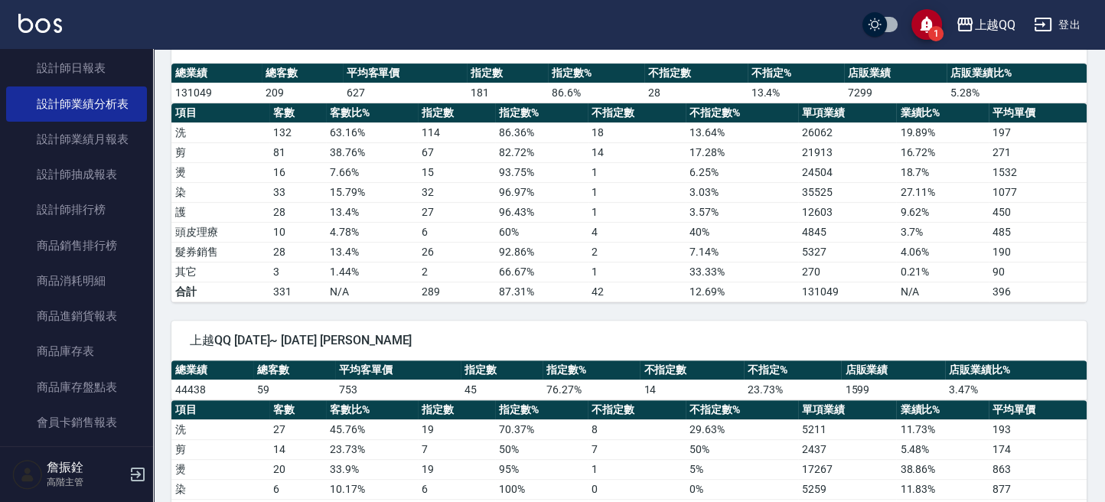
scroll to position [714, 0]
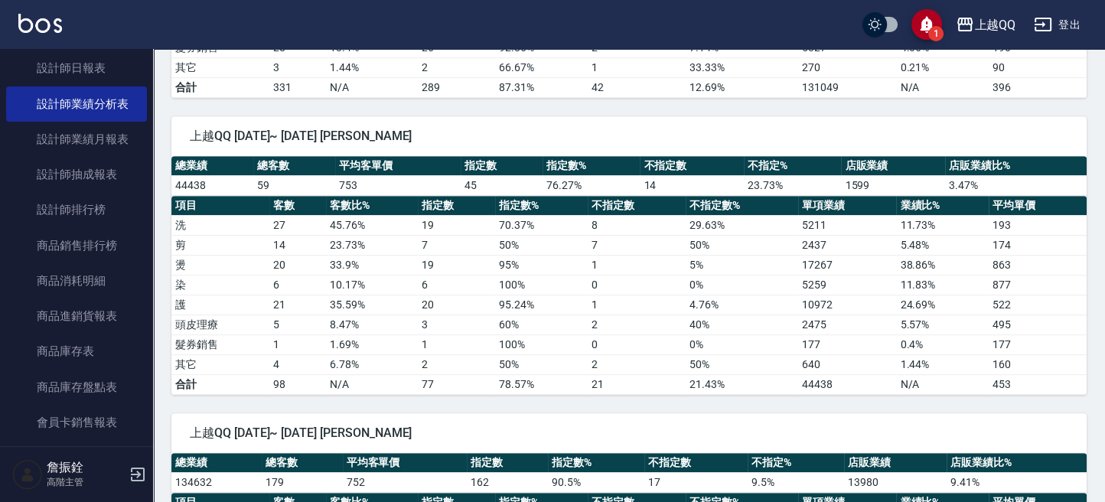
click at [1054, 23] on button "登出" at bounding box center [1057, 25] width 59 height 28
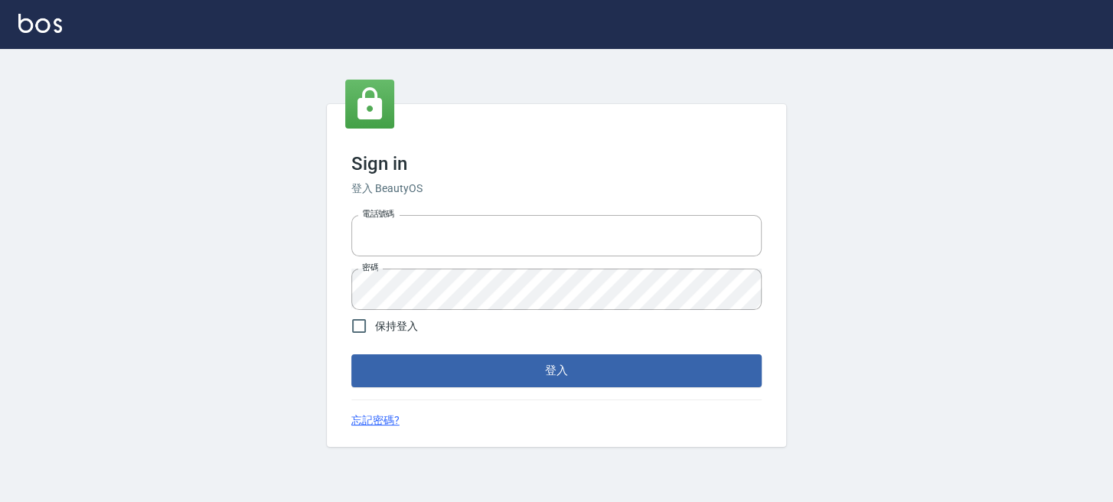
type input "0289832082"
click at [592, 387] on div "Sign in 登入 BeautyOS 電話號碼 [PHONE_NUMBER] 電話號碼 密碼 密碼 保持登入 登入 忘記密碼?" at bounding box center [556, 275] width 459 height 342
drag, startPoint x: 592, startPoint y: 386, endPoint x: 592, endPoint y: 376, distance: 9.9
click at [592, 386] on button "登入" at bounding box center [556, 370] width 410 height 32
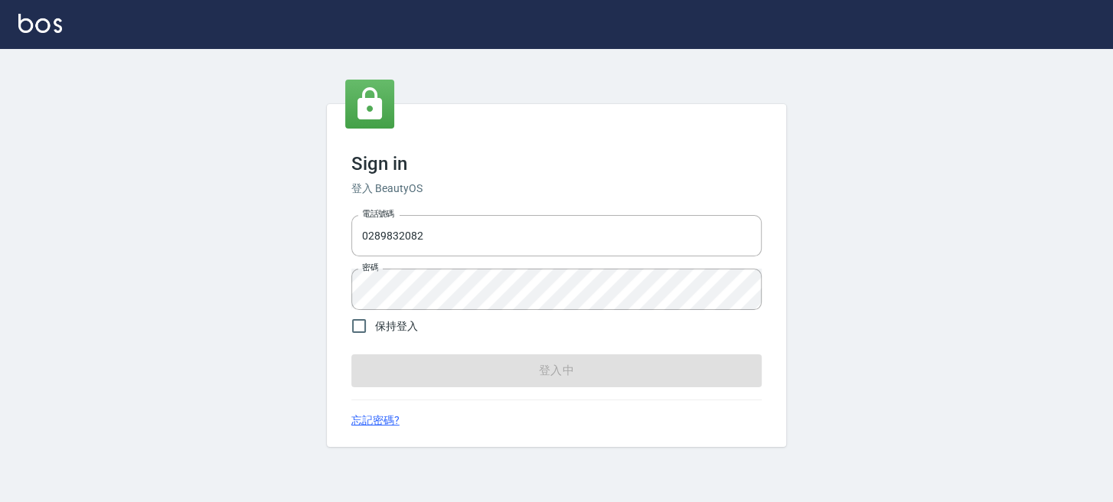
click at [592, 375] on form "電話號碼 [PHONE_NUMBER] 電話號碼 密碼 密碼 保持登入 登入中" at bounding box center [556, 298] width 410 height 178
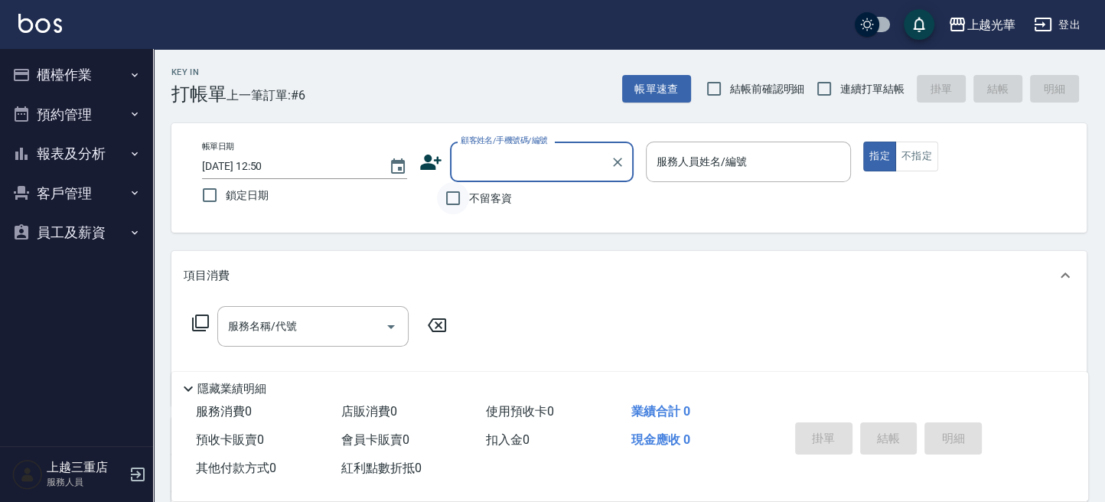
click at [468, 201] on input "不留客資" at bounding box center [453, 198] width 32 height 32
checkbox input "true"
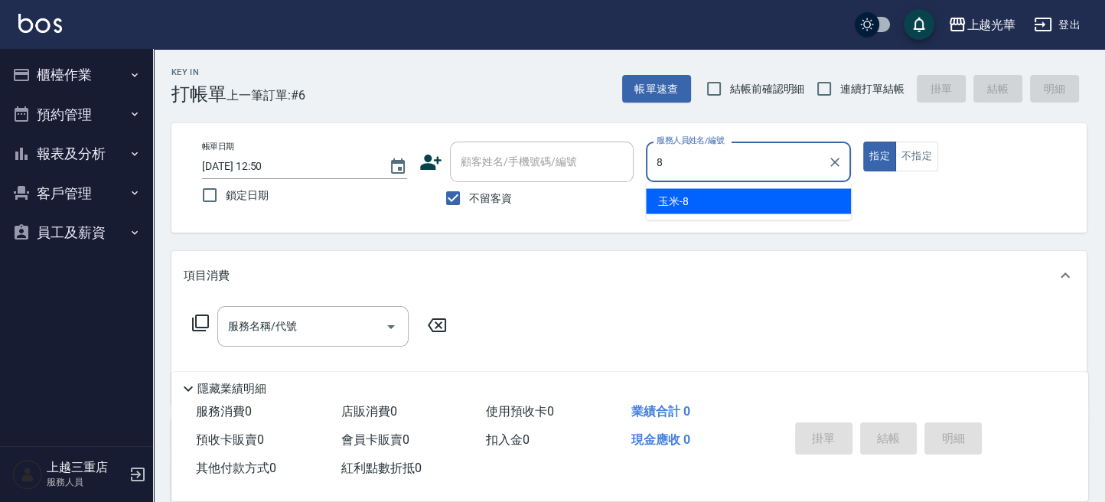
type input "玉米-8"
type button "true"
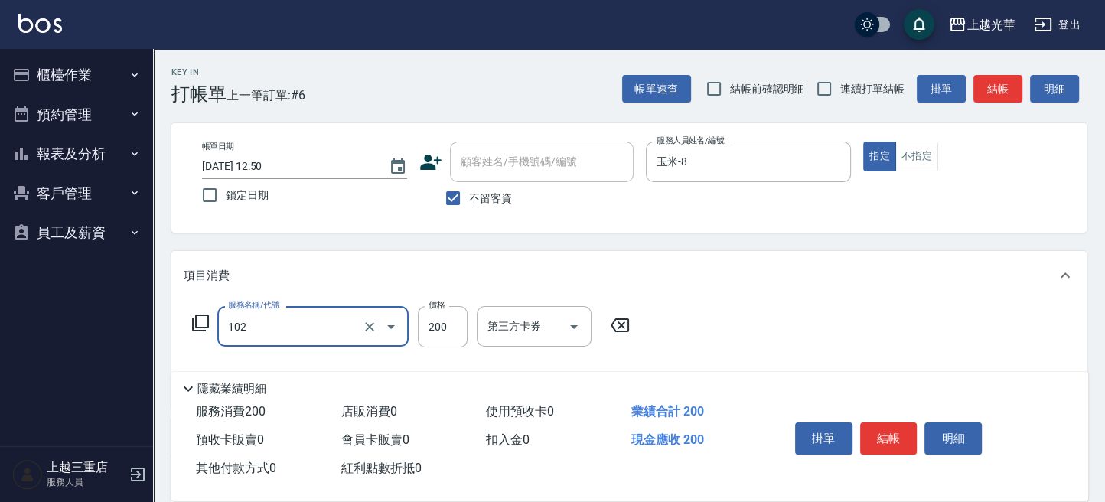
type input "指定洗髮(102)"
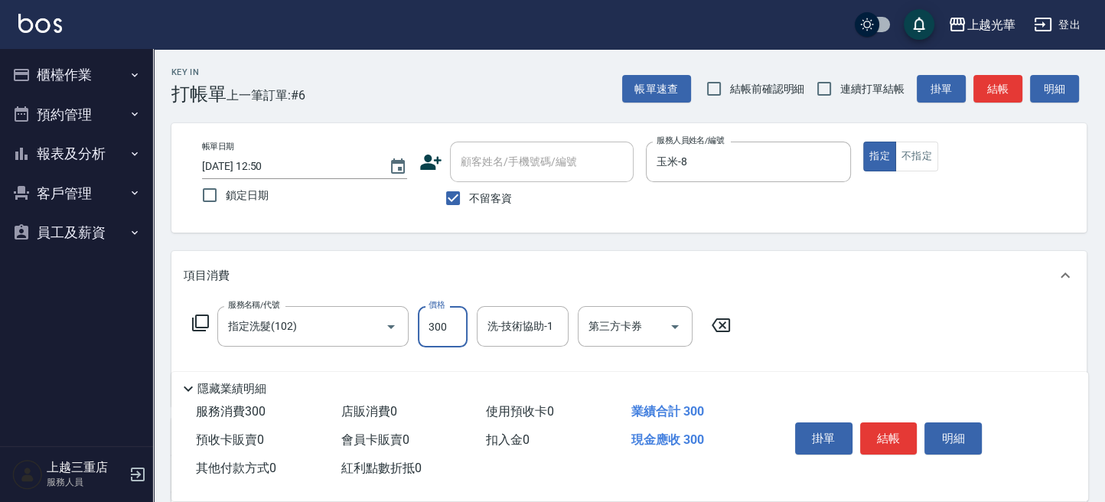
type input "300"
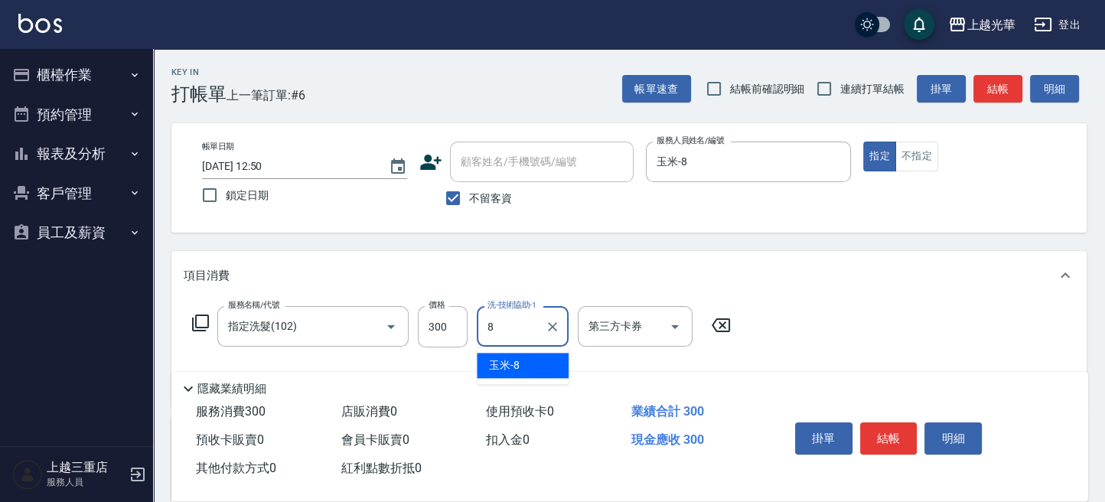
type input "玉米-8"
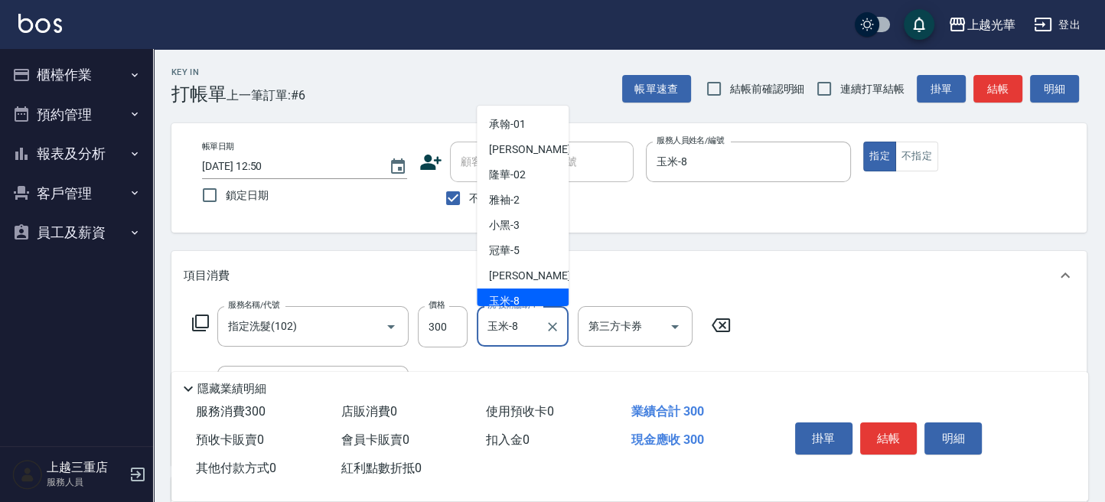
scroll to position [7, 0]
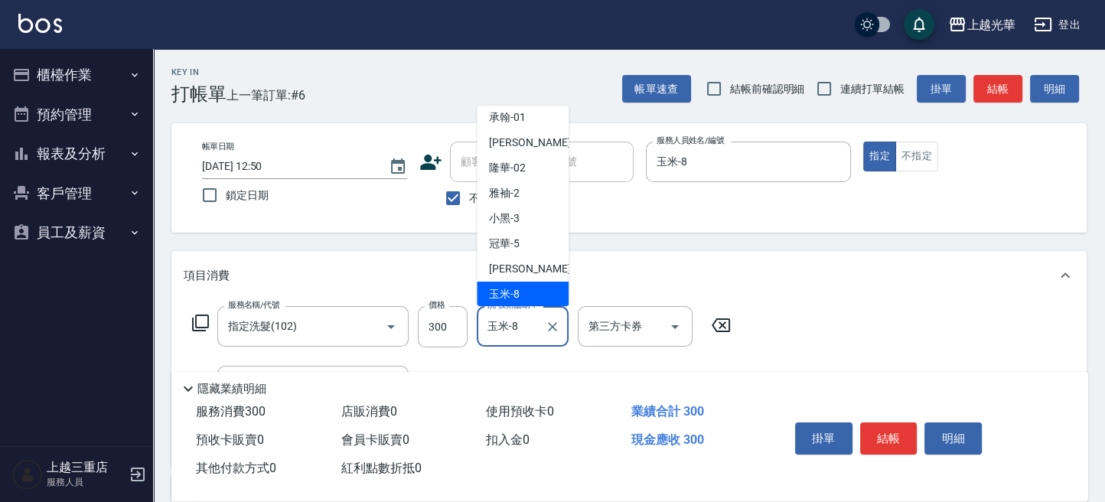
drag, startPoint x: 536, startPoint y: 323, endPoint x: 471, endPoint y: 327, distance: 64.4
click at [472, 326] on div "服務名稱/代號 指定洗髮(102) 服務名稱/代號 價格 300 價格 洗-技術協助-1 玉米-8 洗-技術協助-1 第三方卡券 第三方卡券" at bounding box center [462, 326] width 556 height 41
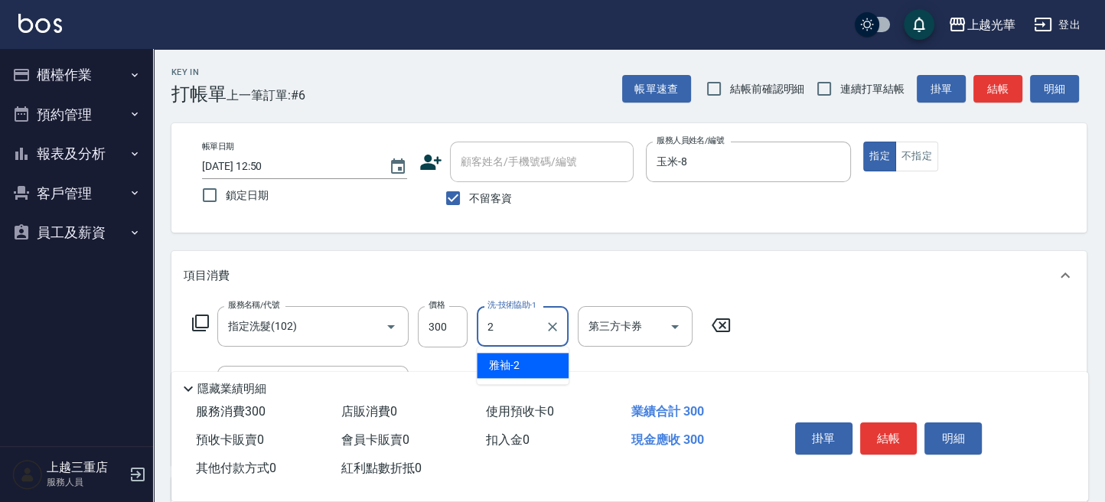
scroll to position [0, 0]
type input "顏秉宏-20"
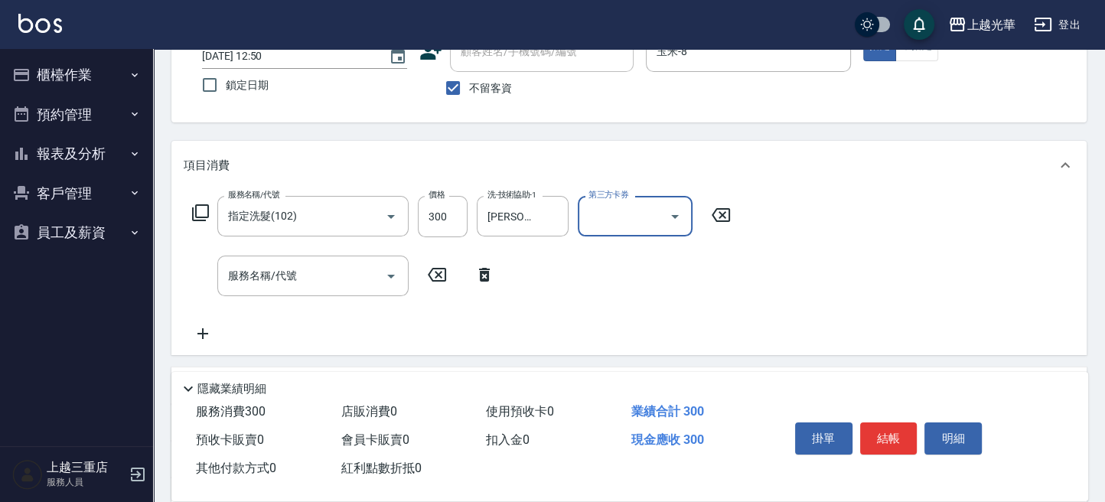
scroll to position [204, 0]
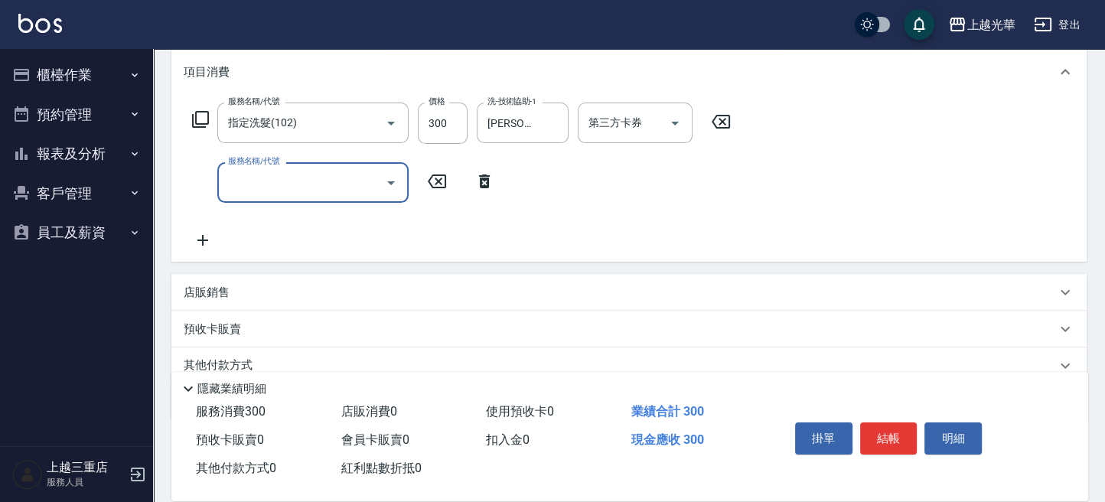
click at [308, 186] on input "服務名稱/代號" at bounding box center [301, 182] width 155 height 27
type input "潤絲(801)"
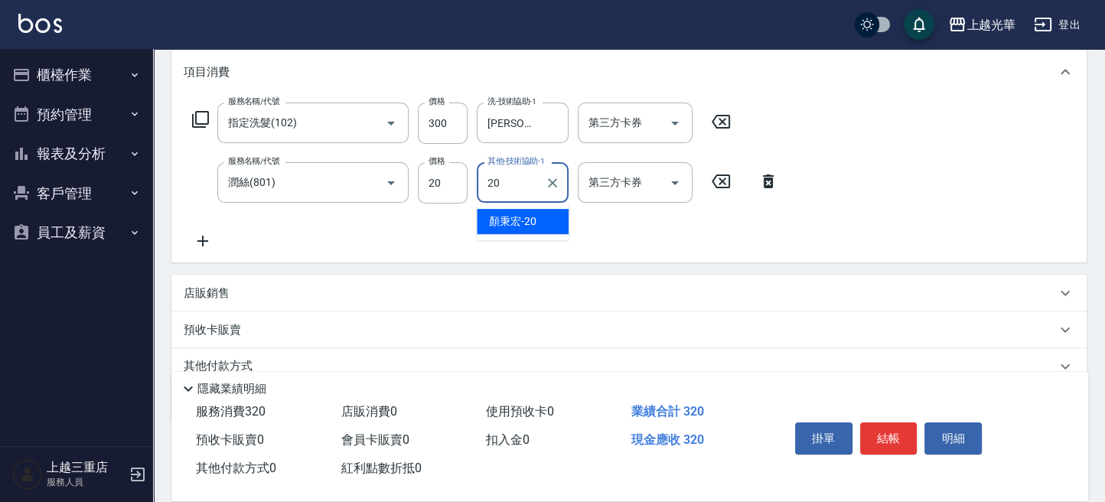
type input "顏秉宏-20"
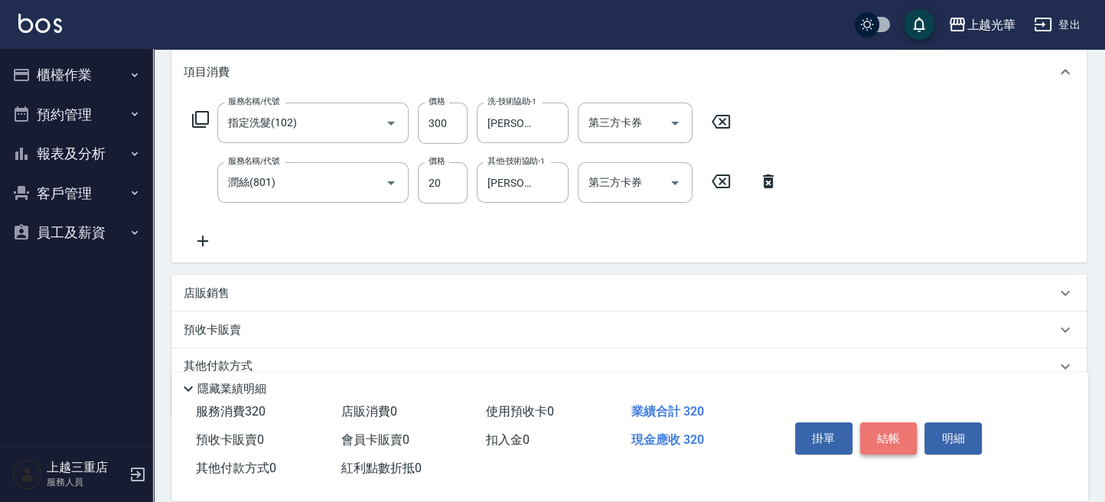
click at [894, 432] on button "結帳" at bounding box center [888, 438] width 57 height 32
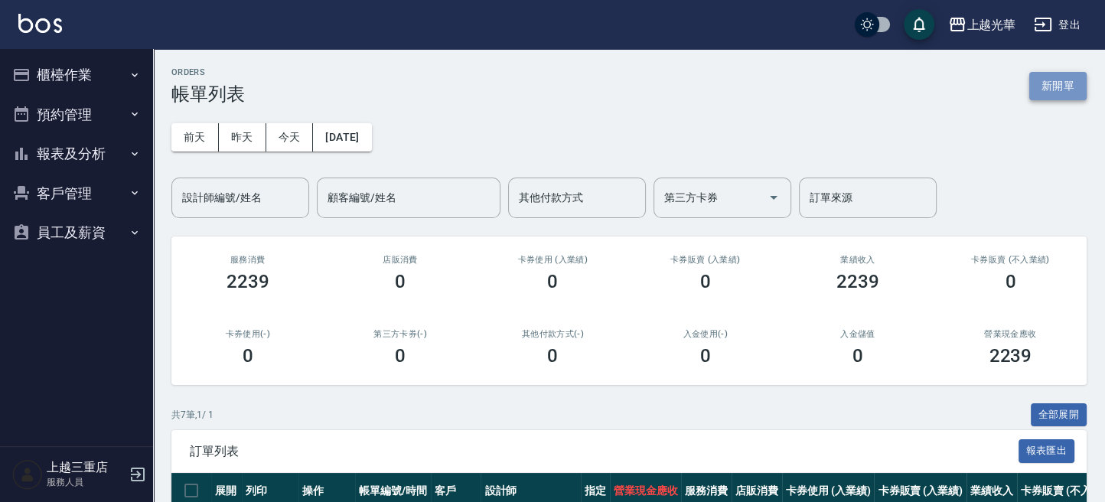
click at [1063, 92] on button "新開單" at bounding box center [1057, 86] width 57 height 28
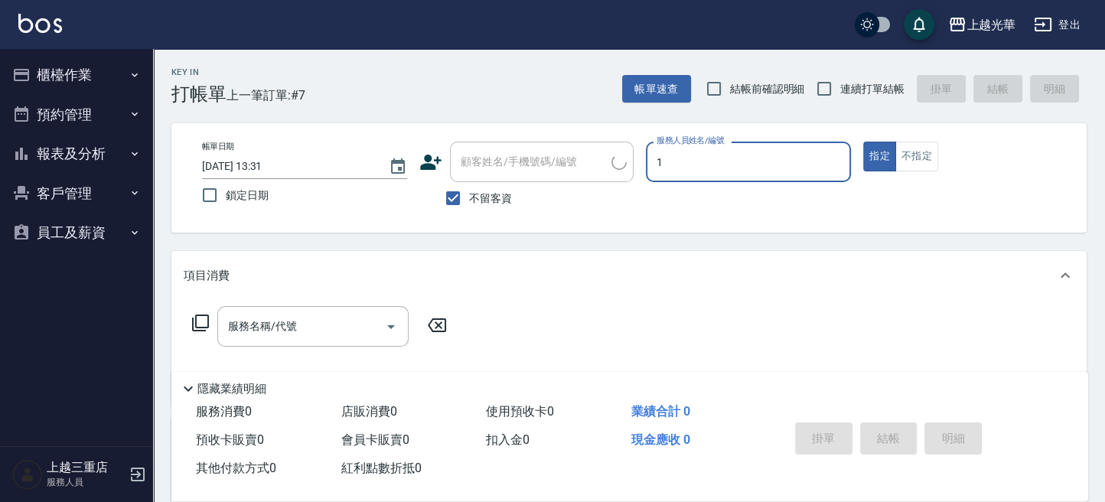
type input "1"
type button "true"
type input "小詹-1"
click at [872, 90] on span "連續打單結帳" at bounding box center [872, 89] width 64 height 16
click at [840, 90] on input "連續打單結帳" at bounding box center [824, 89] width 32 height 32
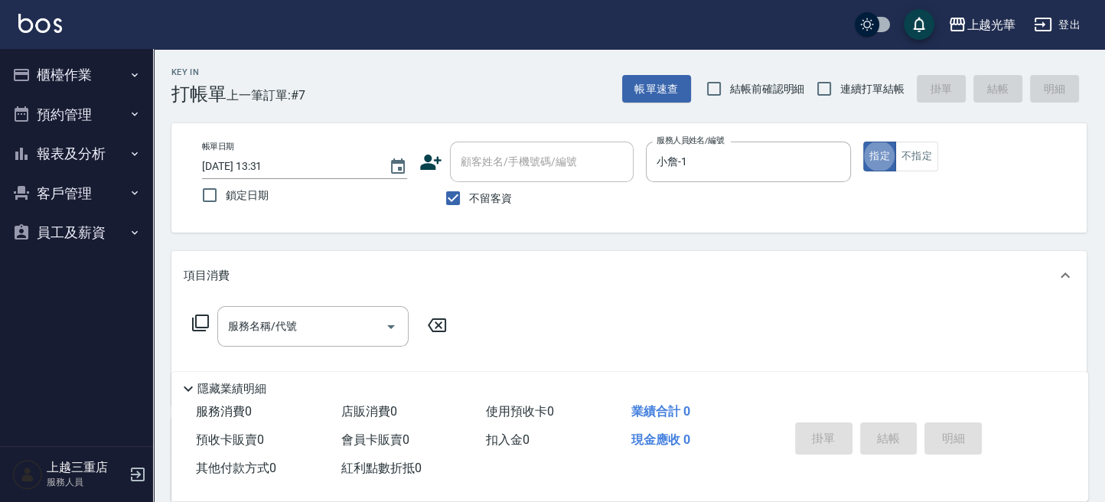
checkbox input "true"
click at [350, 329] on input "服務名稱/代號" at bounding box center [301, 326] width 155 height 27
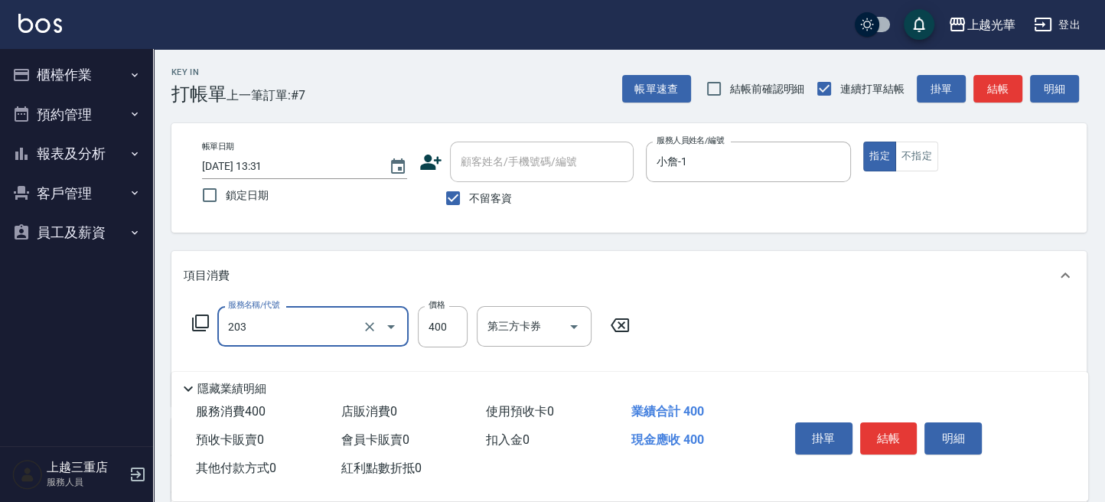
type input "指定單剪(203)"
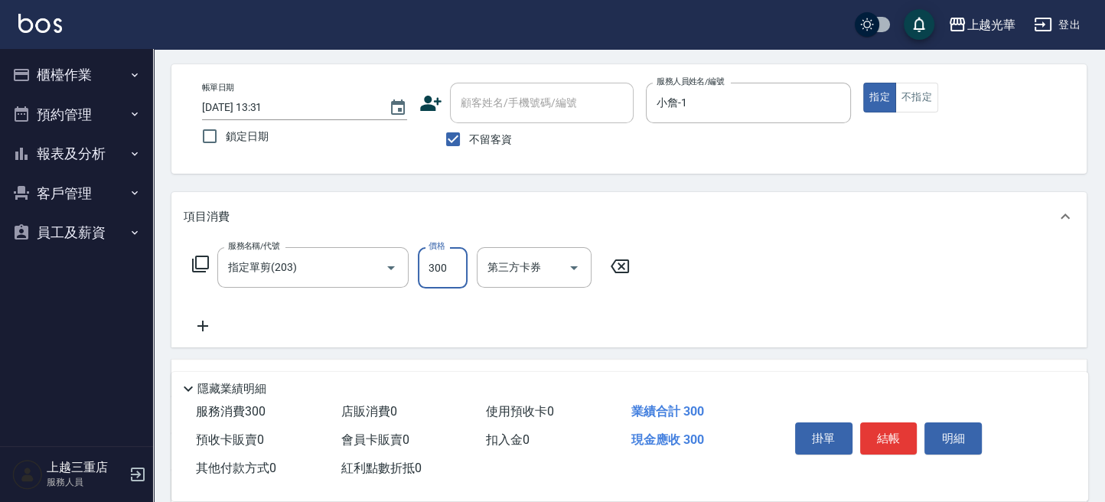
scroll to position [102, 0]
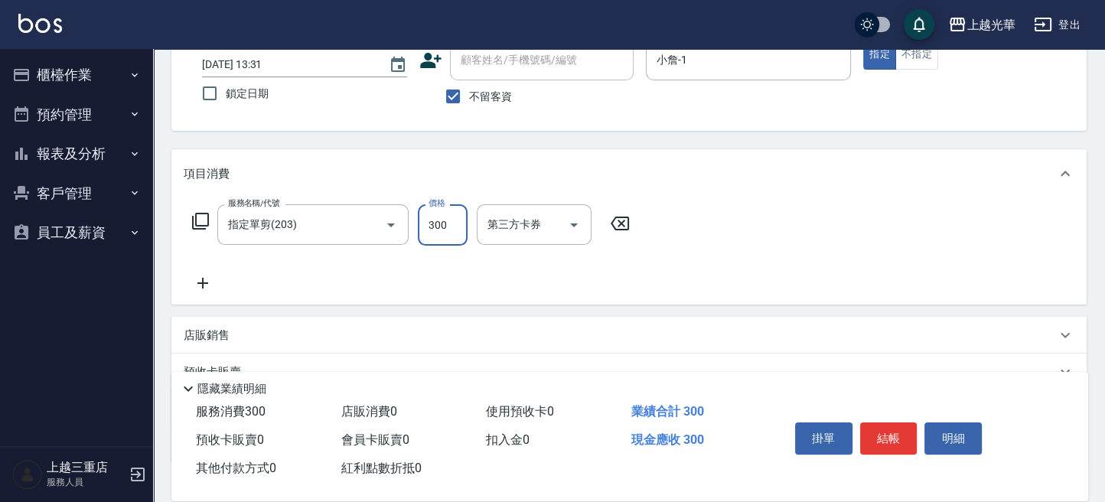
type input "300"
click at [201, 292] on div "服務名稱/代號 指定單剪(203) 服務名稱/代號 價格 300 價格 第三方卡券 第三方卡券" at bounding box center [628, 251] width 915 height 106
click at [204, 284] on icon at bounding box center [203, 283] width 38 height 18
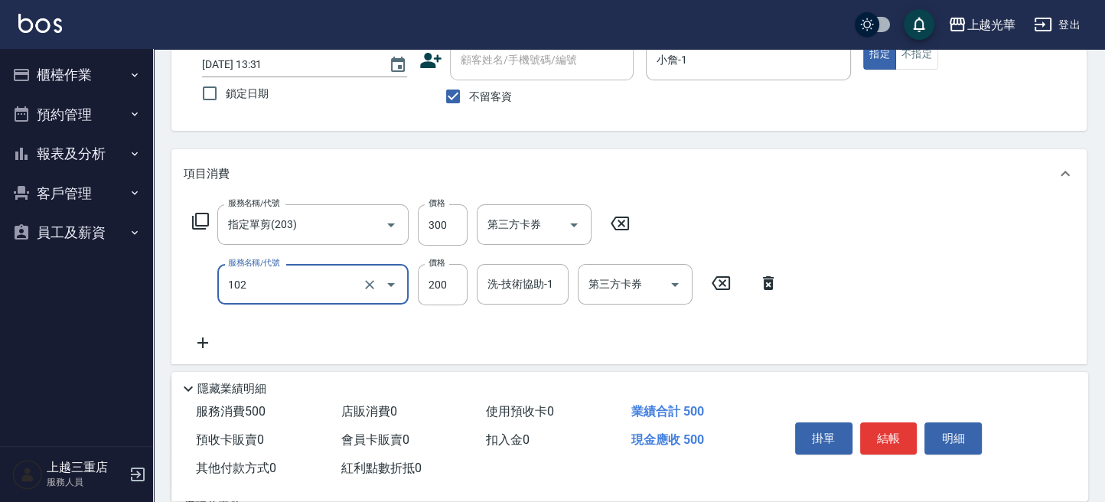
type input "指定洗髮(102)"
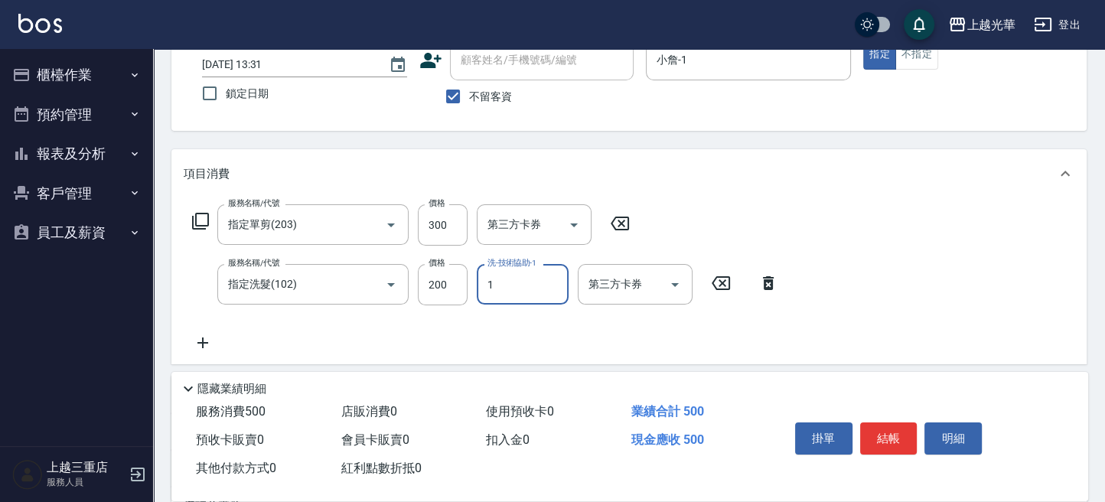
type input "小詹-1"
click at [891, 427] on button "結帳" at bounding box center [888, 438] width 57 height 32
